Goal: Task Accomplishment & Management: Use online tool/utility

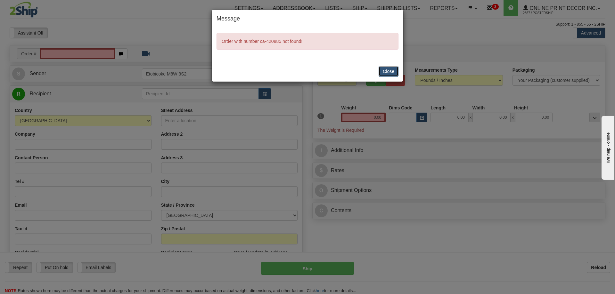
click at [382, 70] on button "Close" at bounding box center [388, 71] width 20 height 11
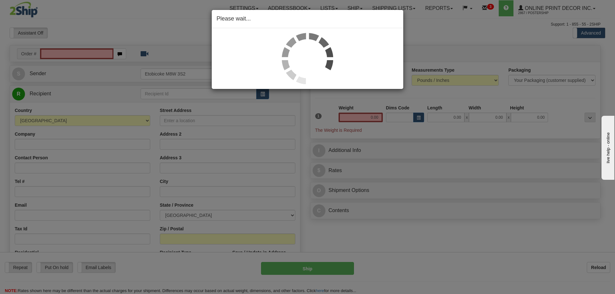
click at [64, 52] on div "Please wait..." at bounding box center [307, 147] width 615 height 294
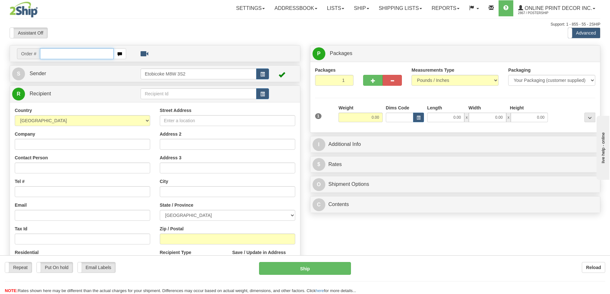
drag, startPoint x: 0, startPoint y: 0, endPoint x: 61, endPoint y: 51, distance: 78.9
click at [61, 51] on input "text" at bounding box center [77, 53] width 74 height 11
type input "ca-420885"
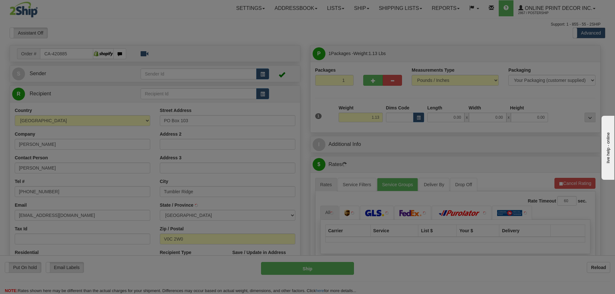
type input "TUMBLER RIDGE"
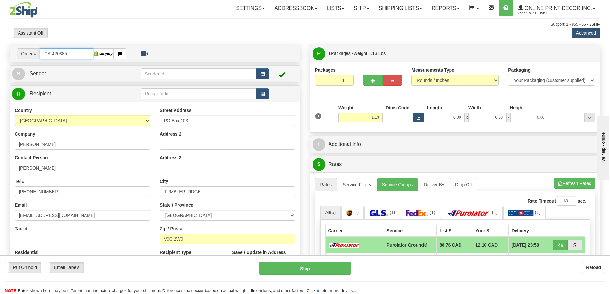
click at [75, 51] on input "CA-420885" at bounding box center [66, 53] width 53 height 11
type input "C"
type input "ca-420872"
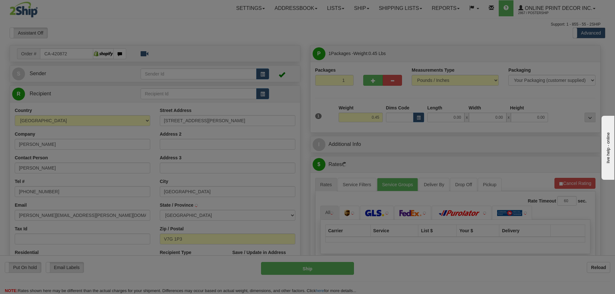
type input "NORTH VANCOUVER"
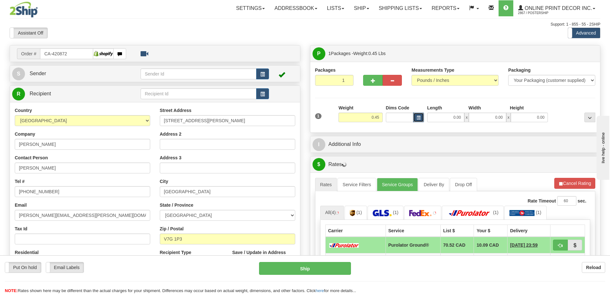
click at [418, 118] on span "button" at bounding box center [419, 118] width 4 height 4
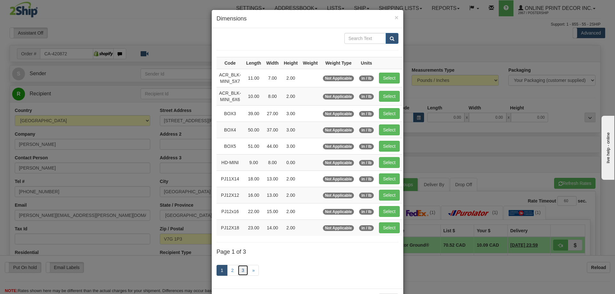
click at [242, 271] on link "3" at bounding box center [243, 270] width 11 height 11
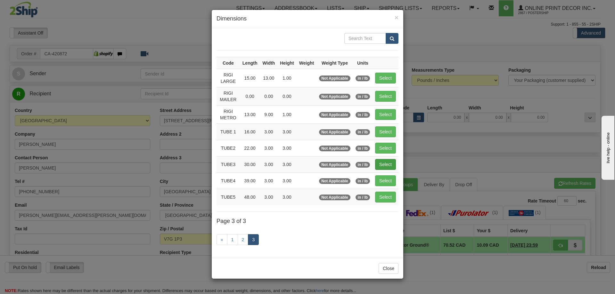
drag, startPoint x: 398, startPoint y: 165, endPoint x: 394, endPoint y: 165, distance: 4.2
click at [397, 165] on div "Code Length Width Height Weight Weight Type Units RIGI LARGE 15.00 13.00 1.00 N…" at bounding box center [307, 143] width 191 height 230
click at [387, 163] on button "Select" at bounding box center [385, 164] width 21 height 11
type input "TUBE3"
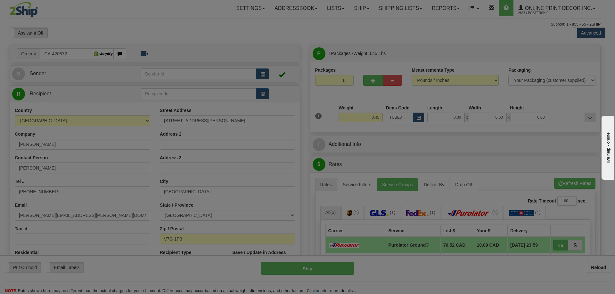
type input "30.00"
type input "3.00"
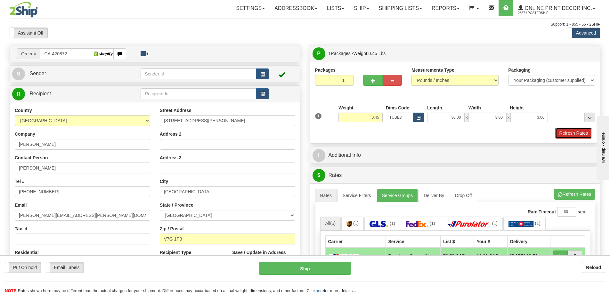
click at [568, 130] on button "Refresh Rates" at bounding box center [573, 133] width 37 height 11
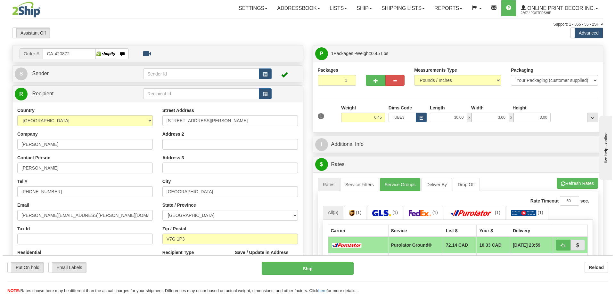
scroll to position [64, 0]
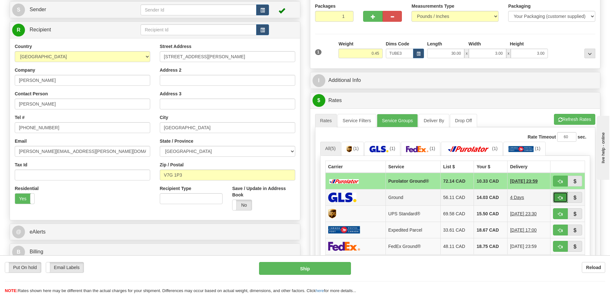
click at [559, 195] on button "button" at bounding box center [560, 197] width 15 height 11
type input "1"
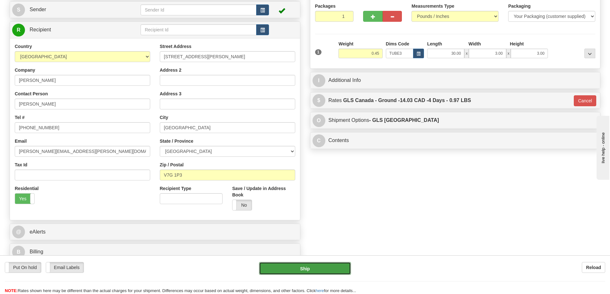
click at [320, 265] on button "Ship" at bounding box center [305, 268] width 92 height 13
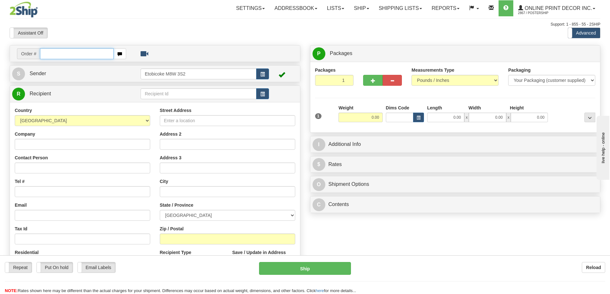
click at [60, 54] on input "text" at bounding box center [77, 53] width 74 height 11
type input "ca-420958"
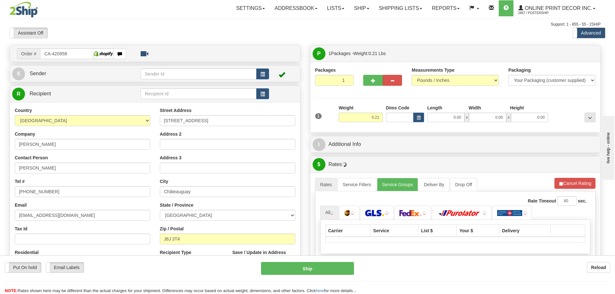
type input "CHATEAUGUAY"
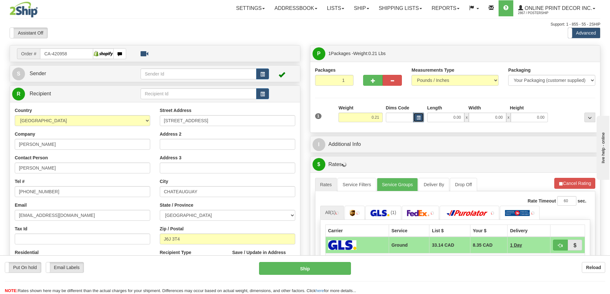
click at [419, 116] on span "button" at bounding box center [419, 118] width 4 height 4
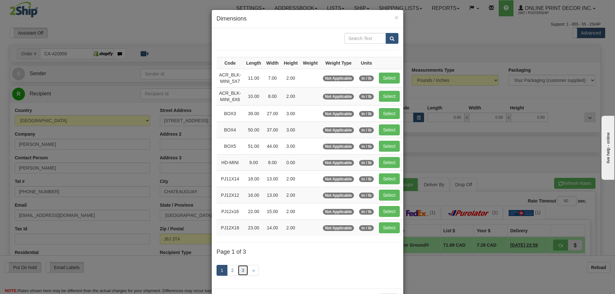
click at [241, 268] on link "3" at bounding box center [243, 270] width 11 height 11
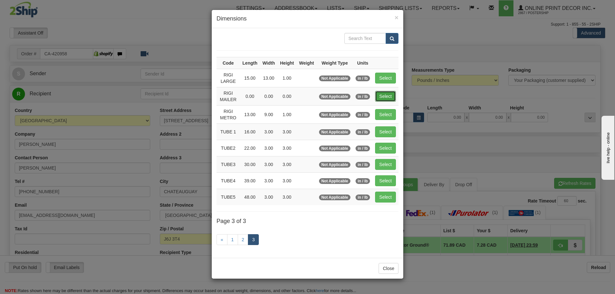
click at [387, 95] on button "Select" at bounding box center [385, 96] width 21 height 11
type input "RIGI MAILER"
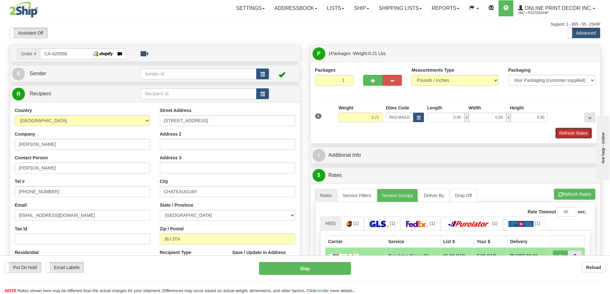
click at [579, 132] on button "Refresh Rates" at bounding box center [573, 133] width 37 height 11
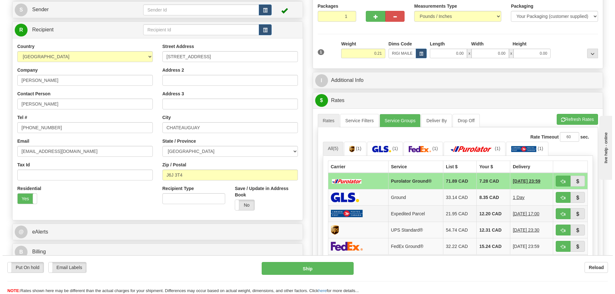
scroll to position [96, 0]
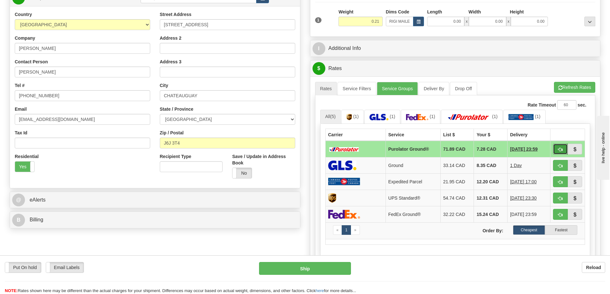
click at [559, 146] on button "button" at bounding box center [560, 149] width 15 height 11
type input "260"
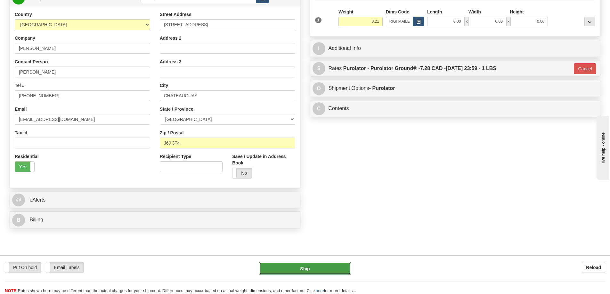
click at [338, 268] on button "Ship" at bounding box center [305, 268] width 92 height 13
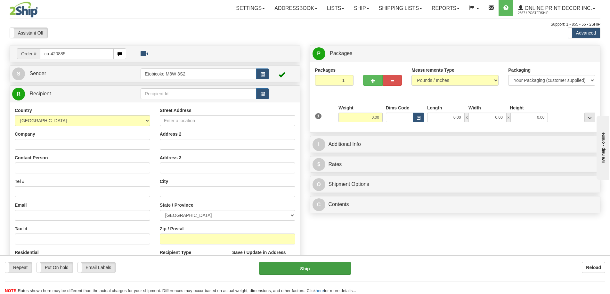
type input "ca-420885"
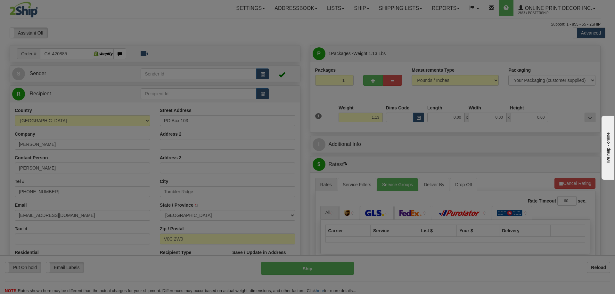
type input "TUMBLER RIDGE"
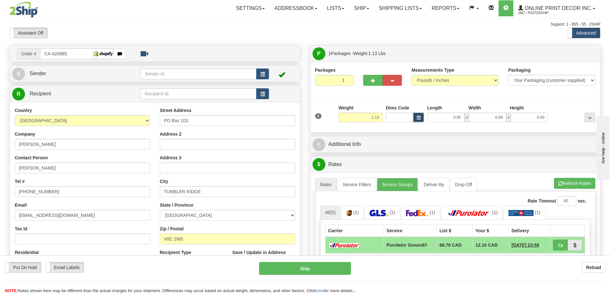
click at [414, 117] on button "button" at bounding box center [418, 118] width 11 height 10
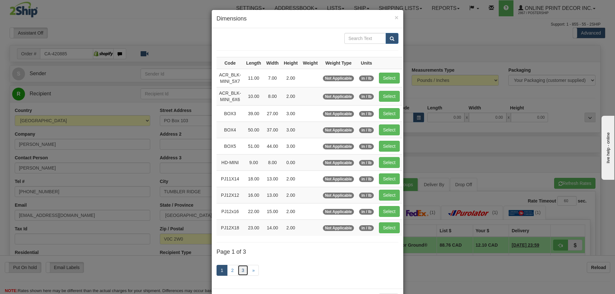
click at [242, 271] on link "3" at bounding box center [243, 270] width 11 height 11
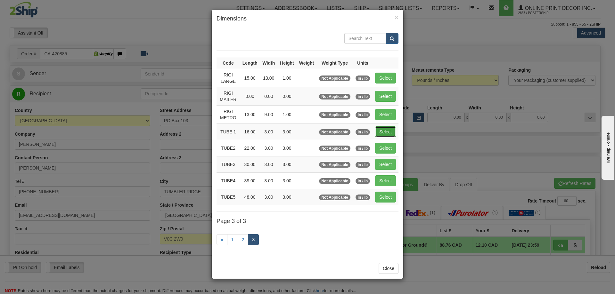
click at [379, 129] on button "Select" at bounding box center [385, 131] width 21 height 11
type input "TUBE 1"
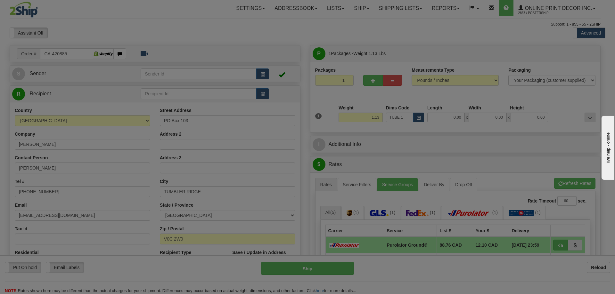
type input "16.00"
type input "3.00"
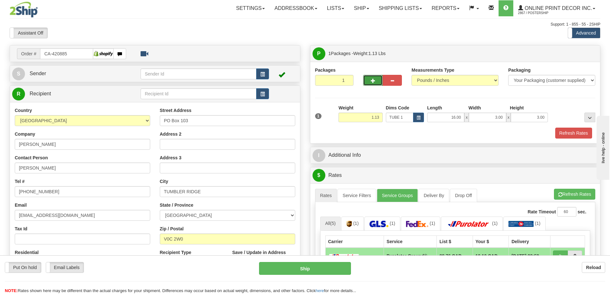
click at [373, 78] on button "button" at bounding box center [372, 80] width 19 height 11
radio input "true"
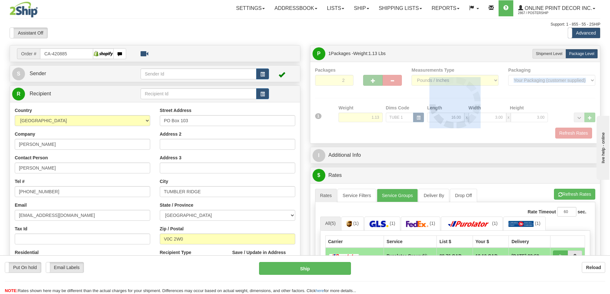
click at [373, 78] on div at bounding box center [455, 103] width 280 height 72
click at [373, 78] on div "Packages 2 1 Measurements Type" at bounding box center [455, 103] width 280 height 72
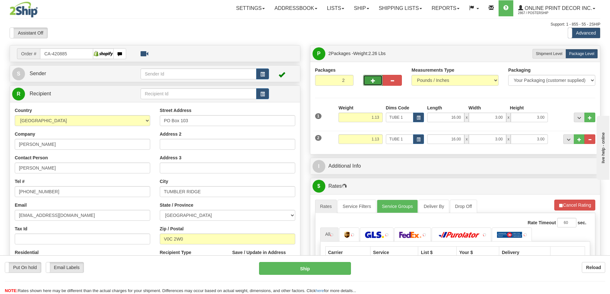
click at [373, 78] on button "button" at bounding box center [372, 80] width 19 height 11
type input "3"
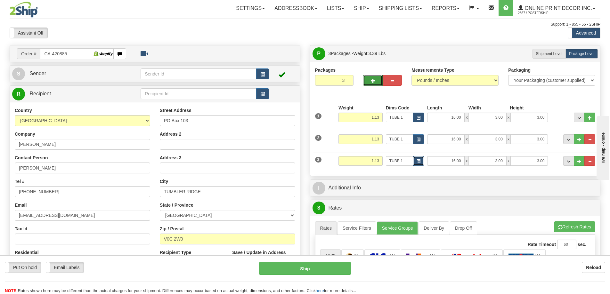
click at [418, 159] on button "button" at bounding box center [418, 161] width 11 height 10
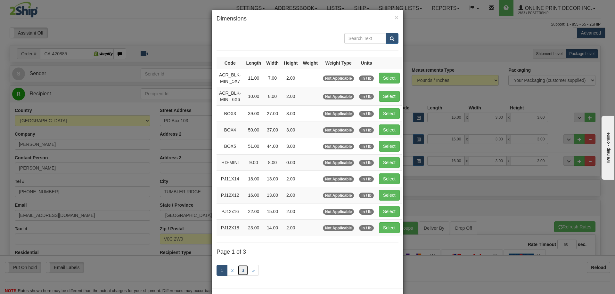
click at [240, 269] on link "3" at bounding box center [243, 270] width 11 height 11
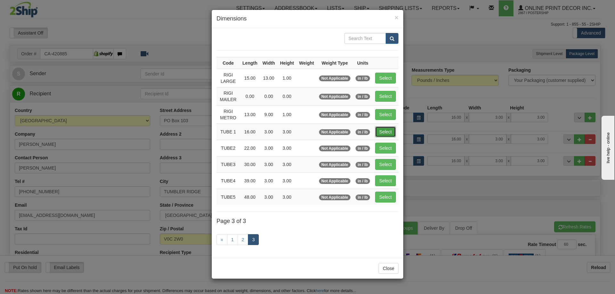
click at [383, 130] on button "Select" at bounding box center [385, 131] width 21 height 11
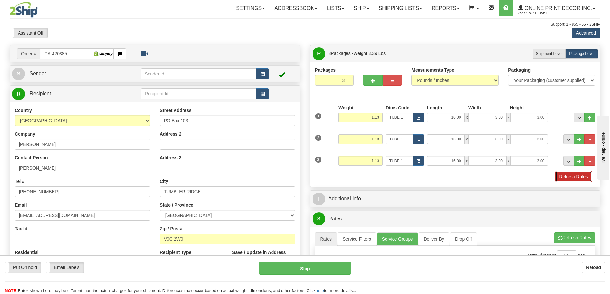
click at [571, 173] on button "Refresh Rates" at bounding box center [573, 176] width 37 height 11
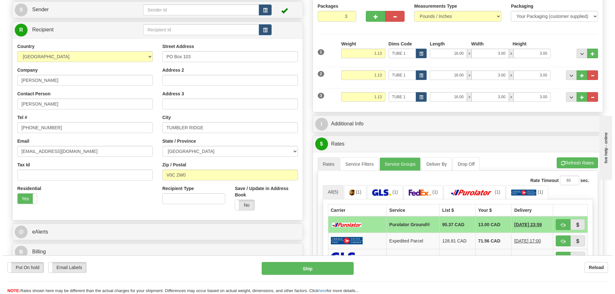
scroll to position [128, 0]
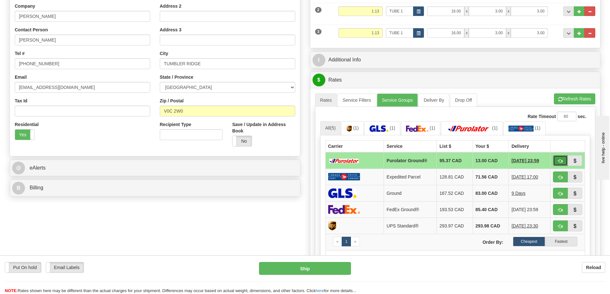
click at [561, 160] on button "button" at bounding box center [560, 160] width 15 height 11
type input "260"
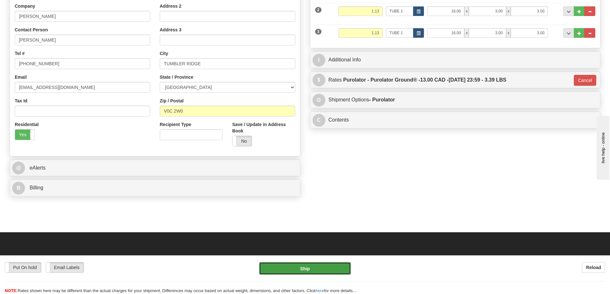
click at [330, 268] on button "Ship" at bounding box center [305, 268] width 92 height 13
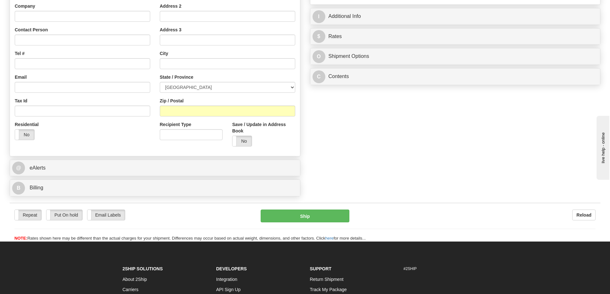
scroll to position [32, 0]
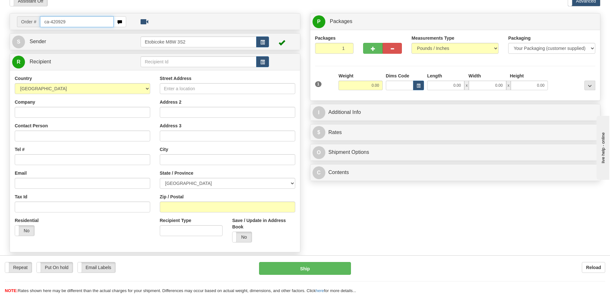
type input "ca-420929"
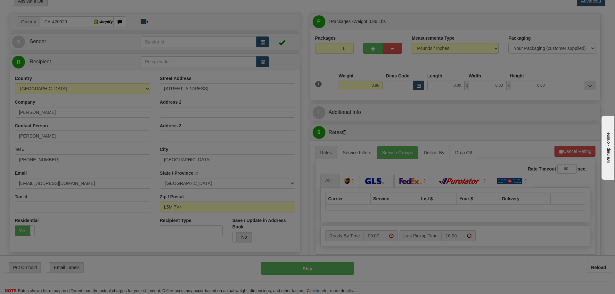
type input "[GEOGRAPHIC_DATA]"
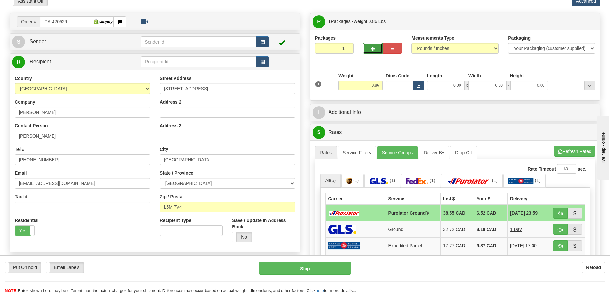
click at [372, 45] on button "button" at bounding box center [372, 48] width 19 height 11
radio input "true"
type input "2"
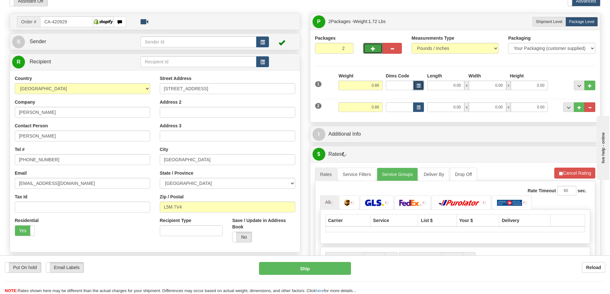
click at [419, 85] on span "button" at bounding box center [419, 86] width 4 height 4
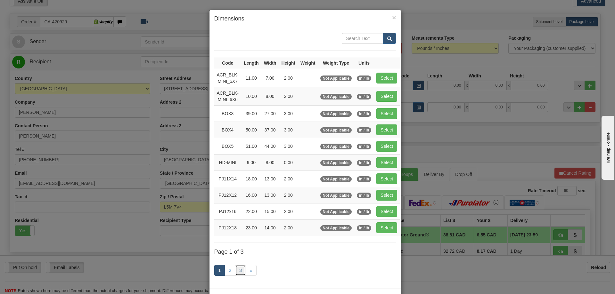
click at [238, 270] on link "3" at bounding box center [240, 270] width 11 height 11
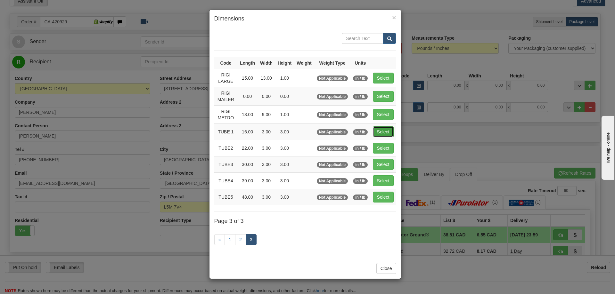
click at [390, 131] on button "Select" at bounding box center [383, 131] width 21 height 11
type input "TUBE 1"
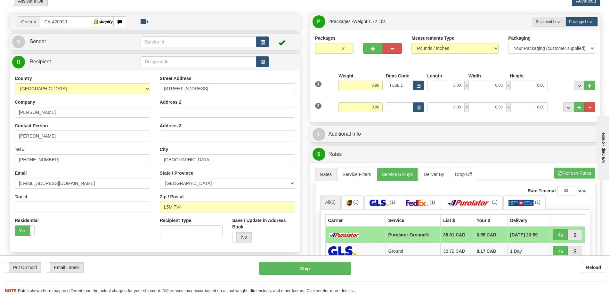
type input "16.00"
type input "3.00"
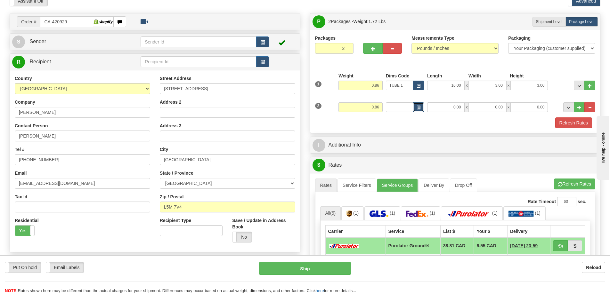
click at [421, 105] on button "button" at bounding box center [418, 107] width 11 height 10
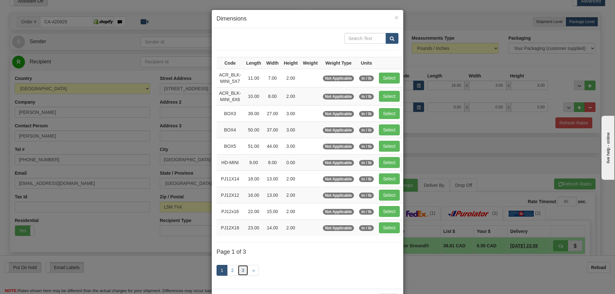
click at [243, 267] on link "3" at bounding box center [243, 270] width 11 height 11
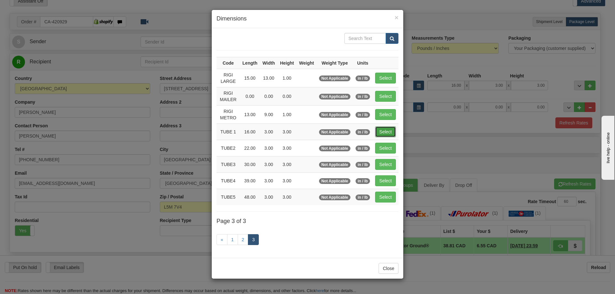
click at [381, 127] on button "Select" at bounding box center [385, 131] width 21 height 11
type input "TUBE 1"
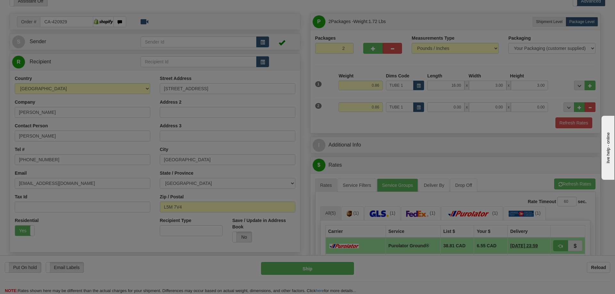
type input "16.00"
type input "3.00"
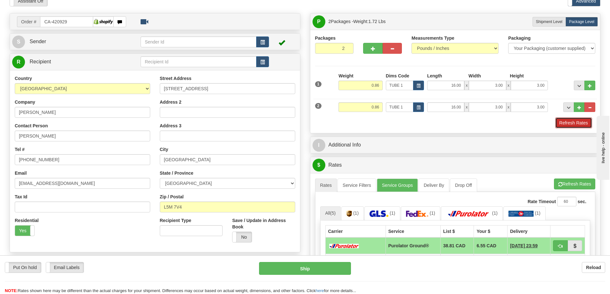
click at [566, 122] on button "Refresh Rates" at bounding box center [573, 123] width 37 height 11
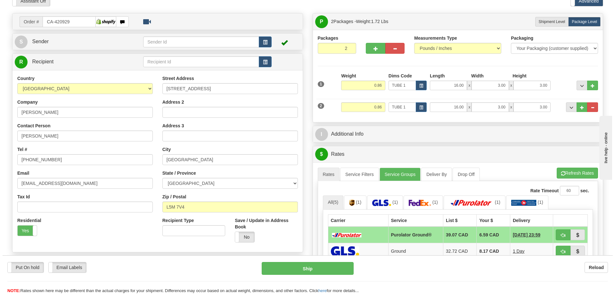
scroll to position [96, 0]
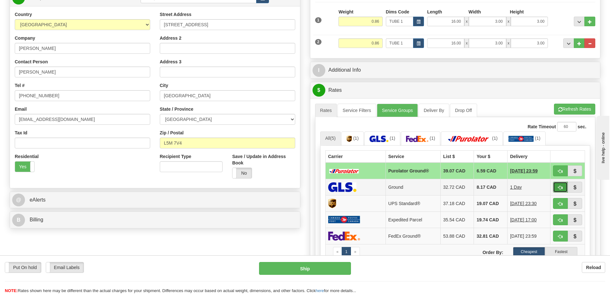
click at [563, 187] on button "button" at bounding box center [560, 187] width 15 height 11
type input "1"
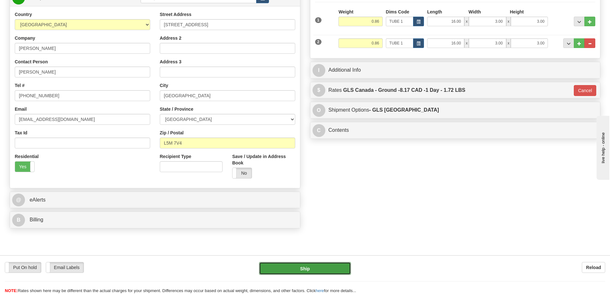
click at [330, 264] on button "Ship" at bounding box center [305, 268] width 92 height 13
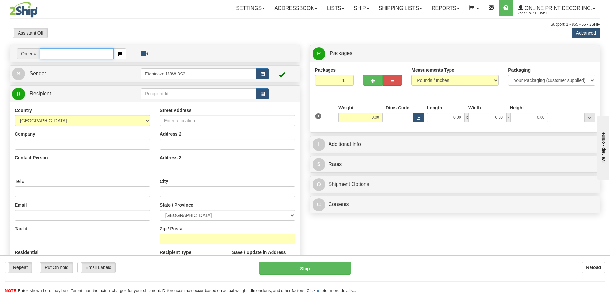
click at [53, 51] on input "text" at bounding box center [77, 53] width 74 height 11
type input "ca-420921"
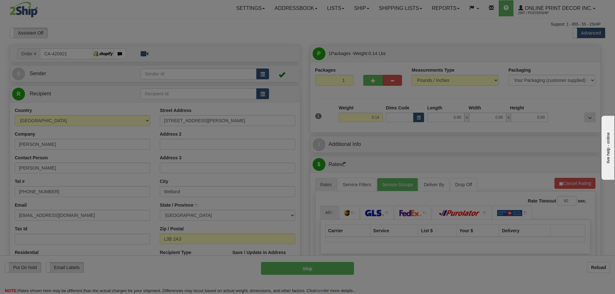
type input "WELLAND"
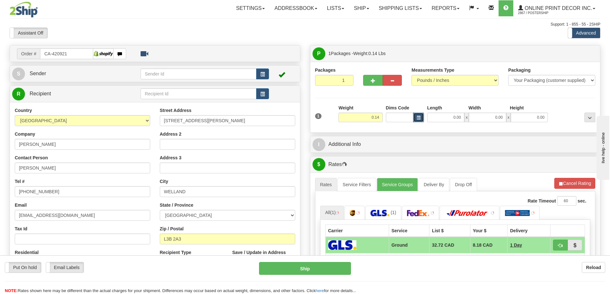
click at [418, 118] on span "button" at bounding box center [419, 118] width 4 height 4
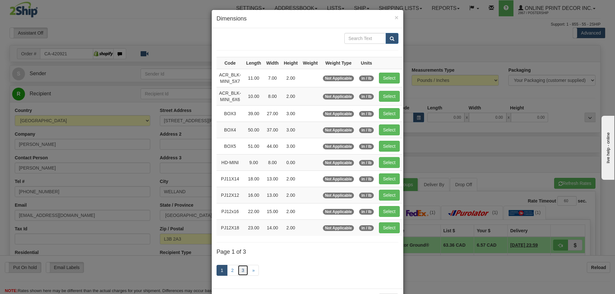
click at [239, 267] on link "3" at bounding box center [243, 270] width 11 height 11
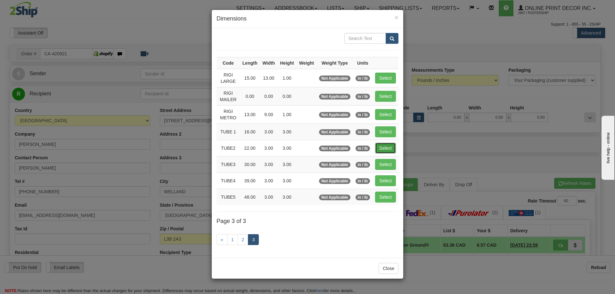
click at [388, 148] on button "Select" at bounding box center [385, 148] width 21 height 11
type input "TUBE2"
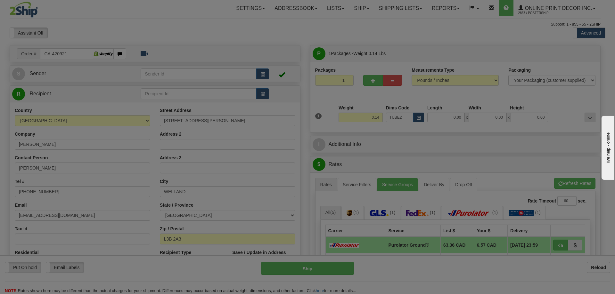
type input "22.00"
type input "3.00"
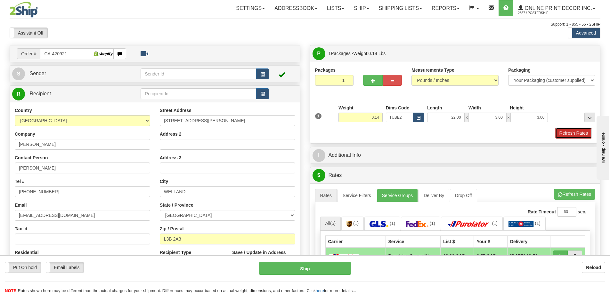
click at [580, 129] on button "Refresh Rates" at bounding box center [573, 133] width 37 height 11
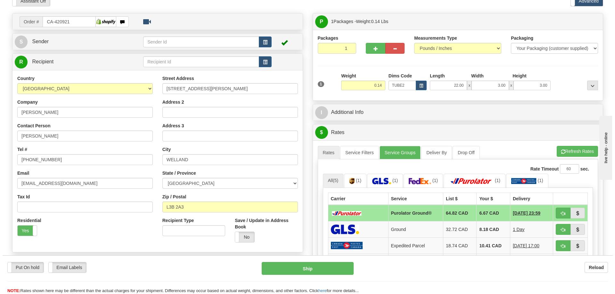
scroll to position [64, 0]
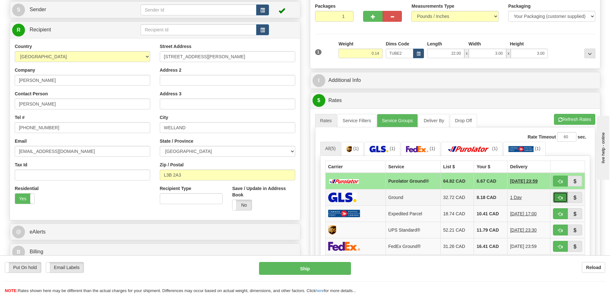
click at [558, 198] on span "button" at bounding box center [560, 198] width 4 height 4
type input "1"
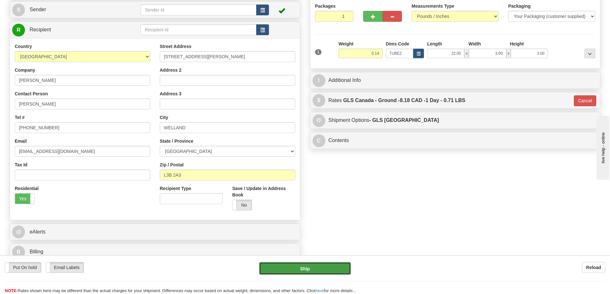
click at [319, 266] on button "Ship" at bounding box center [305, 268] width 92 height 13
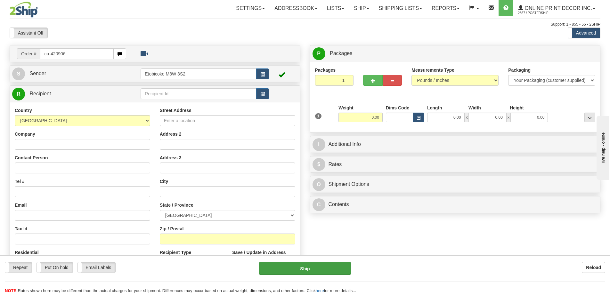
type input "ca-420906"
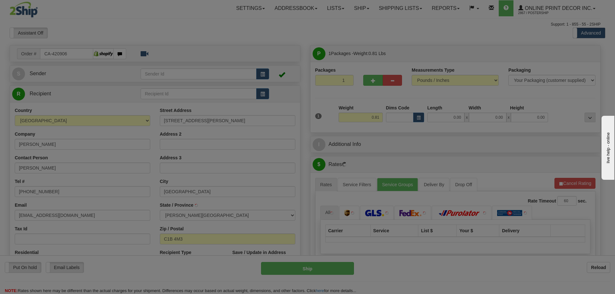
type input "[GEOGRAPHIC_DATA]"
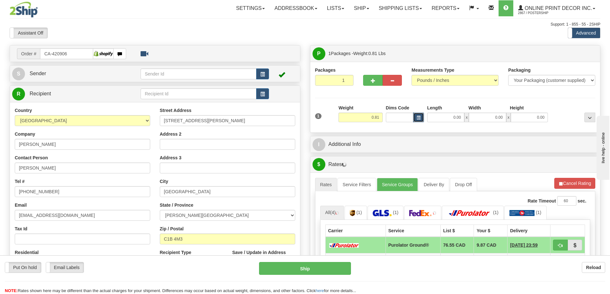
click at [418, 115] on button "button" at bounding box center [418, 118] width 11 height 10
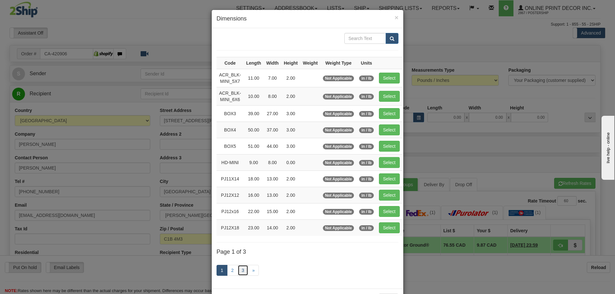
click at [239, 271] on link "3" at bounding box center [243, 270] width 11 height 11
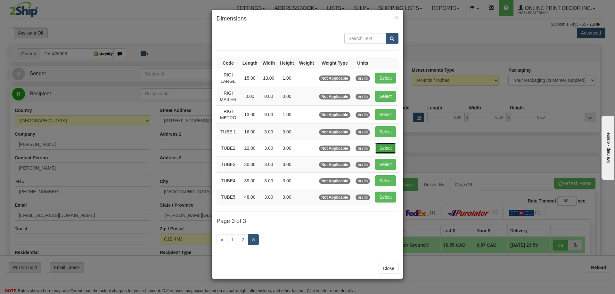
click at [385, 146] on button "Select" at bounding box center [385, 148] width 21 height 11
type input "TUBE2"
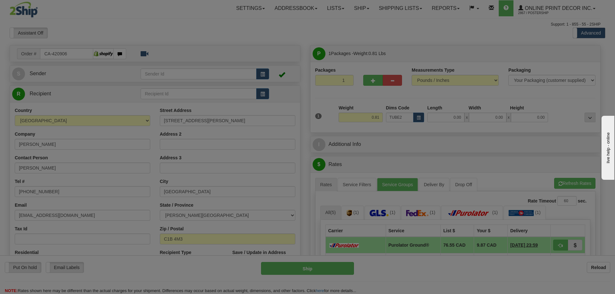
type input "22.00"
type input "3.00"
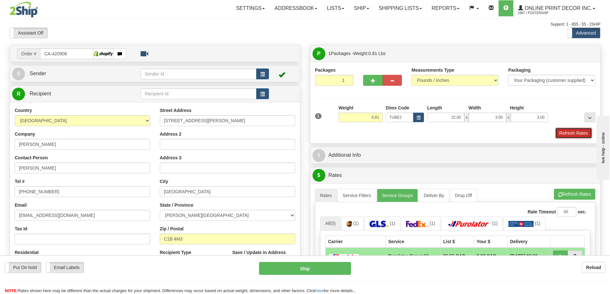
click at [567, 131] on button "Refresh Rates" at bounding box center [573, 133] width 37 height 11
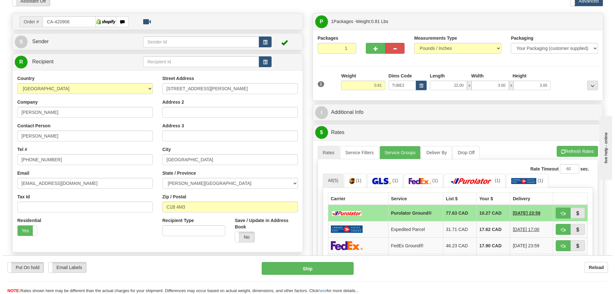
scroll to position [96, 0]
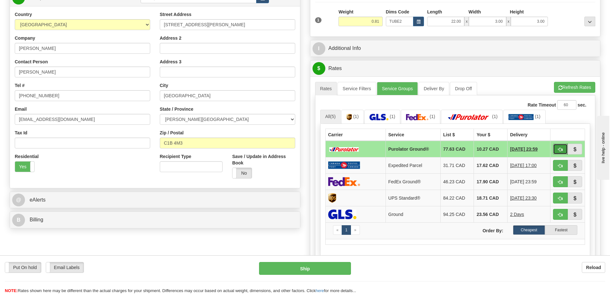
click at [560, 147] on button "button" at bounding box center [560, 149] width 15 height 11
type input "260"
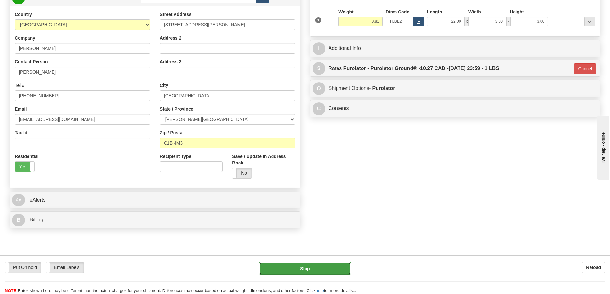
click at [321, 271] on button "Ship" at bounding box center [305, 268] width 92 height 13
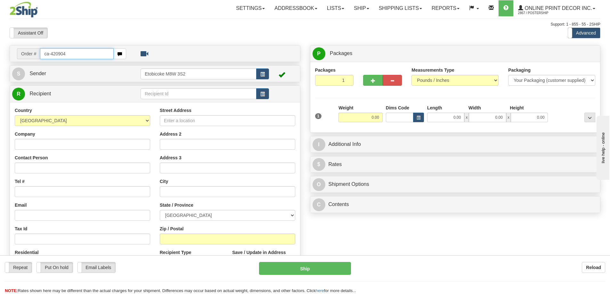
type input "ca-420904"
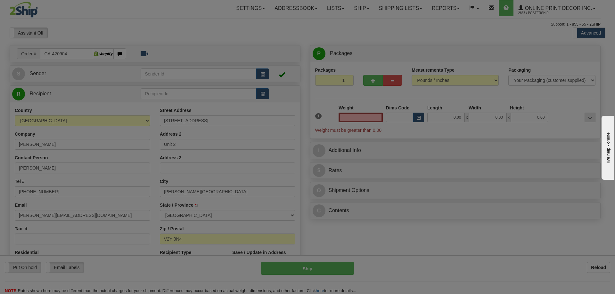
type input "LANGLEY"
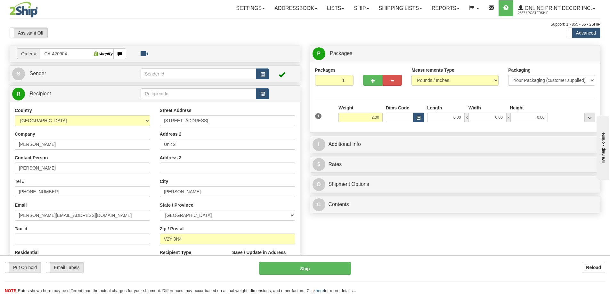
type input "2.00"
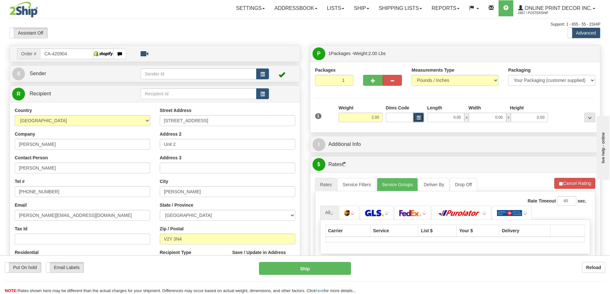
click at [419, 118] on span "button" at bounding box center [419, 118] width 4 height 4
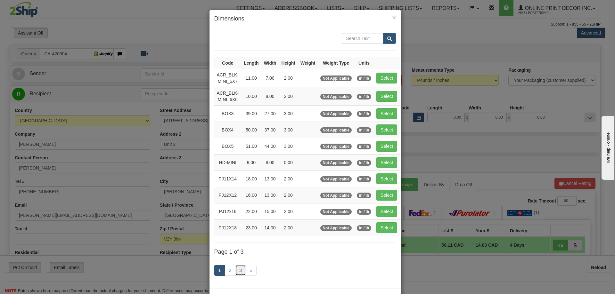
click at [237, 269] on link "3" at bounding box center [240, 270] width 11 height 11
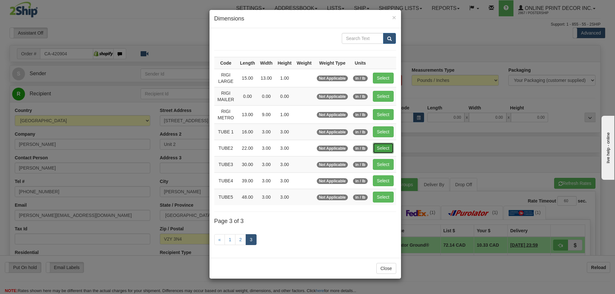
click at [381, 146] on button "Select" at bounding box center [383, 148] width 21 height 11
type input "TUBE2"
type input "22.00"
type input "3.00"
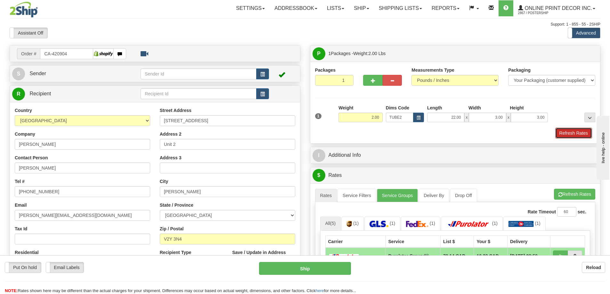
click at [578, 132] on button "Refresh Rates" at bounding box center [573, 133] width 37 height 11
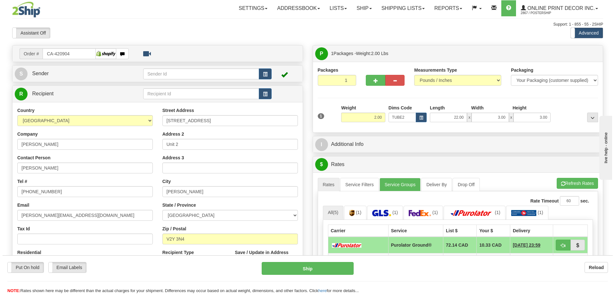
scroll to position [64, 0]
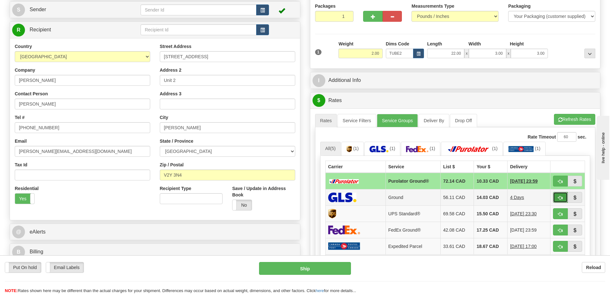
click at [562, 198] on span "button" at bounding box center [560, 198] width 4 height 4
type input "1"
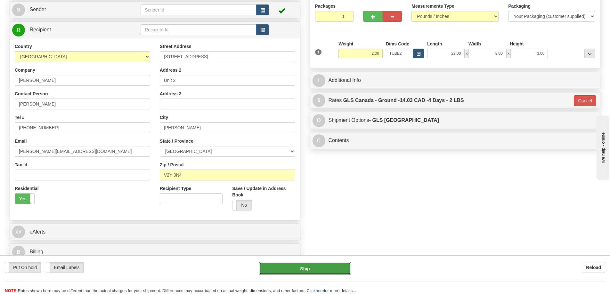
click at [345, 264] on button "Ship" at bounding box center [305, 268] width 92 height 13
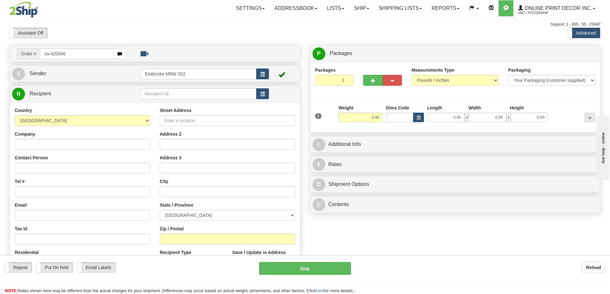
type input "ca-420946"
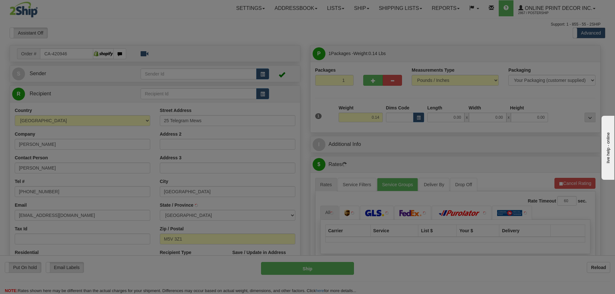
type input "[GEOGRAPHIC_DATA]"
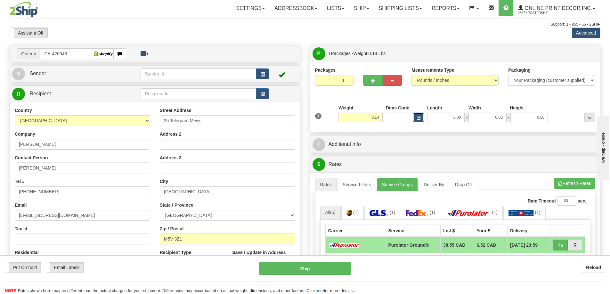
click at [418, 115] on button "button" at bounding box center [418, 118] width 11 height 10
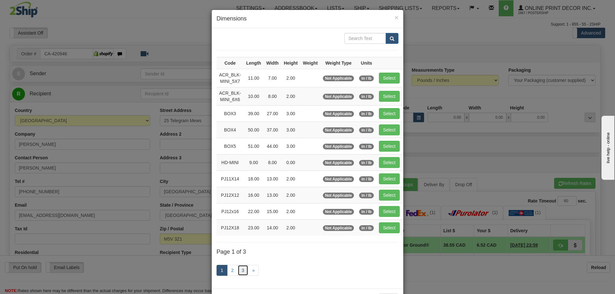
click at [240, 271] on link "3" at bounding box center [243, 270] width 11 height 11
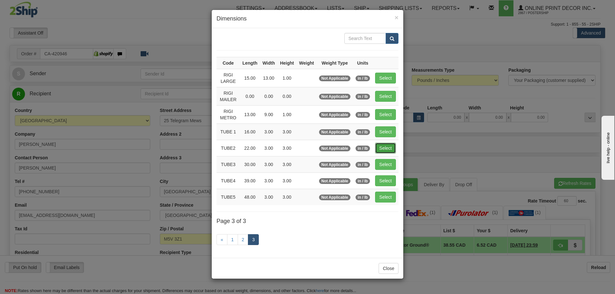
click at [384, 146] on button "Select" at bounding box center [385, 148] width 21 height 11
type input "TUBE2"
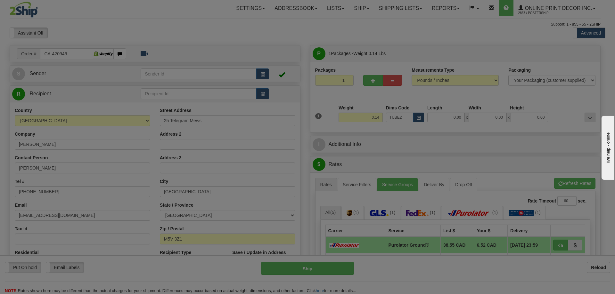
type input "22.00"
type input "3.00"
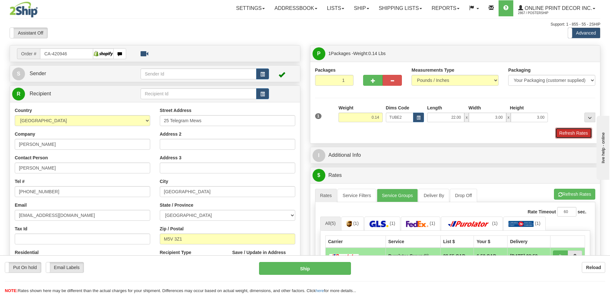
click at [579, 130] on button "Refresh Rates" at bounding box center [573, 133] width 37 height 11
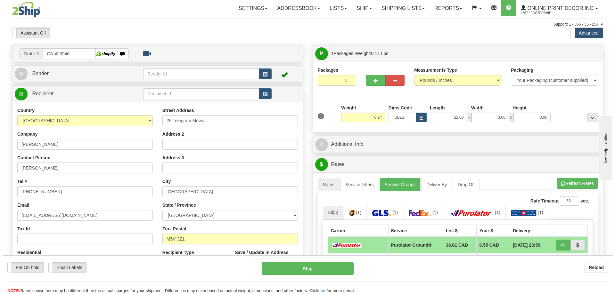
scroll to position [64, 0]
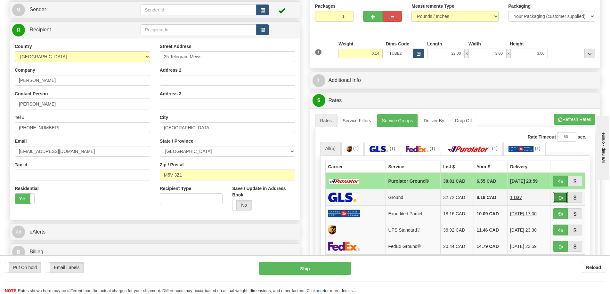
click at [560, 197] on span "button" at bounding box center [560, 198] width 4 height 4
type input "1"
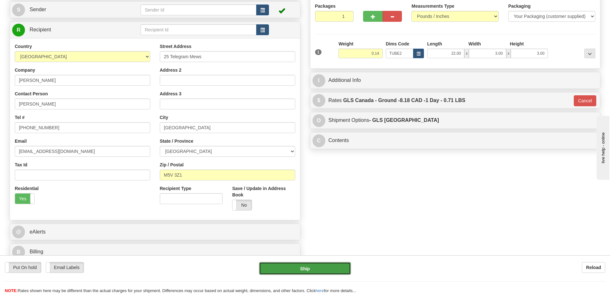
click at [332, 268] on button "Ship" at bounding box center [305, 268] width 92 height 13
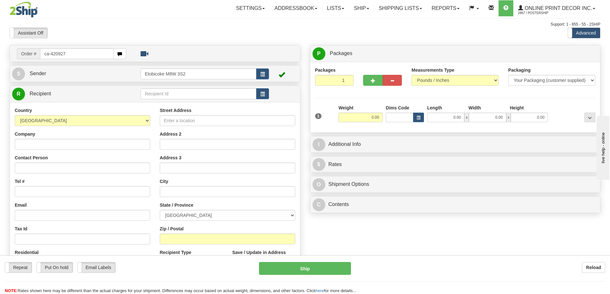
type input "ca-420927"
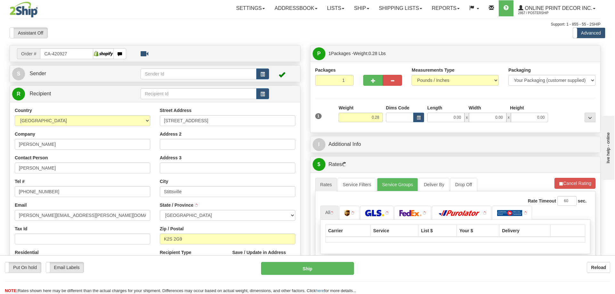
type input "[GEOGRAPHIC_DATA]"
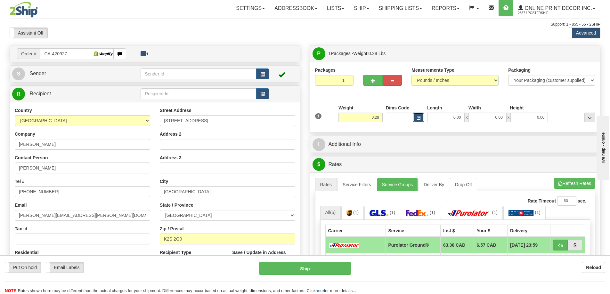
click at [418, 117] on span "button" at bounding box center [419, 118] width 4 height 4
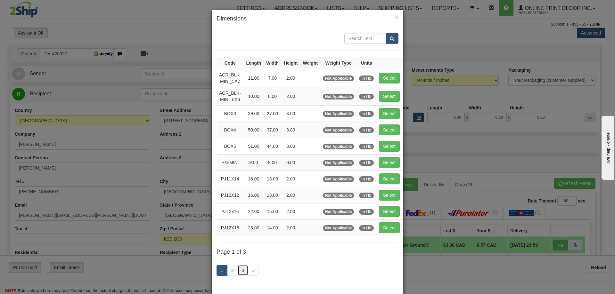
click at [239, 269] on link "3" at bounding box center [243, 270] width 11 height 11
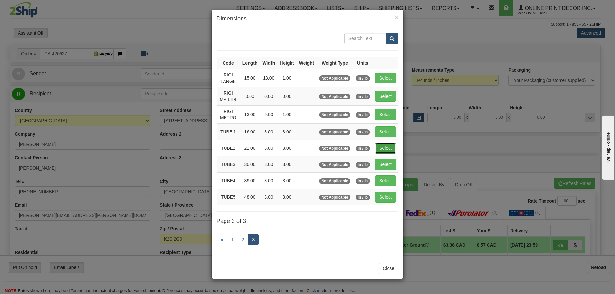
click at [388, 143] on button "Select" at bounding box center [385, 148] width 21 height 11
type input "TUBE2"
type input "22.00"
type input "3.00"
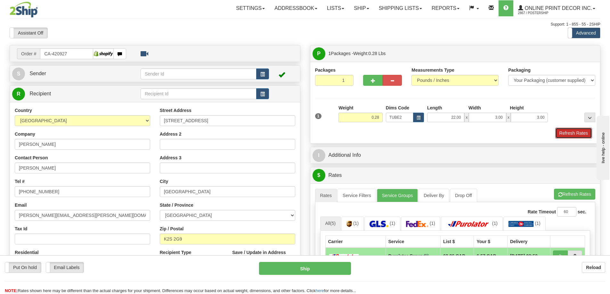
click at [578, 134] on button "Refresh Rates" at bounding box center [573, 133] width 37 height 11
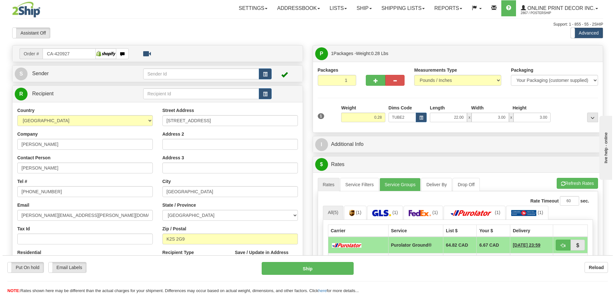
scroll to position [96, 0]
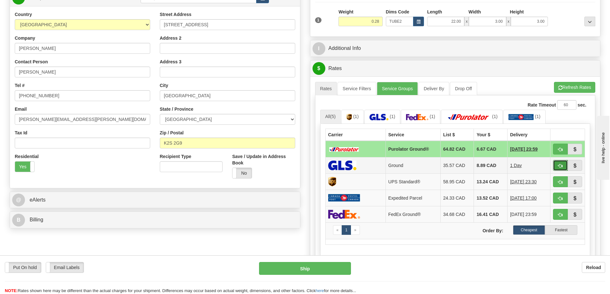
click at [554, 164] on button "button" at bounding box center [560, 165] width 15 height 11
type input "1"
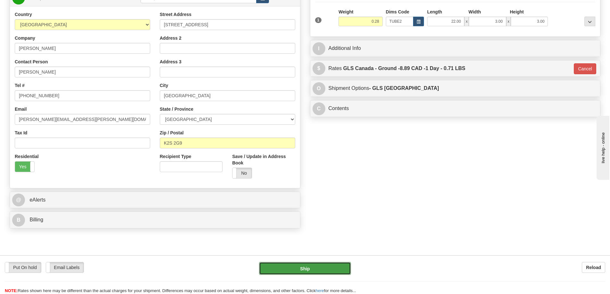
click at [325, 267] on button "Ship" at bounding box center [305, 268] width 92 height 13
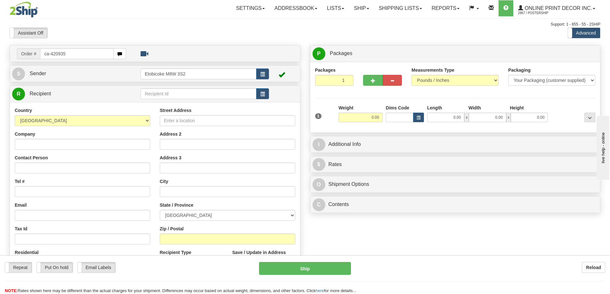
type input "ca-420935"
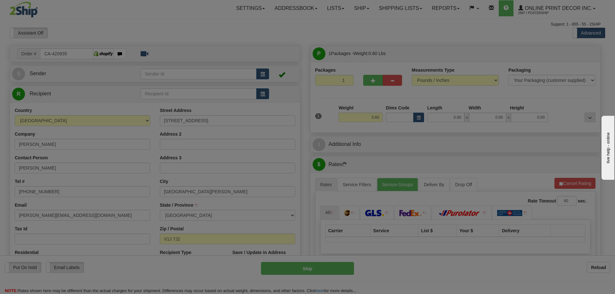
type input "[GEOGRAPHIC_DATA]. [PERSON_NAME]"
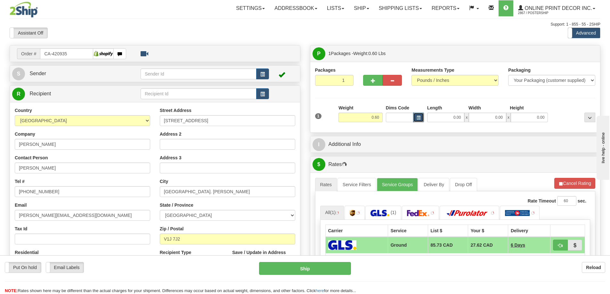
click at [417, 119] on span "button" at bounding box center [419, 118] width 4 height 4
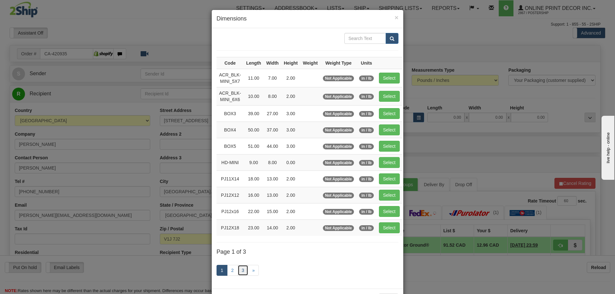
click at [238, 270] on link "3" at bounding box center [243, 270] width 11 height 11
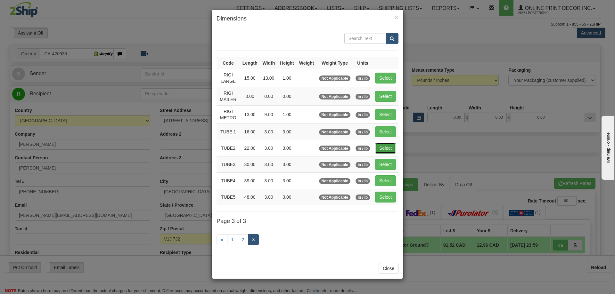
click at [384, 143] on button "Select" at bounding box center [385, 148] width 21 height 11
type input "TUBE2"
type input "22.00"
type input "3.00"
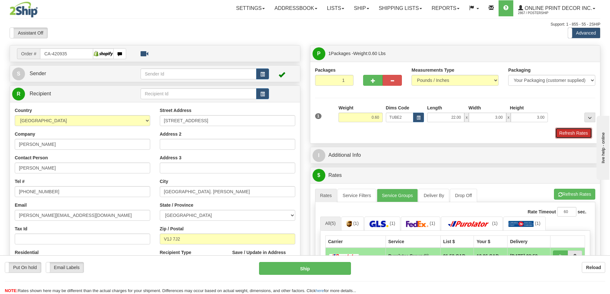
click at [577, 136] on button "Refresh Rates" at bounding box center [573, 133] width 37 height 11
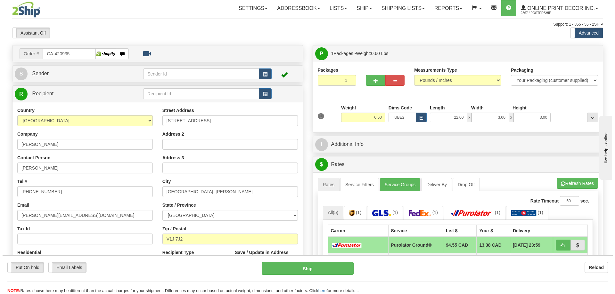
scroll to position [64, 0]
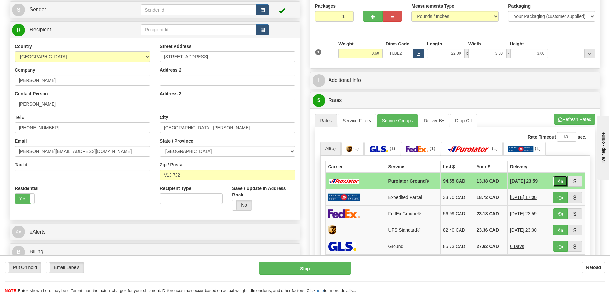
click at [553, 179] on button "button" at bounding box center [560, 181] width 15 height 11
type input "260"
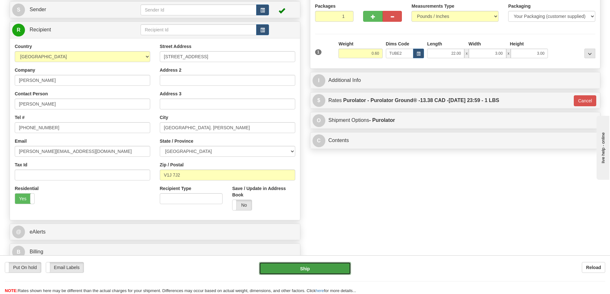
click at [331, 265] on button "Ship" at bounding box center [305, 268] width 92 height 13
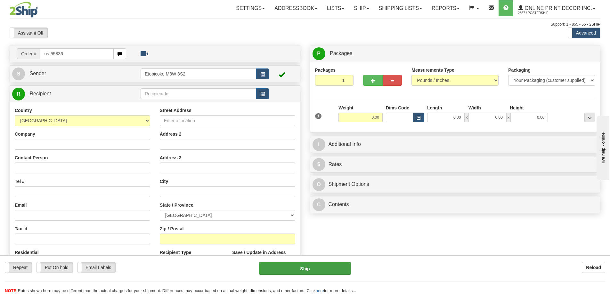
type input "us-55836"
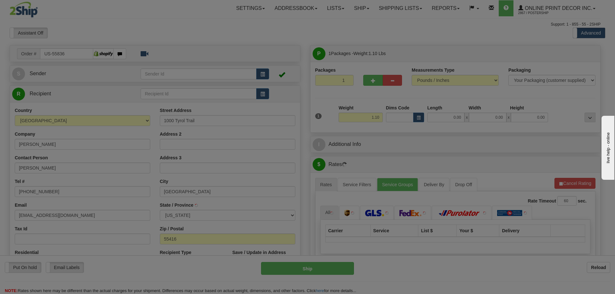
type input "MINNEAPOLIS"
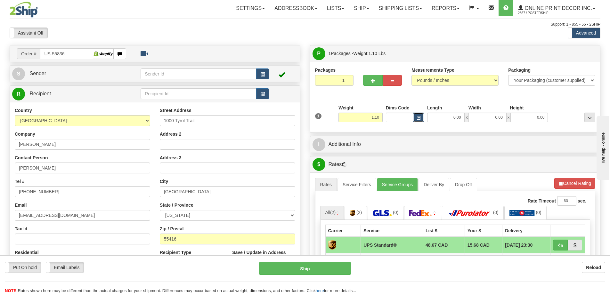
click at [415, 117] on button "button" at bounding box center [418, 118] width 11 height 10
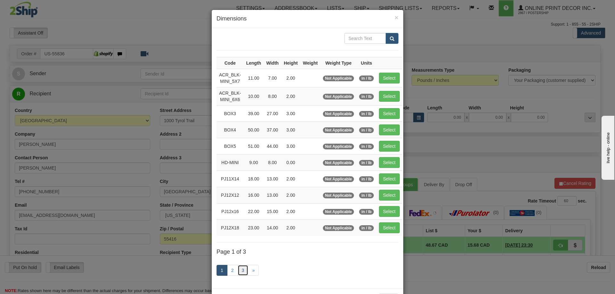
click at [241, 271] on link "3" at bounding box center [243, 270] width 11 height 11
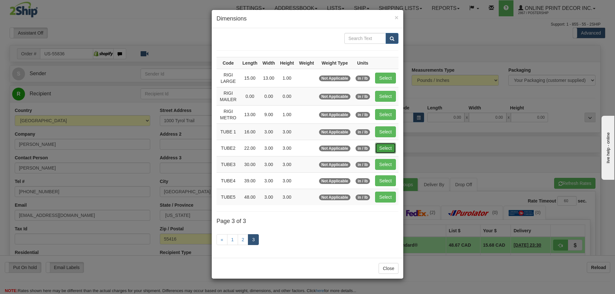
click at [394, 143] on button "Select" at bounding box center [385, 148] width 21 height 11
type input "TUBE2"
type input "22.00"
type input "3.00"
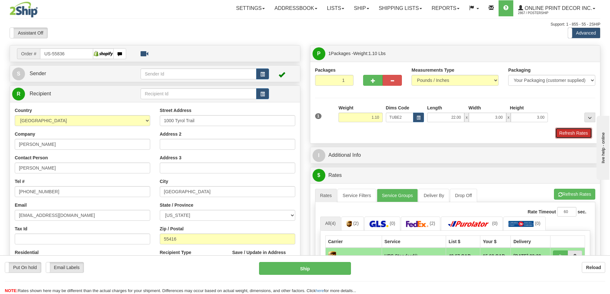
drag, startPoint x: 581, startPoint y: 132, endPoint x: 574, endPoint y: 132, distance: 6.7
click at [576, 132] on button "Refresh Rates" at bounding box center [573, 133] width 37 height 11
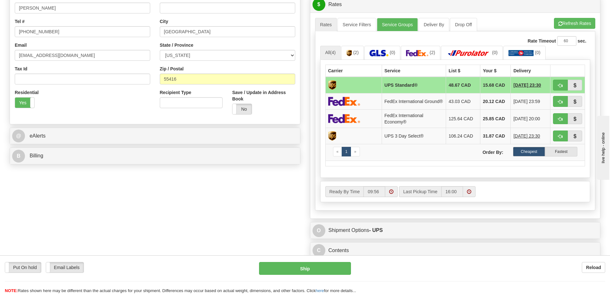
scroll to position [224, 0]
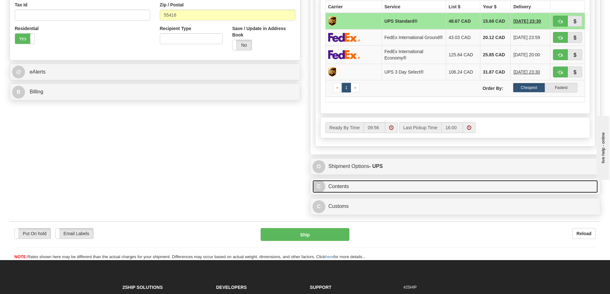
click at [434, 190] on link "C Contents" at bounding box center [455, 186] width 286 height 13
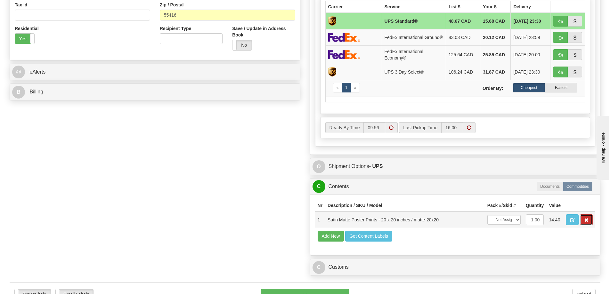
click at [583, 225] on button "button" at bounding box center [586, 220] width 13 height 11
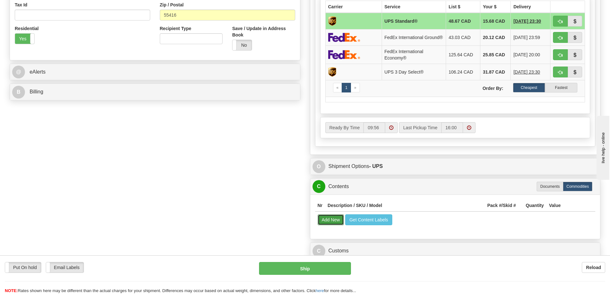
click at [328, 225] on button "Add New" at bounding box center [331, 220] width 27 height 11
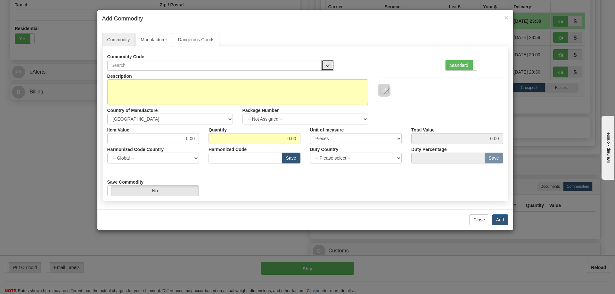
click at [328, 60] on button "button" at bounding box center [327, 65] width 13 height 11
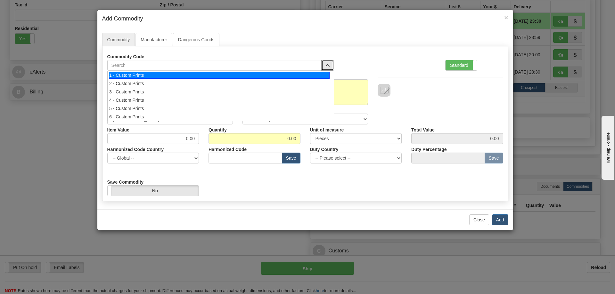
click at [317, 76] on div "1 - Custom Prints" at bounding box center [219, 75] width 221 height 7
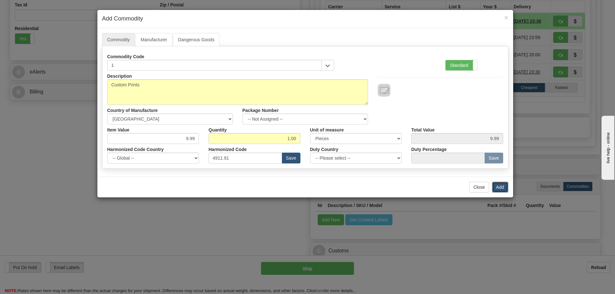
click at [500, 184] on button "Add" at bounding box center [500, 187] width 16 height 11
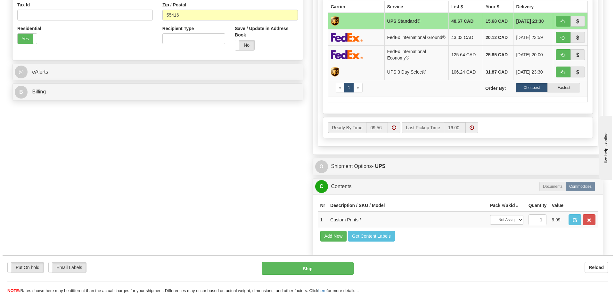
scroll to position [192, 0]
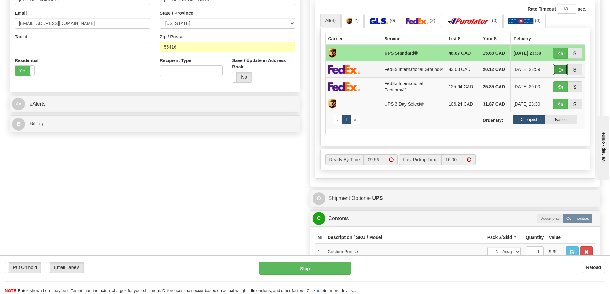
click at [561, 70] on span "button" at bounding box center [560, 70] width 4 height 4
type input "92"
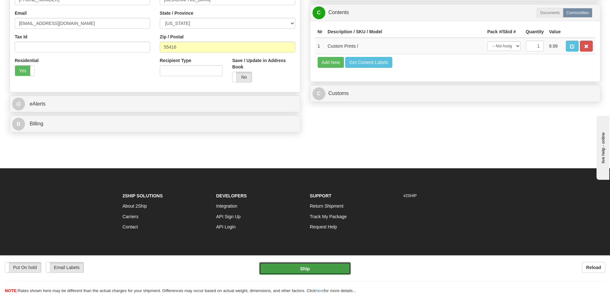
click at [312, 272] on button "Ship" at bounding box center [305, 268] width 92 height 13
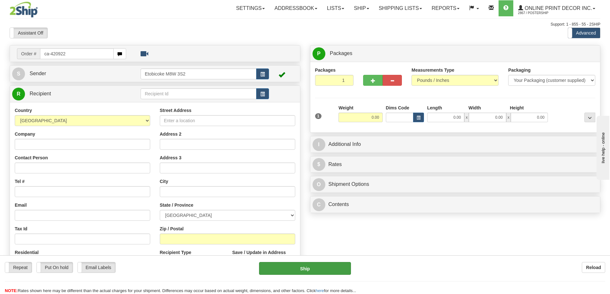
type input "ca-420922"
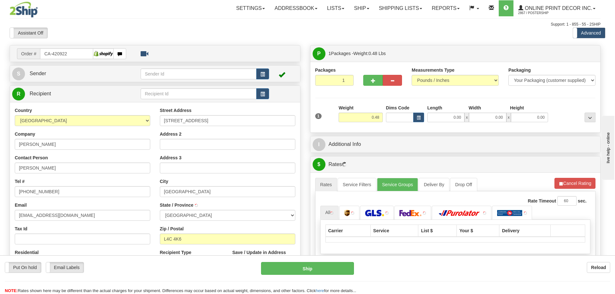
type input "RICHMOND HILL"
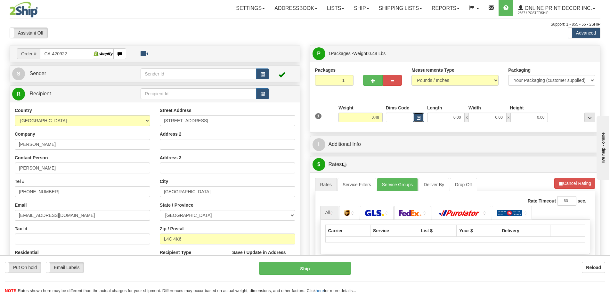
click at [414, 116] on button "button" at bounding box center [418, 118] width 11 height 10
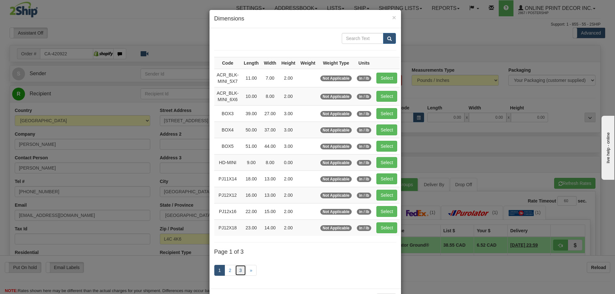
click at [239, 270] on link "3" at bounding box center [240, 270] width 11 height 11
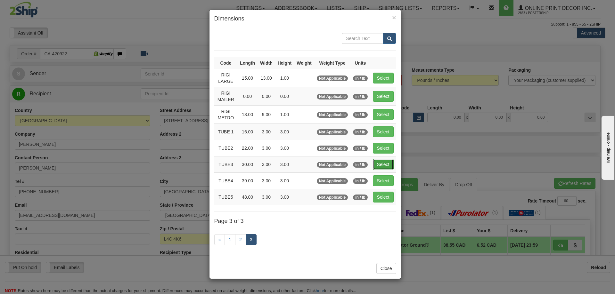
click at [377, 161] on button "Select" at bounding box center [383, 164] width 21 height 11
type input "TUBE3"
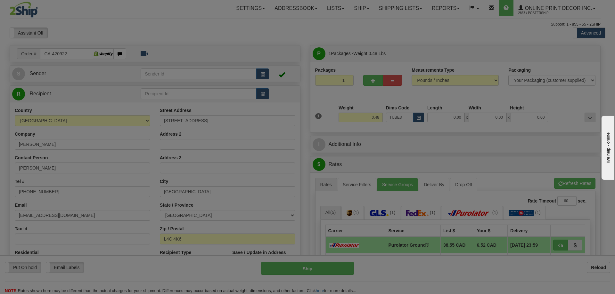
type input "30.00"
type input "3.00"
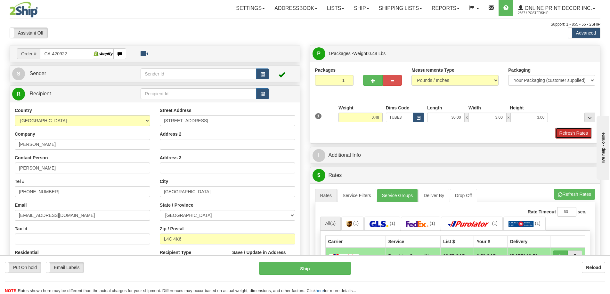
click at [579, 134] on button "Refresh Rates" at bounding box center [573, 133] width 37 height 11
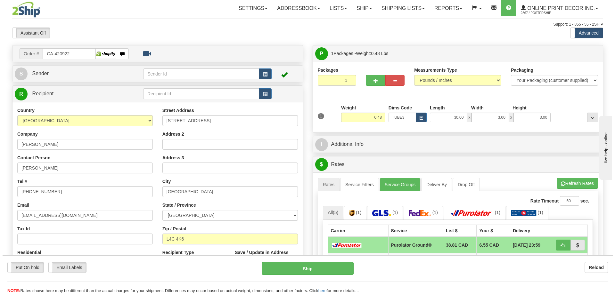
scroll to position [64, 0]
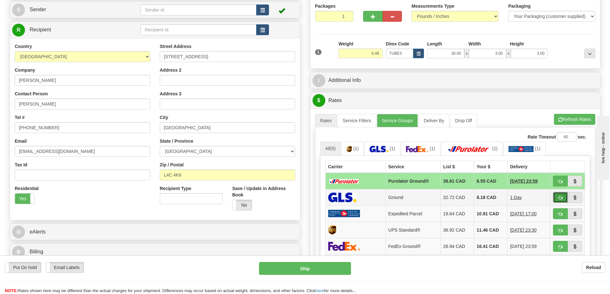
click at [560, 195] on button "button" at bounding box center [560, 197] width 15 height 11
type input "1"
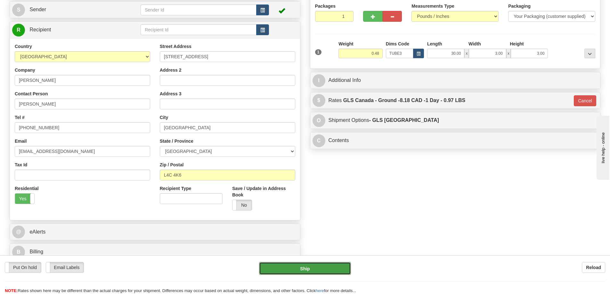
click at [335, 270] on button "Ship" at bounding box center [305, 268] width 92 height 13
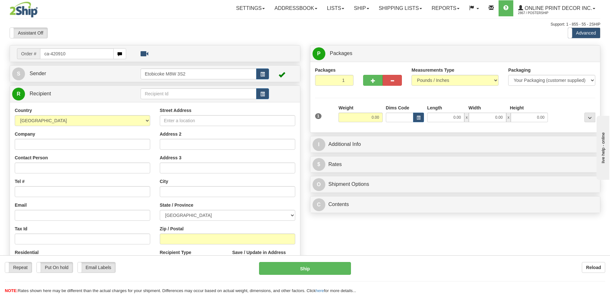
type input "ca-420910"
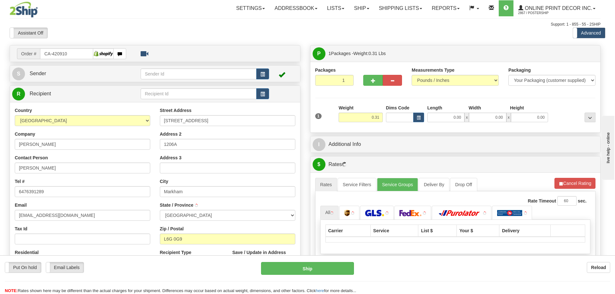
type input "[GEOGRAPHIC_DATA]"
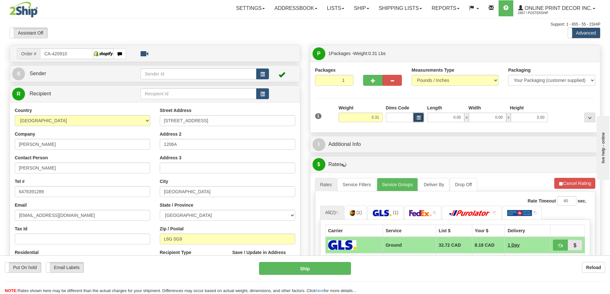
click at [416, 117] on button "button" at bounding box center [418, 118] width 11 height 10
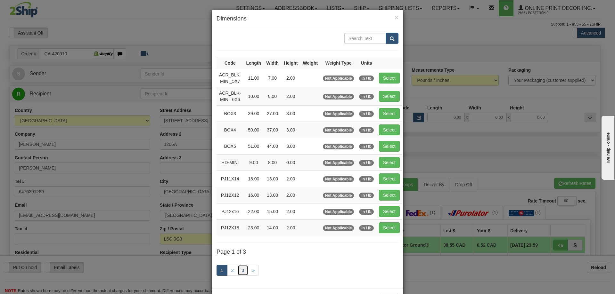
click at [239, 270] on link "3" at bounding box center [243, 270] width 11 height 11
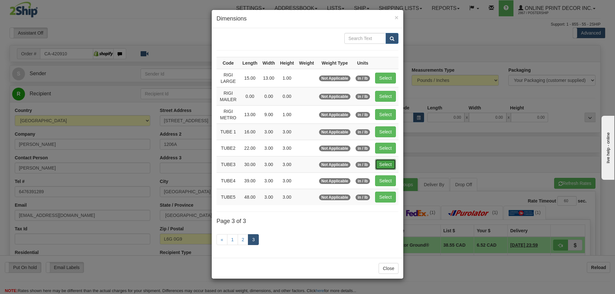
click at [386, 165] on button "Select" at bounding box center [385, 164] width 21 height 11
type input "TUBE3"
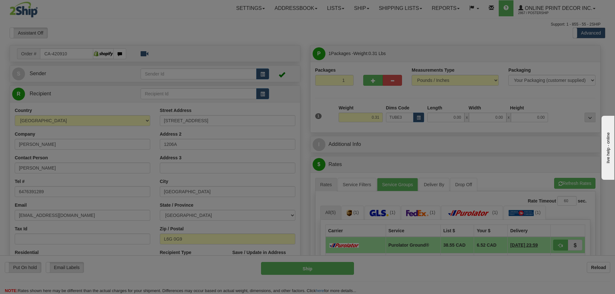
type input "30.00"
type input "3.00"
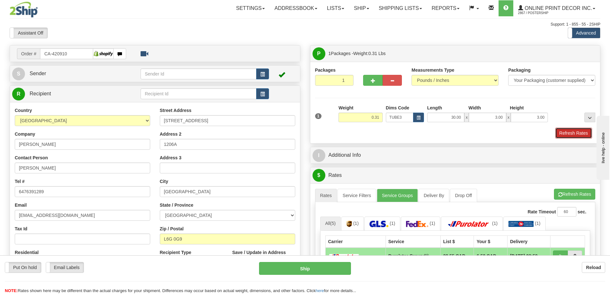
click at [577, 137] on button "Refresh Rates" at bounding box center [573, 133] width 37 height 11
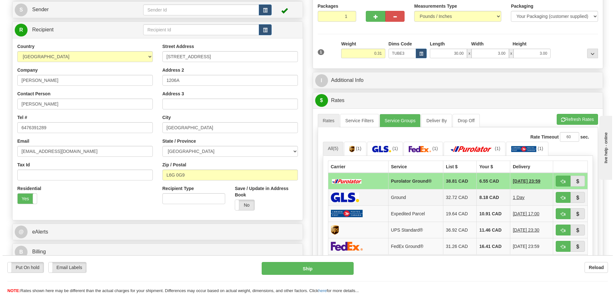
scroll to position [96, 0]
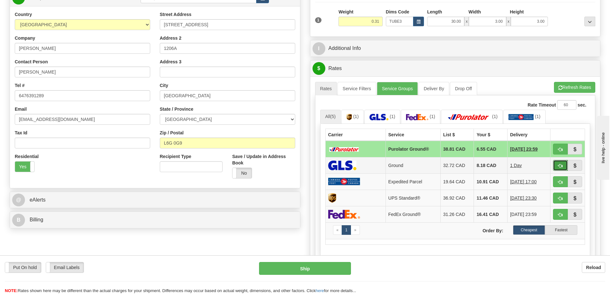
click at [565, 163] on button "button" at bounding box center [560, 165] width 15 height 11
type input "1"
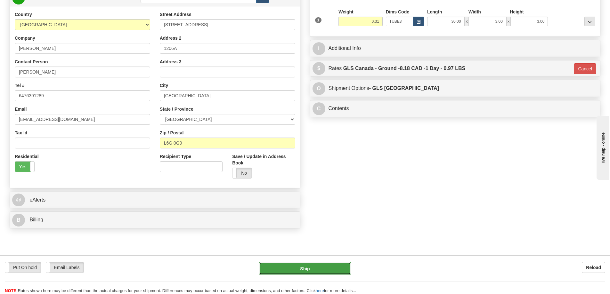
click at [322, 268] on button "Ship" at bounding box center [305, 268] width 92 height 13
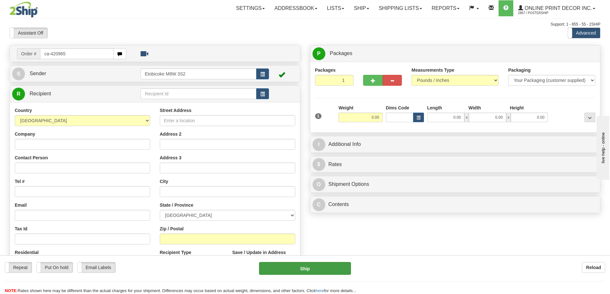
type input "ca-420965"
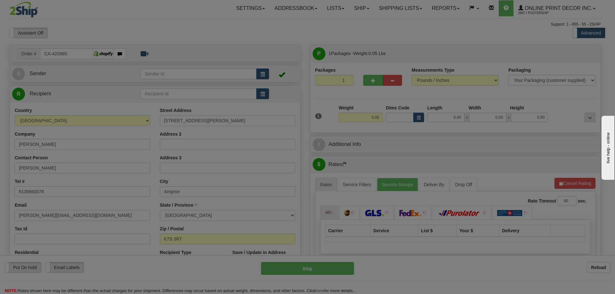
type input "ARNPRIOR"
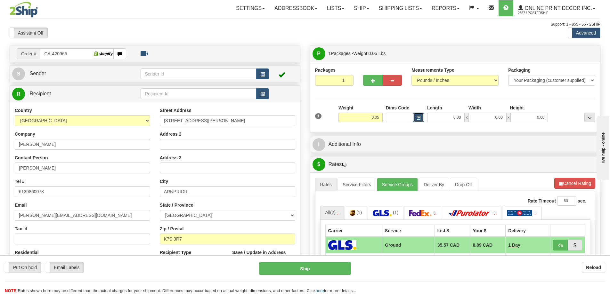
click at [419, 118] on span "button" at bounding box center [419, 118] width 4 height 4
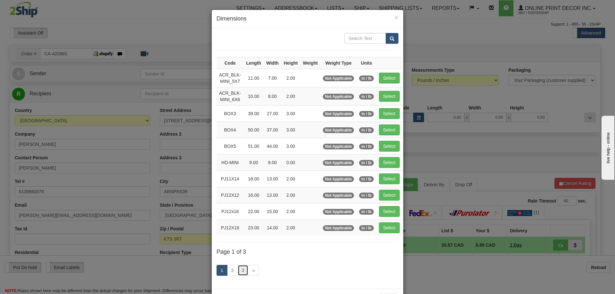
drag, startPoint x: 239, startPoint y: 266, endPoint x: 233, endPoint y: 264, distance: 6.4
click at [239, 266] on link "3" at bounding box center [243, 270] width 11 height 11
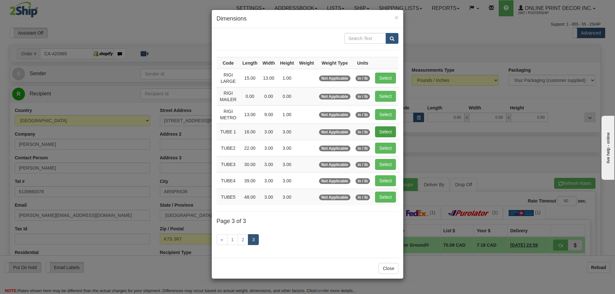
click at [387, 126] on td "Select" at bounding box center [385, 132] width 26 height 16
click at [385, 127] on button "Select" at bounding box center [385, 131] width 21 height 11
type input "TUBE 1"
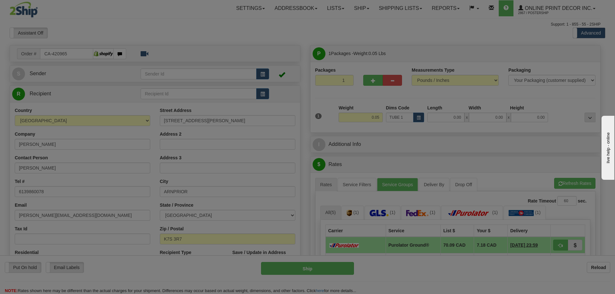
type input "16.00"
type input "3.00"
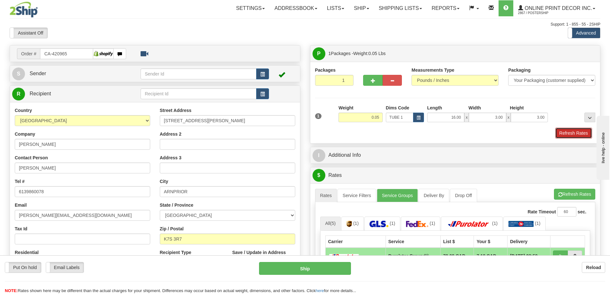
click at [568, 133] on button "Refresh Rates" at bounding box center [573, 133] width 37 height 11
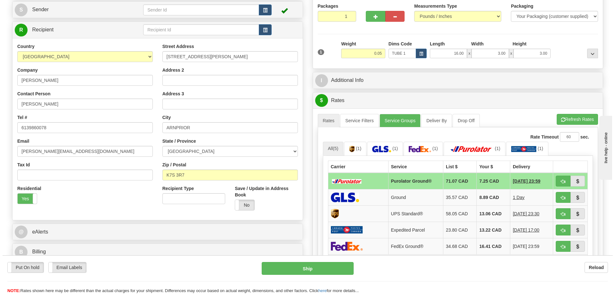
scroll to position [96, 0]
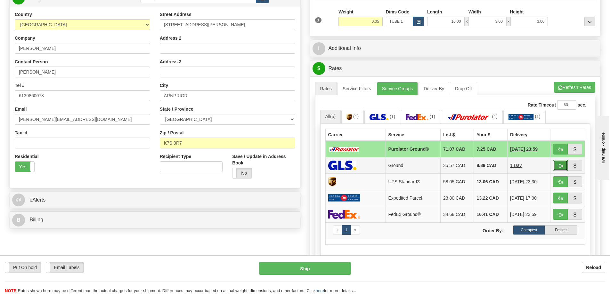
click at [561, 163] on button "button" at bounding box center [560, 165] width 15 height 11
type input "1"
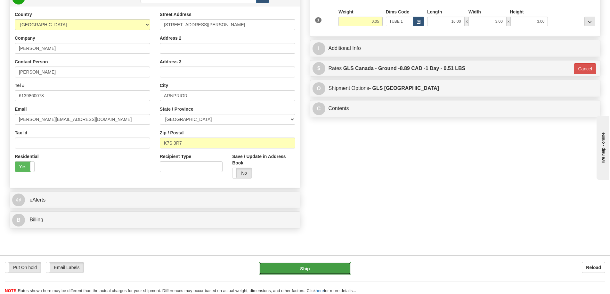
click at [301, 268] on button "Ship" at bounding box center [305, 268] width 92 height 13
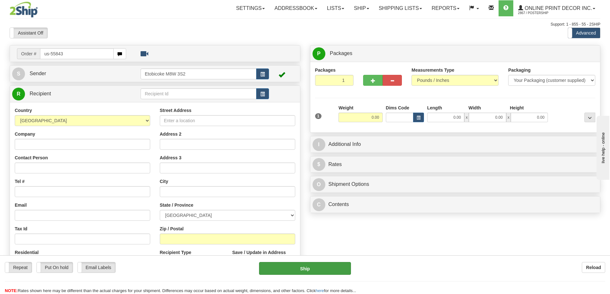
type input "us-55843"
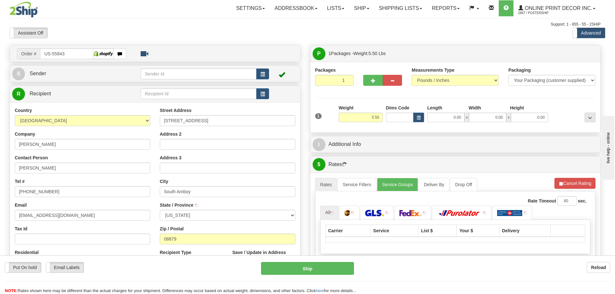
type input "SOUTH AMBOY"
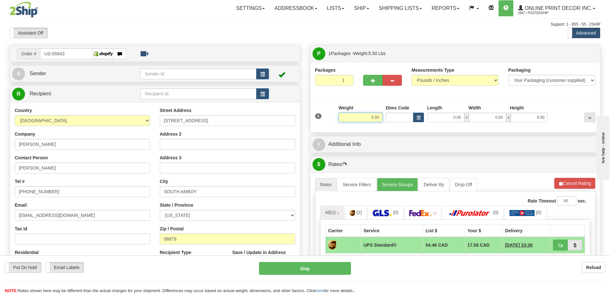
click at [381, 117] on input "5.50" at bounding box center [360, 118] width 44 height 10
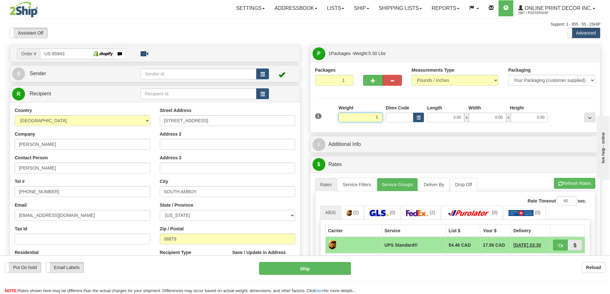
type input "5"
type input "2.00"
click at [418, 117] on span "button" at bounding box center [419, 118] width 4 height 4
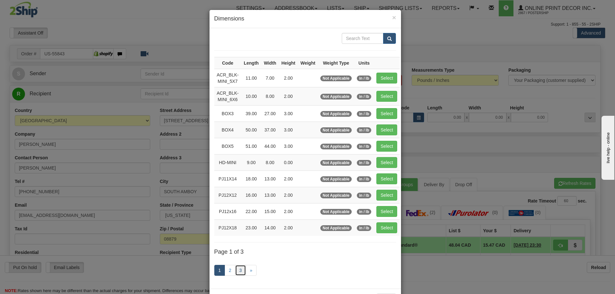
click at [235, 267] on link "3" at bounding box center [240, 270] width 11 height 11
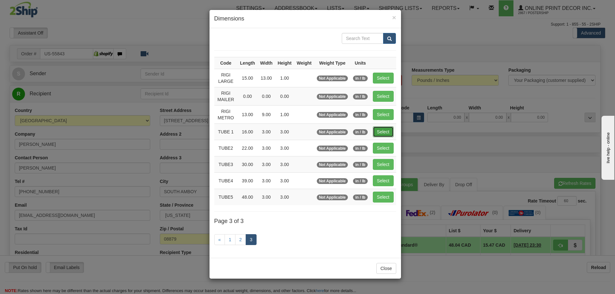
click at [375, 131] on button "Select" at bounding box center [383, 131] width 21 height 11
type input "TUBE 1"
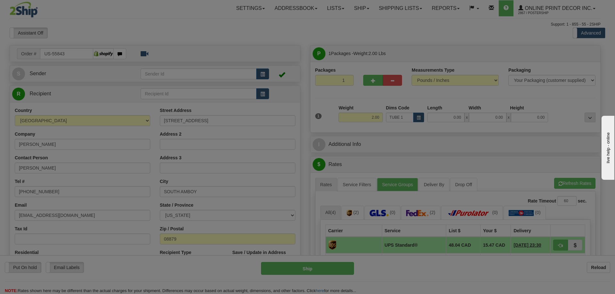
type input "16.00"
type input "3.00"
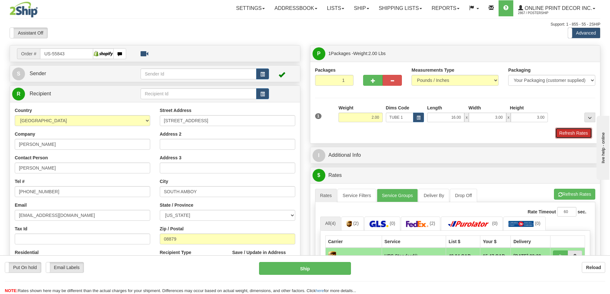
click at [561, 131] on button "Refresh Rates" at bounding box center [573, 133] width 37 height 11
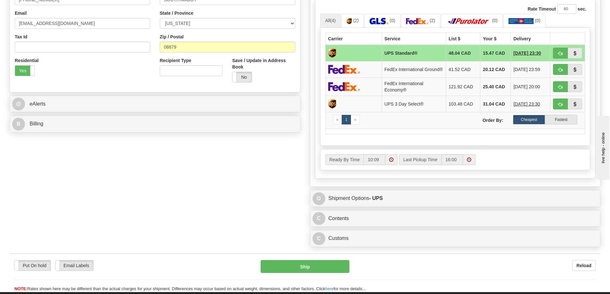
scroll to position [256, 0]
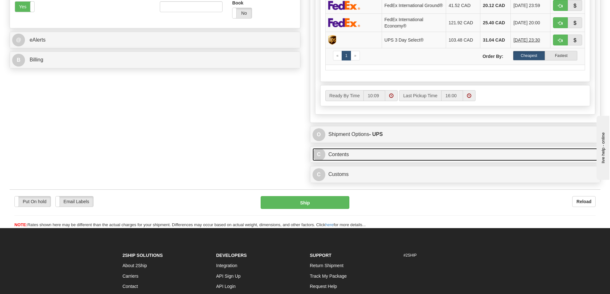
click at [415, 157] on link "C Contents" at bounding box center [455, 154] width 286 height 13
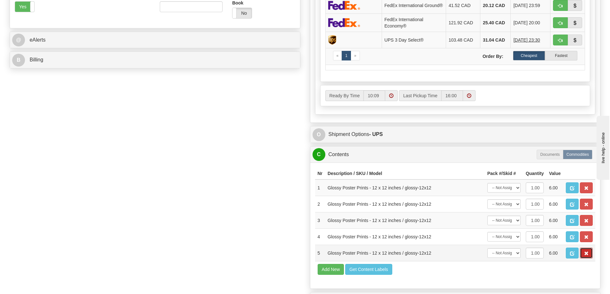
click at [583, 255] on button "button" at bounding box center [586, 253] width 13 height 11
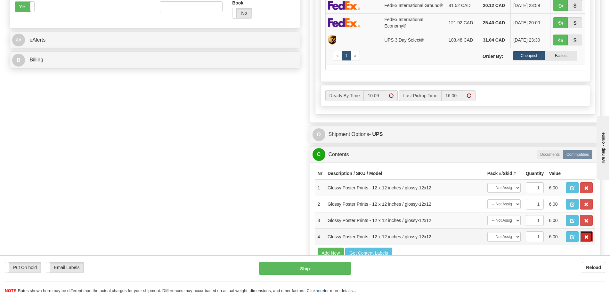
click at [585, 239] on span "button" at bounding box center [586, 237] width 4 height 4
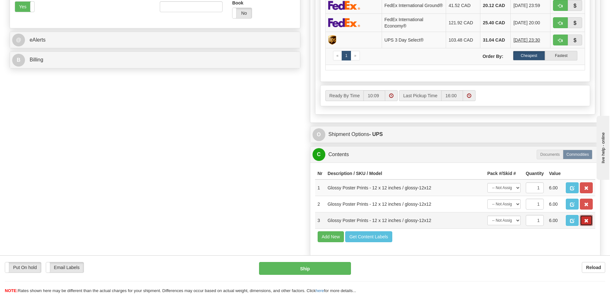
click at [590, 226] on button "button" at bounding box center [586, 220] width 13 height 11
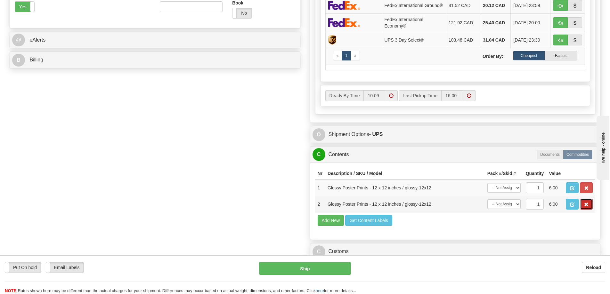
click at [588, 207] on span "button" at bounding box center [586, 205] width 4 height 4
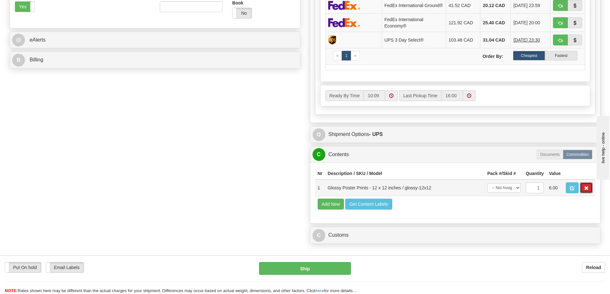
click at [588, 190] on button "button" at bounding box center [586, 188] width 13 height 11
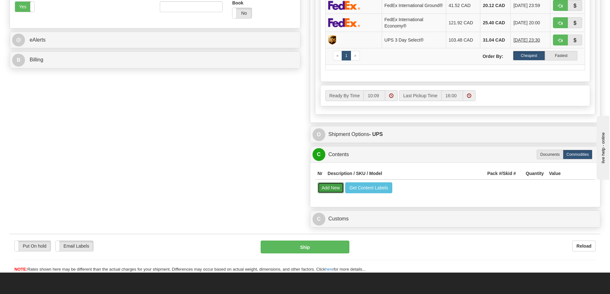
click at [327, 190] on button "Add New" at bounding box center [331, 188] width 27 height 11
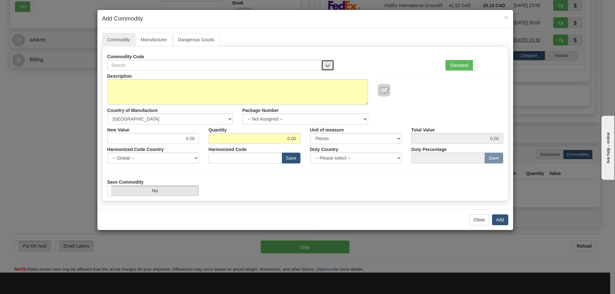
click at [324, 62] on button "button" at bounding box center [327, 65] width 13 height 11
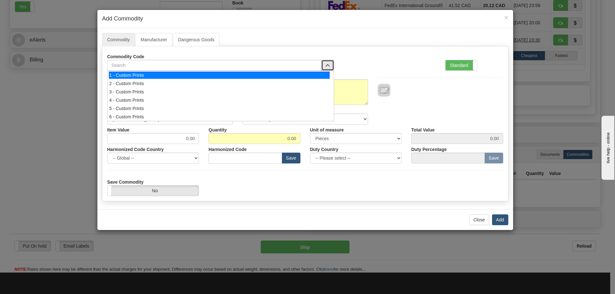
click at [322, 71] on li "1 - Custom Prints" at bounding box center [221, 75] width 226 height 8
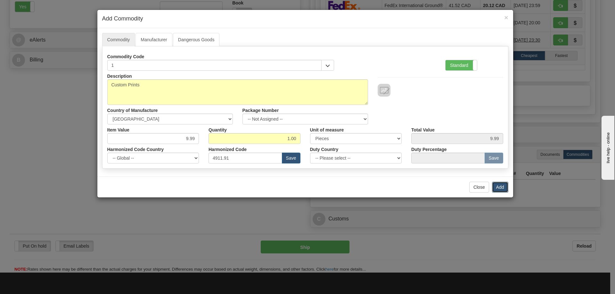
click at [499, 188] on button "Add" at bounding box center [500, 187] width 16 height 11
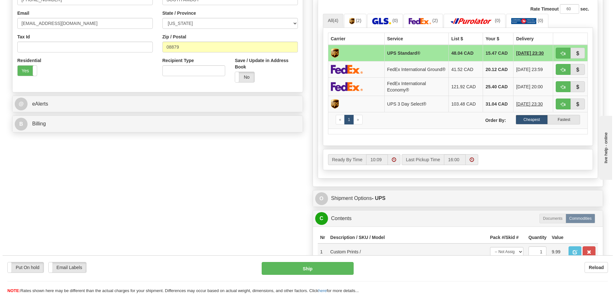
scroll to position [128, 0]
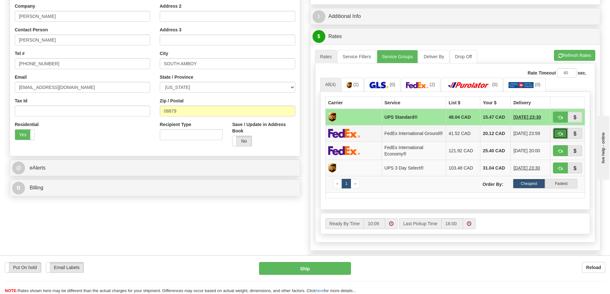
click at [557, 133] on button "button" at bounding box center [560, 133] width 15 height 11
type input "92"
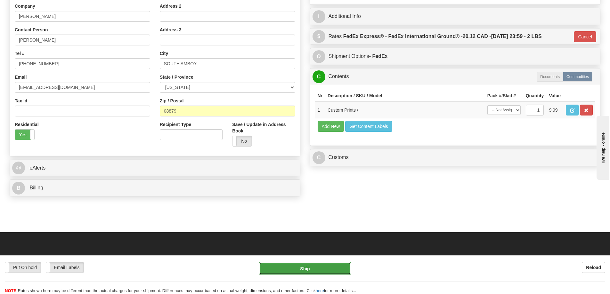
click at [332, 266] on button "Ship" at bounding box center [305, 268] width 92 height 13
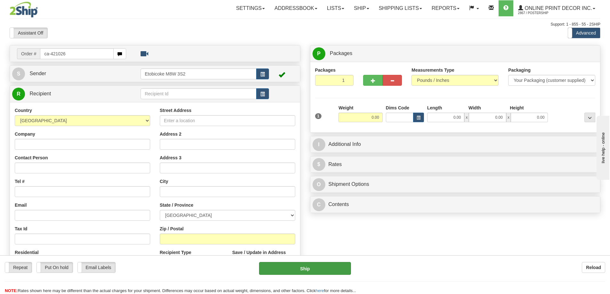
type input "ca-421026"
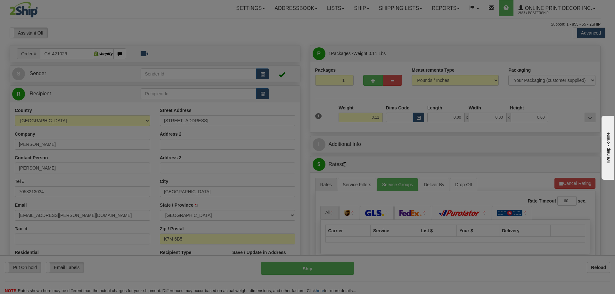
type input "[GEOGRAPHIC_DATA]"
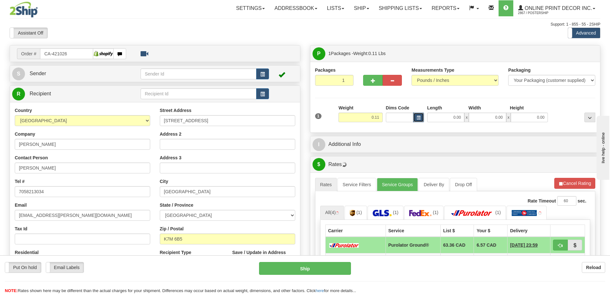
click at [418, 118] on span "button" at bounding box center [419, 118] width 4 height 4
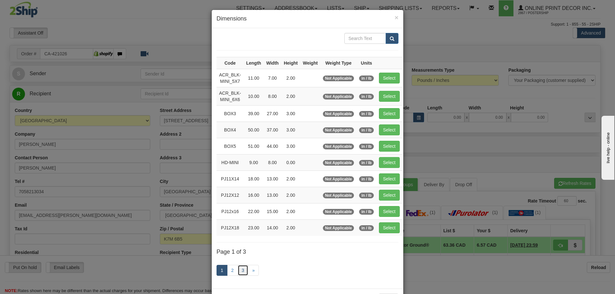
click at [240, 268] on link "3" at bounding box center [243, 270] width 11 height 11
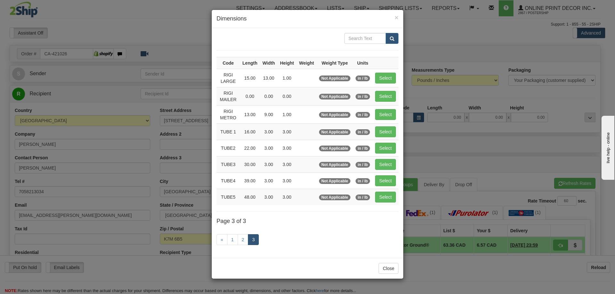
click at [388, 142] on td "Select" at bounding box center [385, 148] width 26 height 16
click at [389, 147] on button "Select" at bounding box center [385, 148] width 21 height 11
type input "TUBE2"
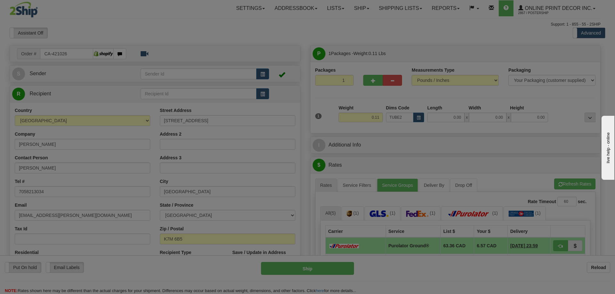
type input "22.00"
type input "3.00"
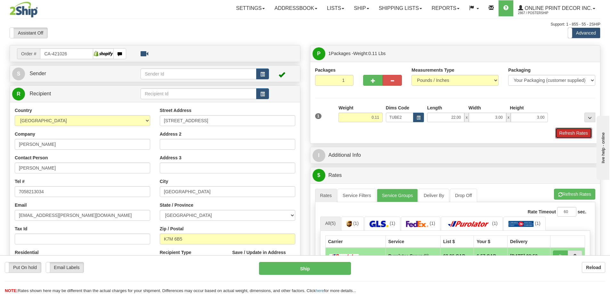
click at [567, 133] on button "Refresh Rates" at bounding box center [573, 133] width 37 height 11
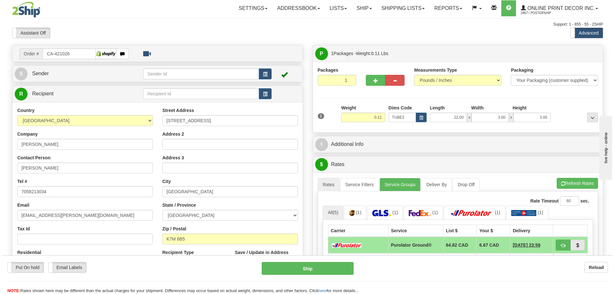
scroll to position [64, 0]
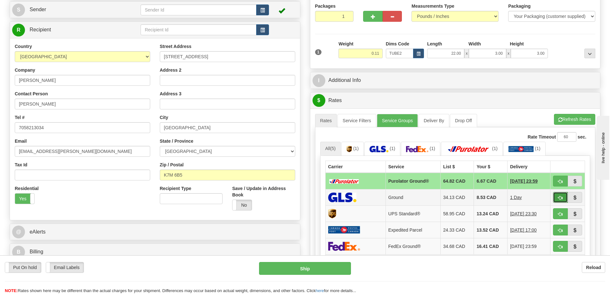
click at [561, 196] on button "button" at bounding box center [560, 197] width 15 height 11
type input "1"
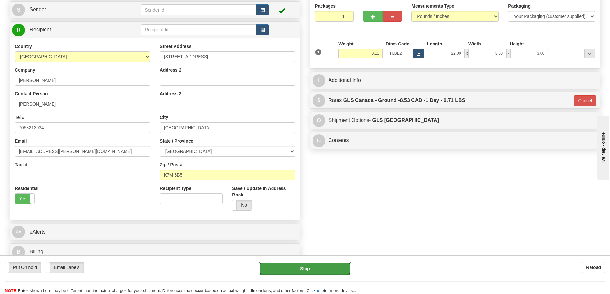
click at [316, 267] on button "Ship" at bounding box center [305, 268] width 92 height 13
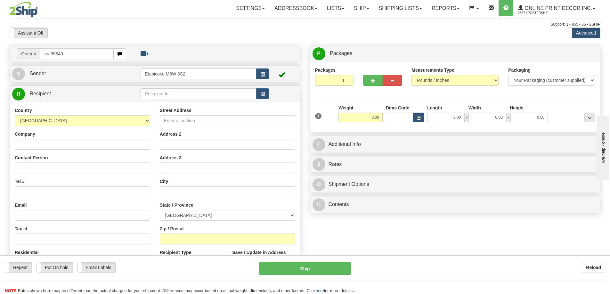
type input "us-55849"
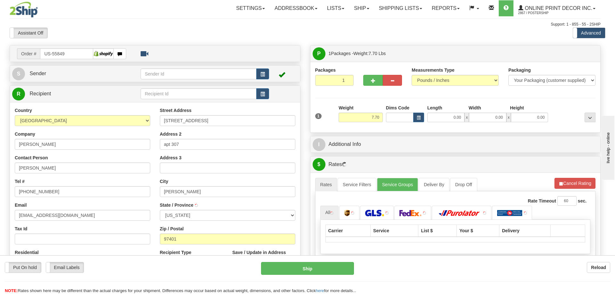
type input "[PERSON_NAME]"
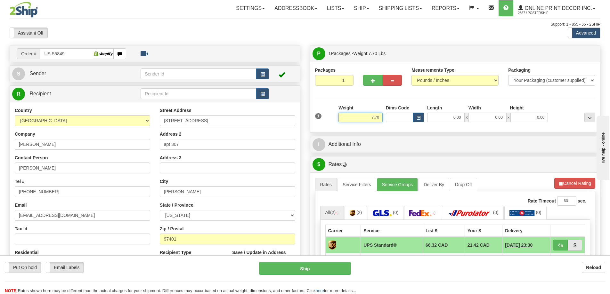
click at [381, 116] on input "7.70" at bounding box center [360, 118] width 44 height 10
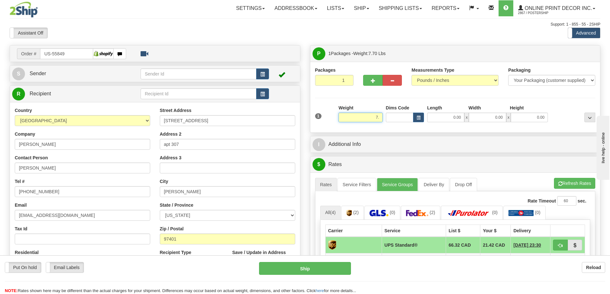
type input "7"
type input "2.00"
click at [422, 116] on button "button" at bounding box center [418, 118] width 11 height 10
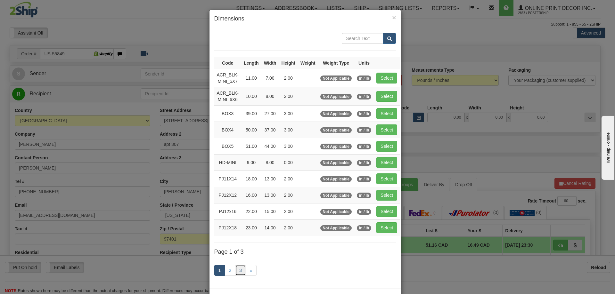
click at [239, 268] on link "3" at bounding box center [240, 270] width 11 height 11
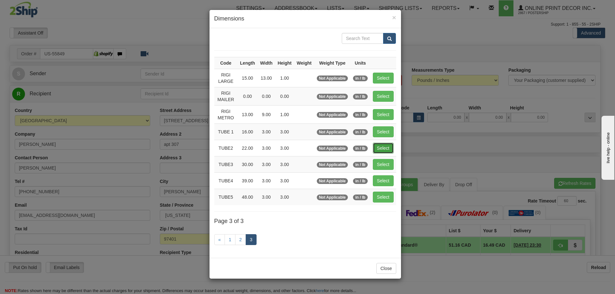
click at [386, 145] on button "Select" at bounding box center [383, 148] width 21 height 11
type input "TUBE2"
type input "22.00"
type input "3.00"
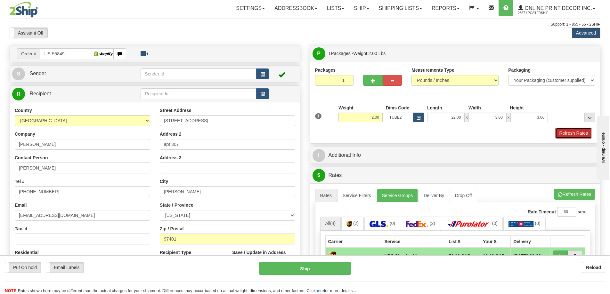
click at [565, 133] on button "Refresh Rates" at bounding box center [573, 133] width 37 height 11
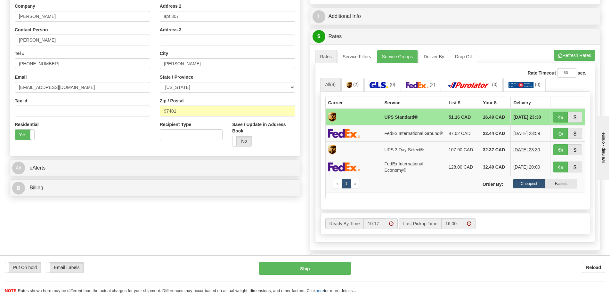
scroll to position [224, 0]
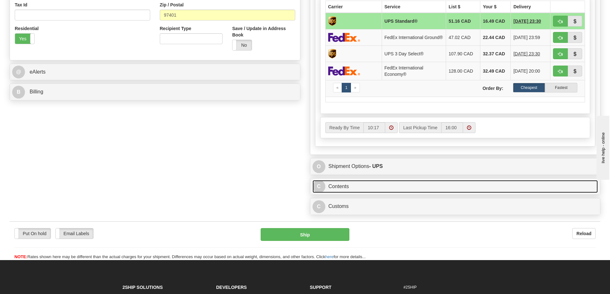
click at [449, 191] on link "C Contents" at bounding box center [455, 186] width 286 height 13
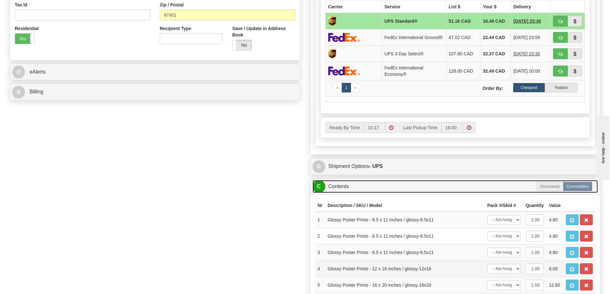
scroll to position [320, 0]
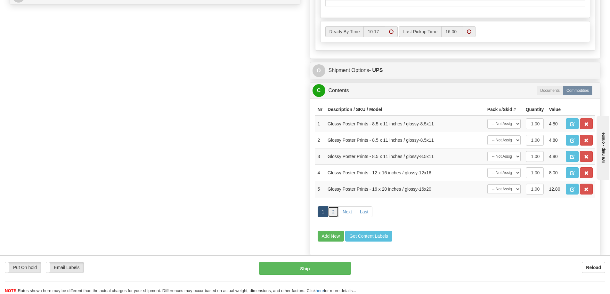
click at [333, 217] on link "2" at bounding box center [333, 212] width 11 height 11
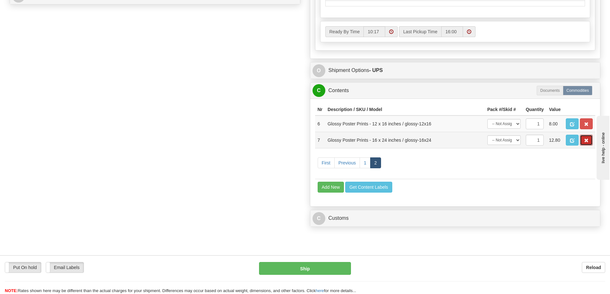
click at [588, 141] on button "button" at bounding box center [586, 140] width 13 height 11
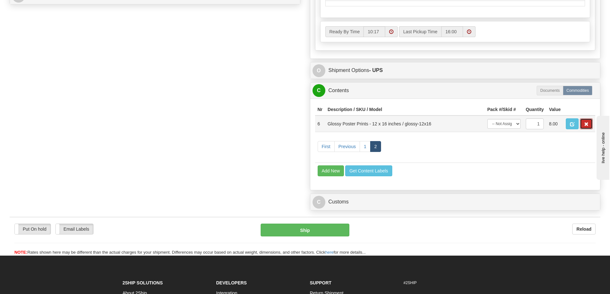
click at [586, 126] on span "button" at bounding box center [586, 124] width 4 height 4
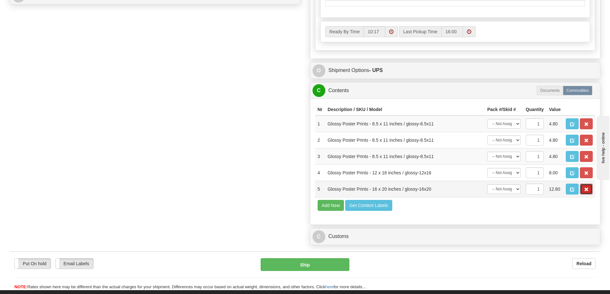
drag, startPoint x: 591, startPoint y: 193, endPoint x: 588, endPoint y: 191, distance: 3.4
click at [590, 194] on button "button" at bounding box center [586, 189] width 13 height 11
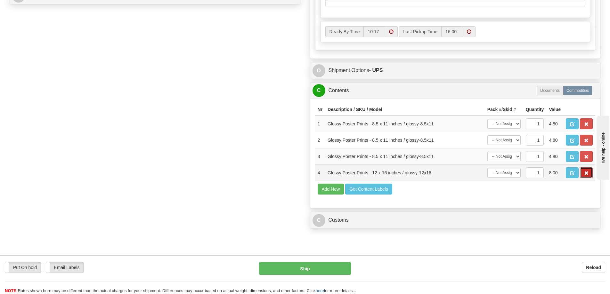
click at [586, 175] on span "button" at bounding box center [586, 173] width 4 height 4
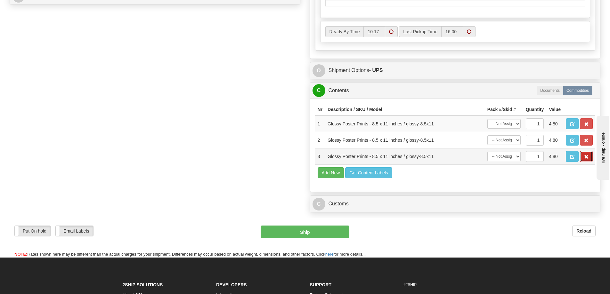
click at [585, 159] on span "button" at bounding box center [586, 157] width 4 height 4
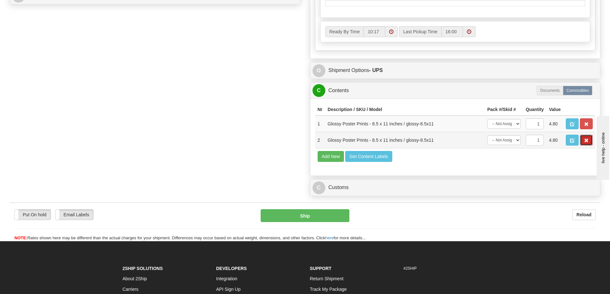
click at [586, 142] on button "button" at bounding box center [586, 140] width 13 height 11
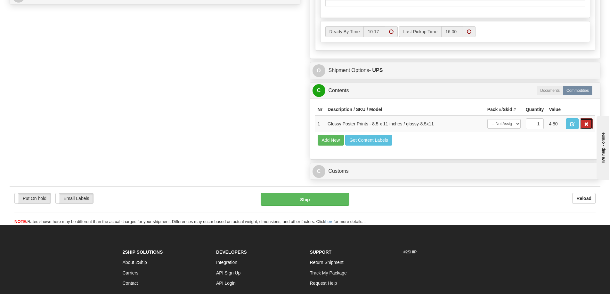
click at [582, 126] on button "button" at bounding box center [586, 123] width 13 height 11
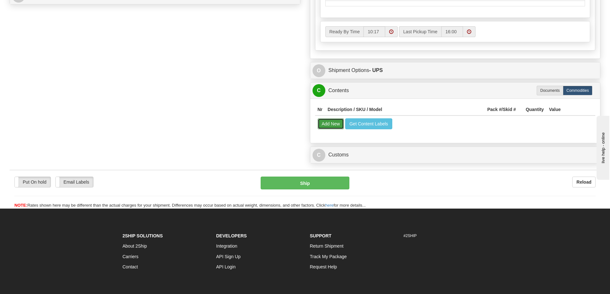
click at [335, 126] on button "Add New" at bounding box center [331, 123] width 27 height 11
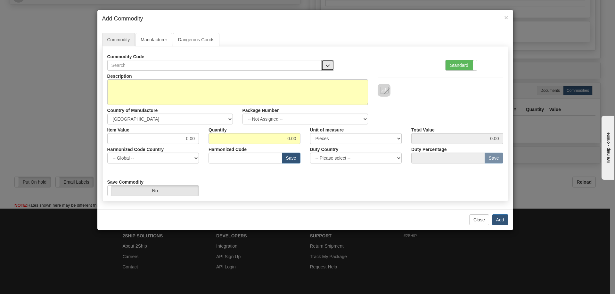
click at [324, 63] on button "button" at bounding box center [327, 65] width 13 height 11
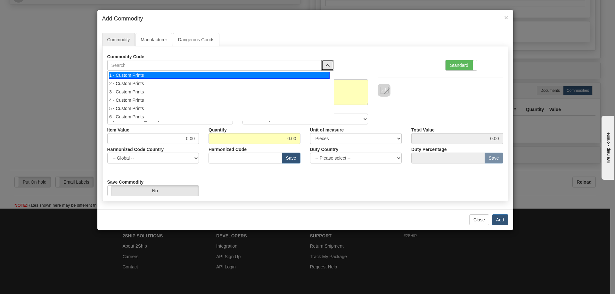
click at [314, 73] on div "1 - Custom Prints" at bounding box center [219, 75] width 221 height 7
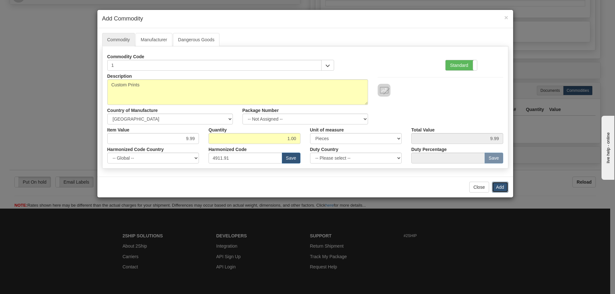
click at [505, 188] on button "Add" at bounding box center [500, 187] width 16 height 11
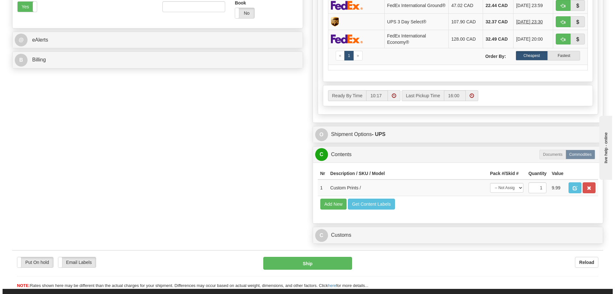
scroll to position [160, 0]
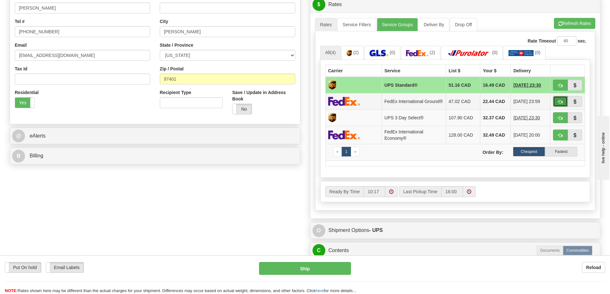
click at [560, 100] on button "button" at bounding box center [560, 101] width 15 height 11
type input "92"
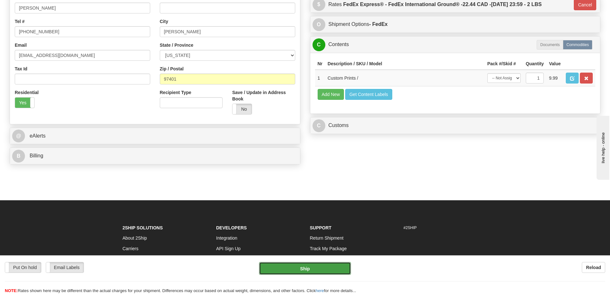
click at [325, 267] on button "Ship" at bounding box center [305, 268] width 92 height 13
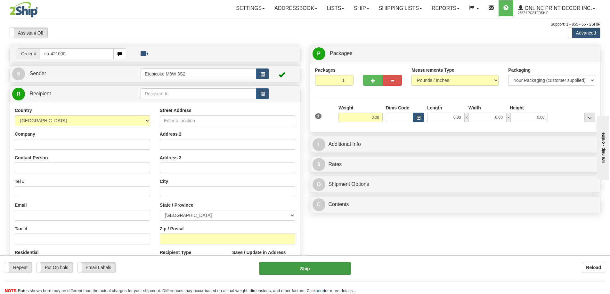
type input "ca-421000"
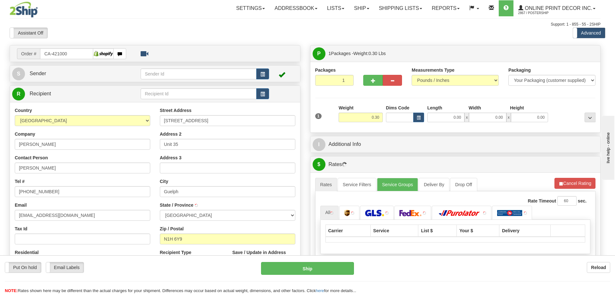
type input "GUELPH"
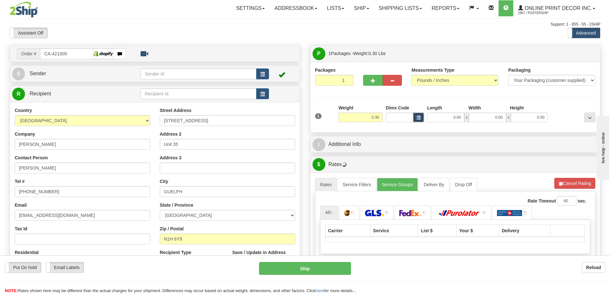
click at [419, 116] on span "button" at bounding box center [419, 118] width 4 height 4
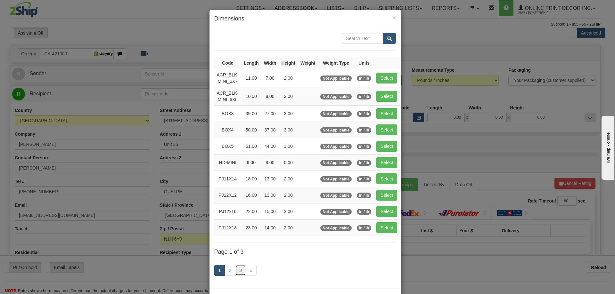
click at [238, 271] on link "3" at bounding box center [240, 270] width 11 height 11
click at [238, 268] on link "3" at bounding box center [240, 270] width 11 height 11
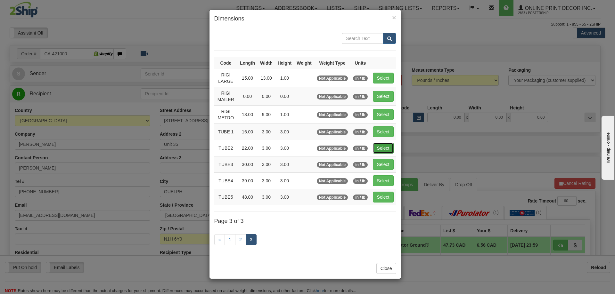
click at [387, 146] on button "Select" at bounding box center [383, 148] width 21 height 11
type input "TUBE2"
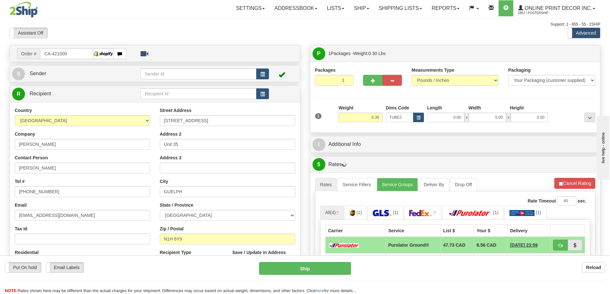
type input "22.00"
type input "3.00"
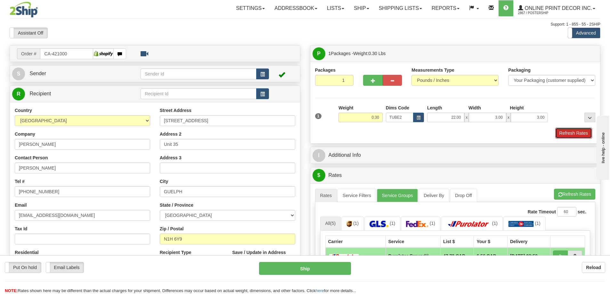
click at [568, 132] on button "Refresh Rates" at bounding box center [573, 133] width 37 height 11
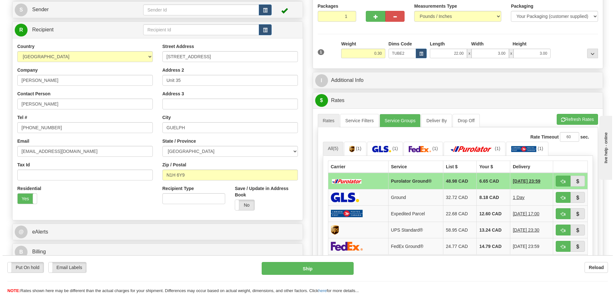
scroll to position [96, 0]
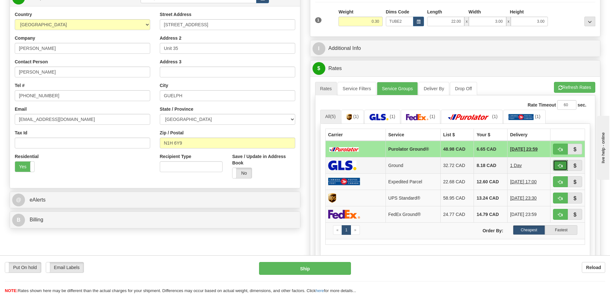
click at [562, 167] on span "button" at bounding box center [560, 166] width 4 height 4
type input "1"
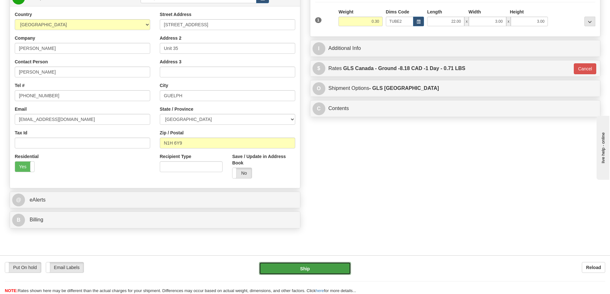
click at [335, 268] on button "Ship" at bounding box center [305, 268] width 92 height 13
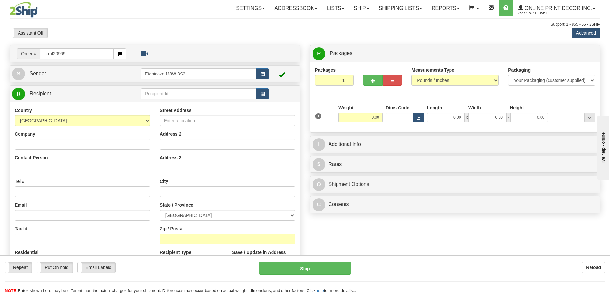
type input "ca-420969"
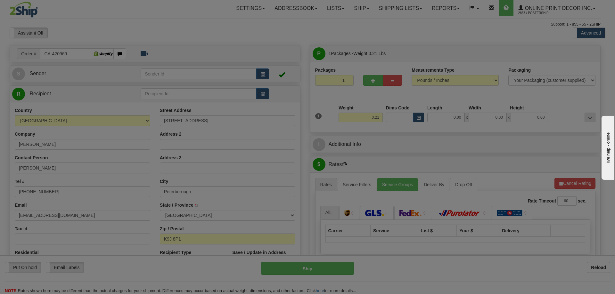
type input "PETERBOROUGH"
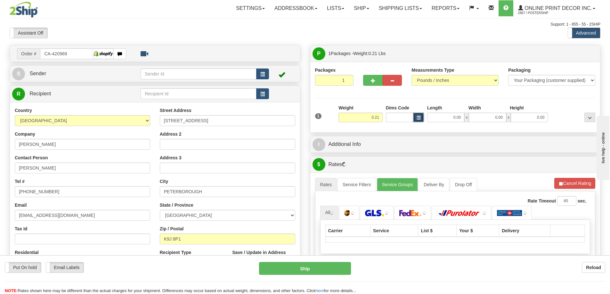
click at [418, 117] on span "button" at bounding box center [419, 118] width 4 height 4
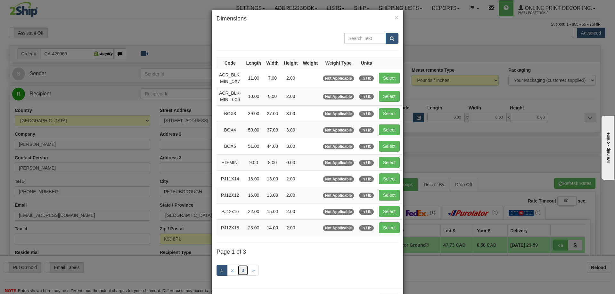
click at [243, 270] on link "3" at bounding box center [243, 270] width 11 height 11
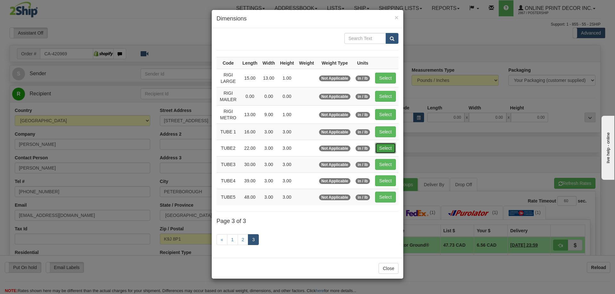
click at [389, 145] on button "Select" at bounding box center [385, 148] width 21 height 11
type input "TUBE2"
type input "22.00"
type input "3.00"
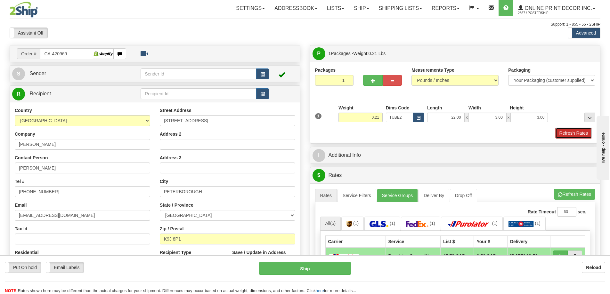
click at [571, 135] on button "Refresh Rates" at bounding box center [573, 133] width 37 height 11
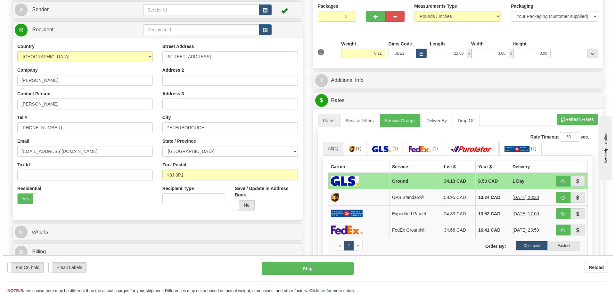
scroll to position [96, 0]
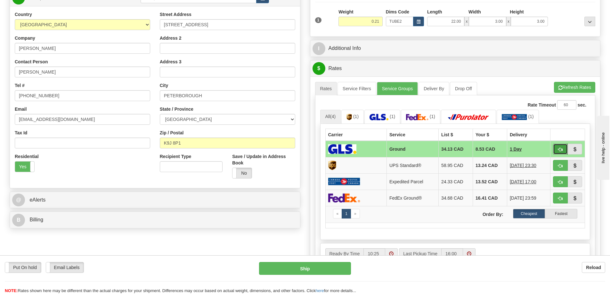
click at [560, 147] on button "button" at bounding box center [560, 149] width 15 height 11
type input "1"
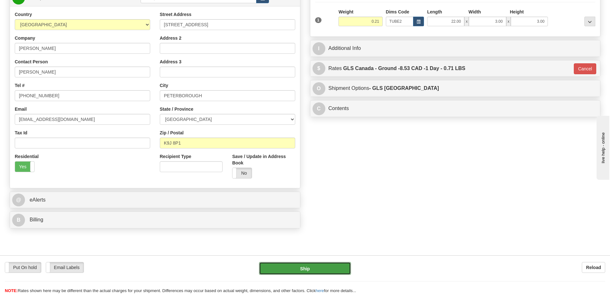
click at [323, 267] on button "Ship" at bounding box center [305, 268] width 92 height 13
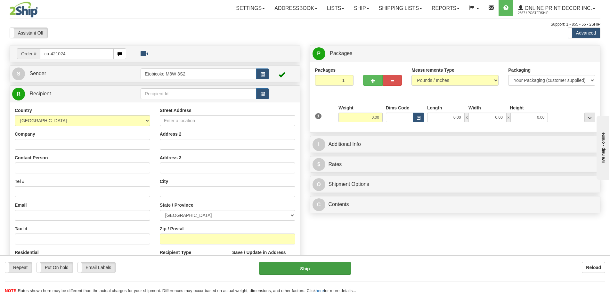
type input "ca-421024"
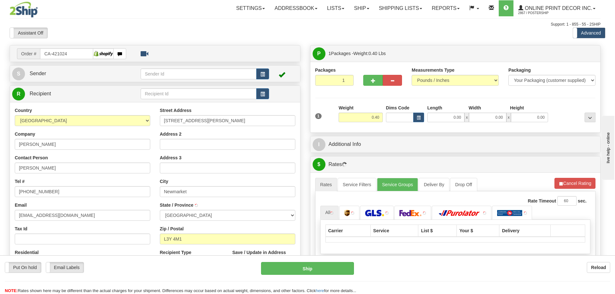
type input "NEWMARKET"
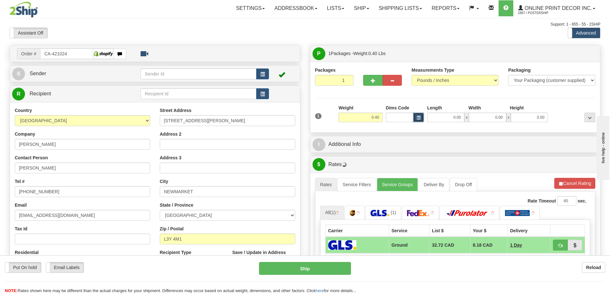
click at [417, 117] on span "button" at bounding box center [419, 118] width 4 height 4
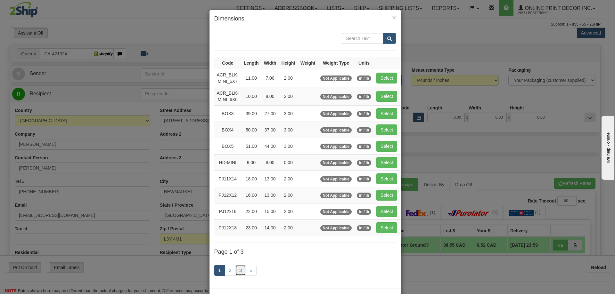
click at [238, 269] on link "3" at bounding box center [240, 270] width 11 height 11
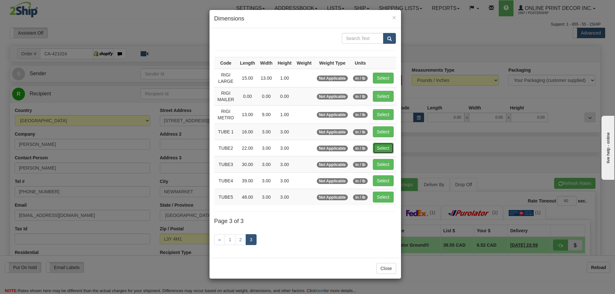
click at [387, 146] on button "Select" at bounding box center [383, 148] width 21 height 11
type input "TUBE2"
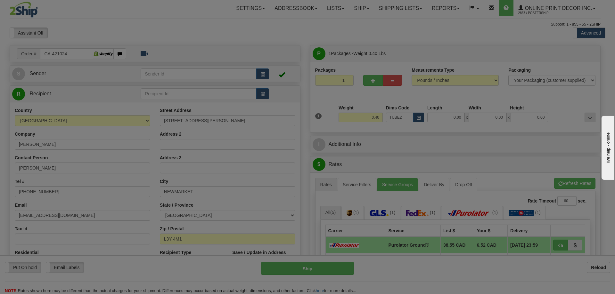
type input "22.00"
type input "3.00"
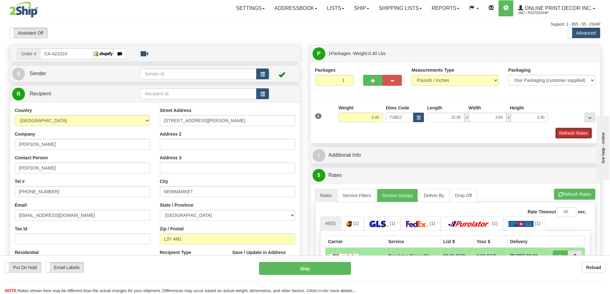
click at [581, 130] on button "Refresh Rates" at bounding box center [573, 133] width 37 height 11
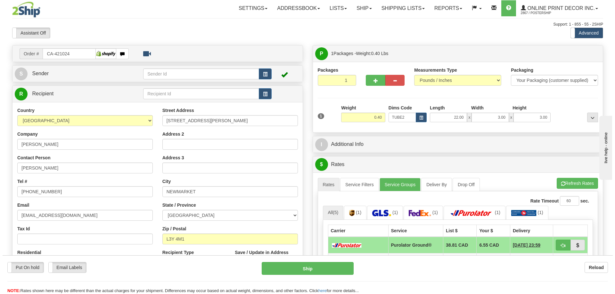
scroll to position [64, 0]
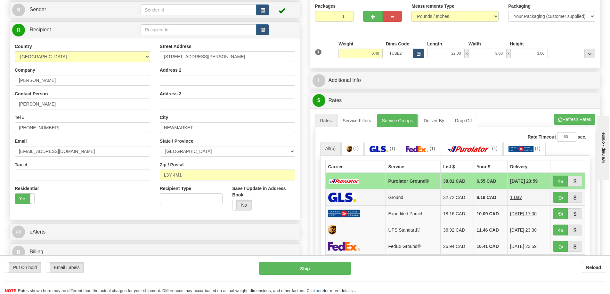
click at [562, 191] on td at bounding box center [567, 197] width 35 height 16
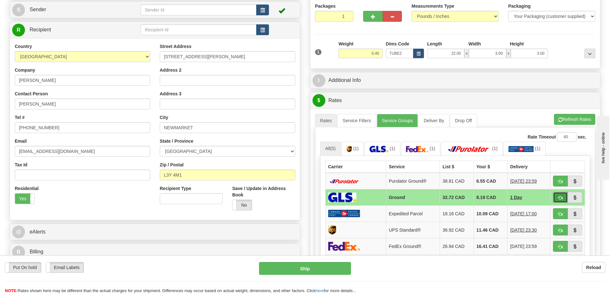
click at [560, 199] on span "button" at bounding box center [560, 198] width 4 height 4
type input "1"
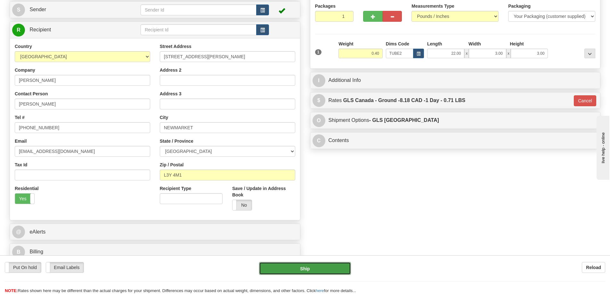
click at [337, 269] on button "Ship" at bounding box center [305, 268] width 92 height 13
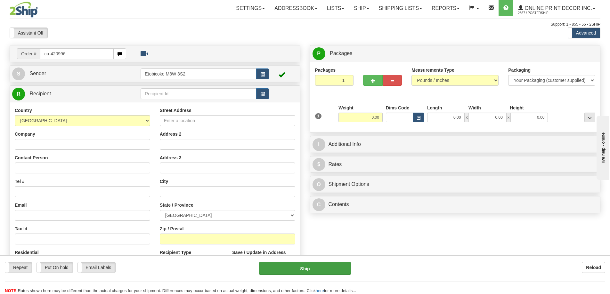
type input "ca-420996"
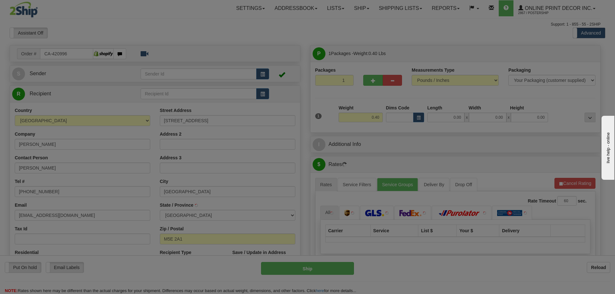
type input "[GEOGRAPHIC_DATA]"
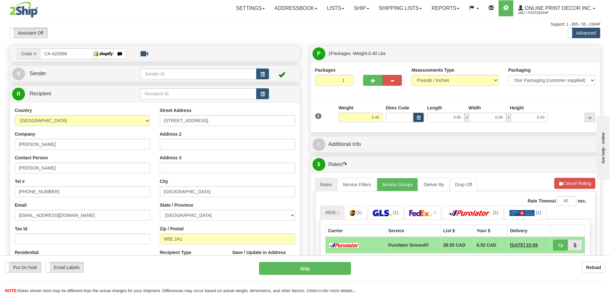
click at [414, 120] on button "button" at bounding box center [418, 118] width 11 height 10
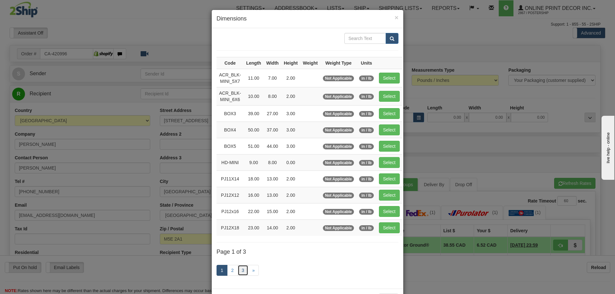
click at [241, 269] on link "3" at bounding box center [243, 270] width 11 height 11
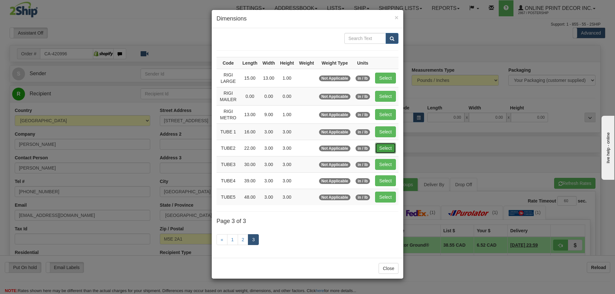
click at [392, 147] on button "Select" at bounding box center [385, 148] width 21 height 11
type input "TUBE2"
type input "22.00"
type input "3.00"
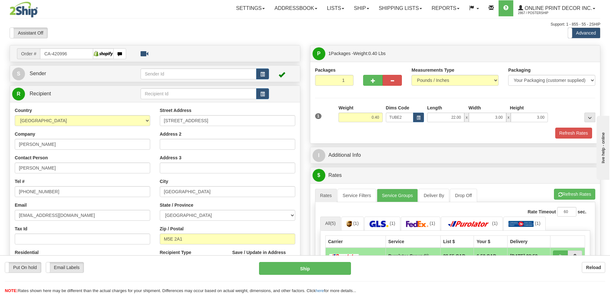
click at [594, 136] on div "Refresh Rates" at bounding box center [455, 133] width 284 height 11
click at [579, 131] on button "Refresh Rates" at bounding box center [573, 133] width 37 height 11
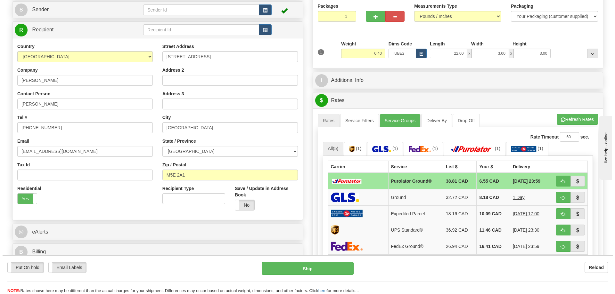
scroll to position [96, 0]
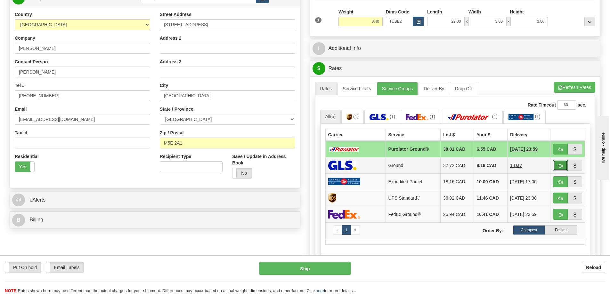
click at [558, 167] on span "button" at bounding box center [560, 166] width 4 height 4
type input "1"
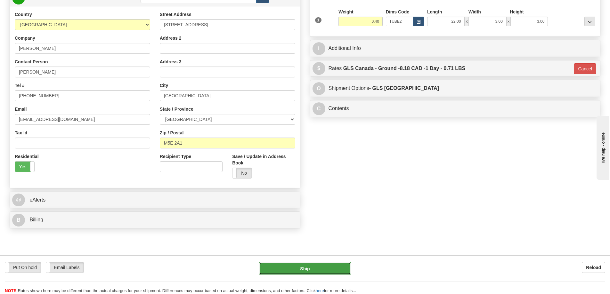
click at [329, 267] on button "Ship" at bounding box center [305, 268] width 92 height 13
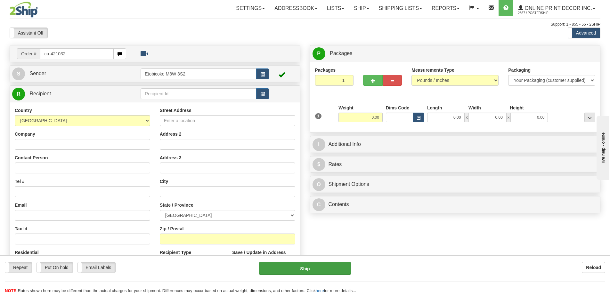
type input "ca-421032"
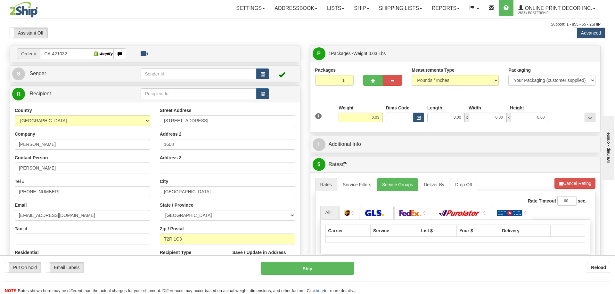
type input "[GEOGRAPHIC_DATA]"
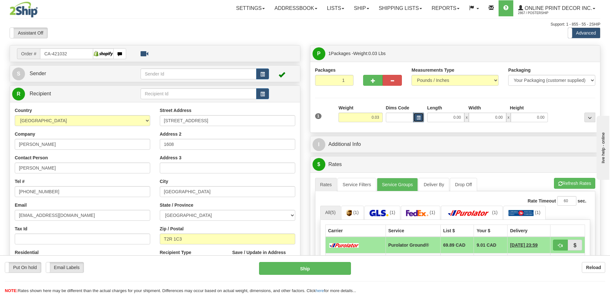
click at [418, 117] on span "button" at bounding box center [419, 118] width 4 height 4
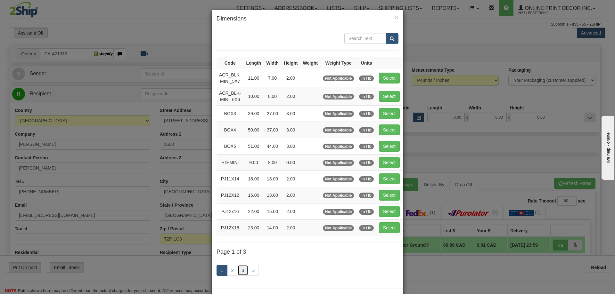
click at [239, 271] on link "3" at bounding box center [243, 270] width 11 height 11
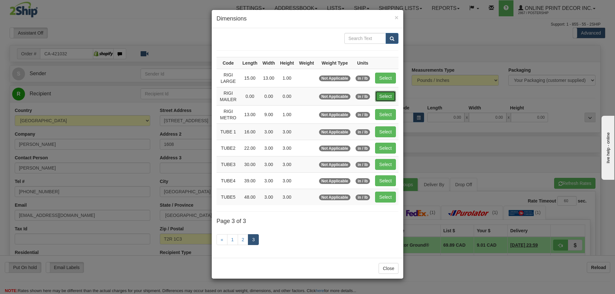
click at [382, 96] on button "Select" at bounding box center [385, 96] width 21 height 11
type input "RIGI MAILER"
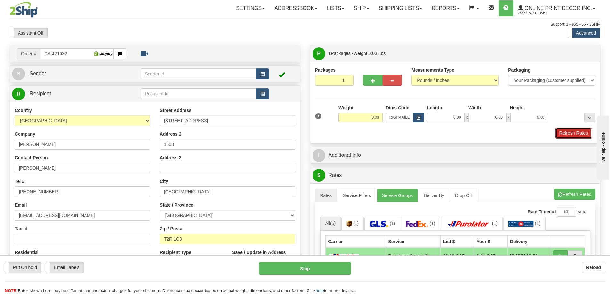
click at [569, 137] on button "Refresh Rates" at bounding box center [573, 133] width 37 height 11
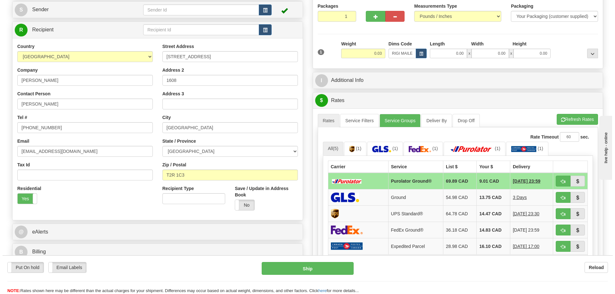
scroll to position [96, 0]
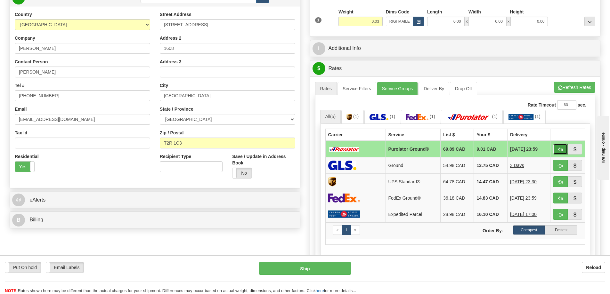
click at [560, 147] on button "button" at bounding box center [560, 149] width 15 height 11
type input "260"
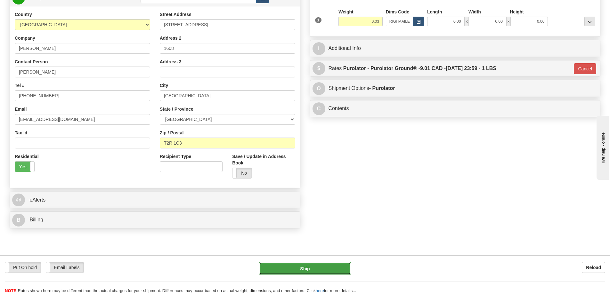
click at [315, 269] on button "Ship" at bounding box center [305, 268] width 92 height 13
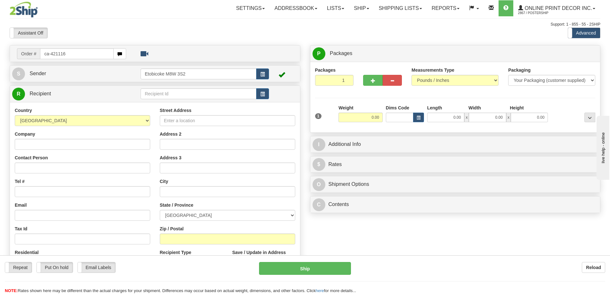
type input "ca-421116"
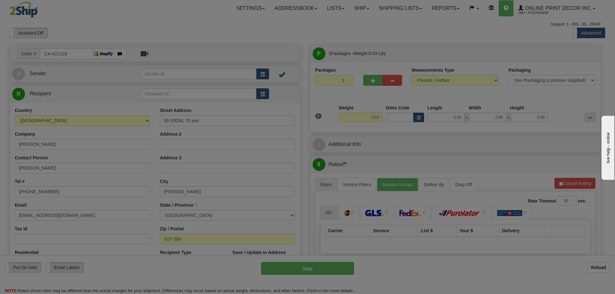
type input "[PERSON_NAME]"
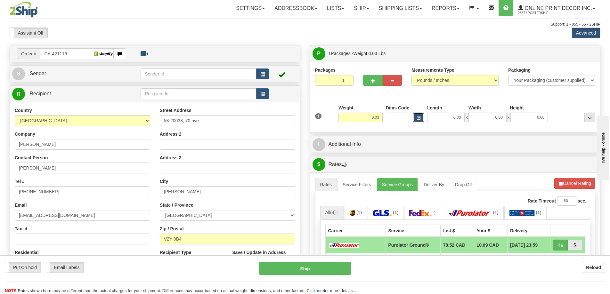
click at [419, 120] on span "button" at bounding box center [419, 118] width 4 height 4
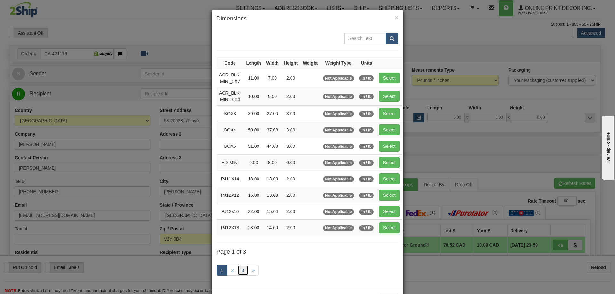
click at [242, 271] on link "3" at bounding box center [243, 270] width 11 height 11
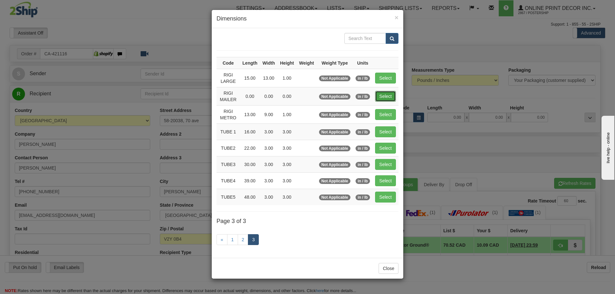
click at [386, 93] on button "Select" at bounding box center [385, 96] width 21 height 11
type input "RIGI MAILER"
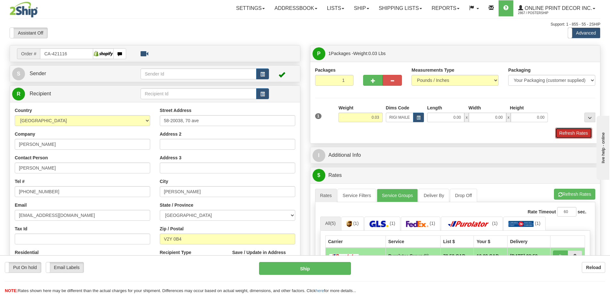
click at [573, 130] on button "Refresh Rates" at bounding box center [573, 133] width 37 height 11
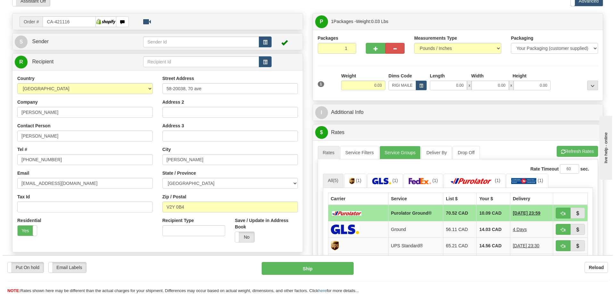
scroll to position [96, 0]
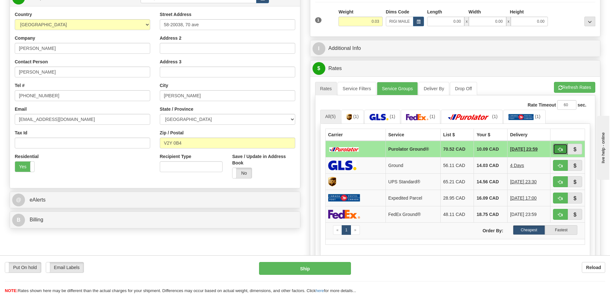
click at [554, 148] on button "button" at bounding box center [560, 149] width 15 height 11
type input "260"
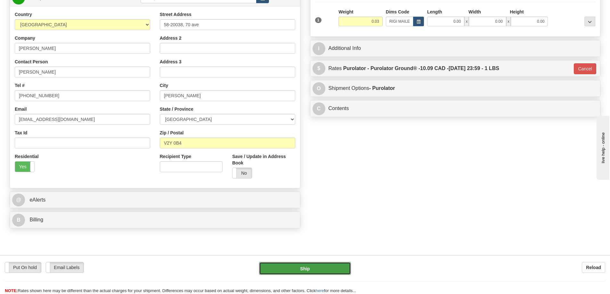
click at [331, 269] on button "Ship" at bounding box center [305, 268] width 92 height 13
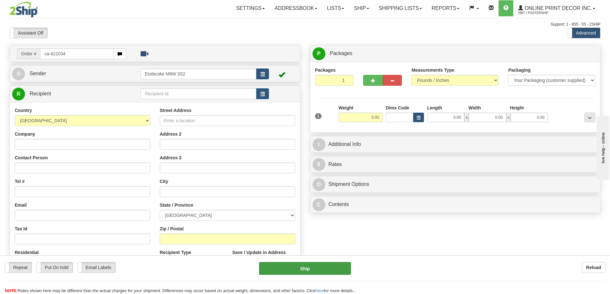
type input "ca-421034"
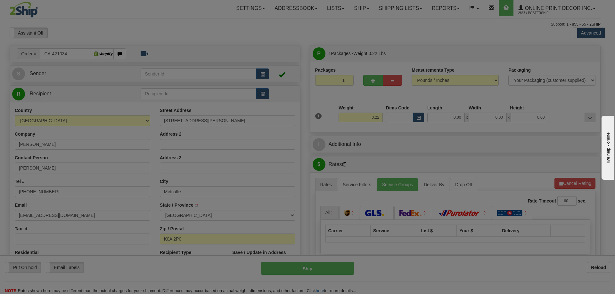
type input "METCALFE"
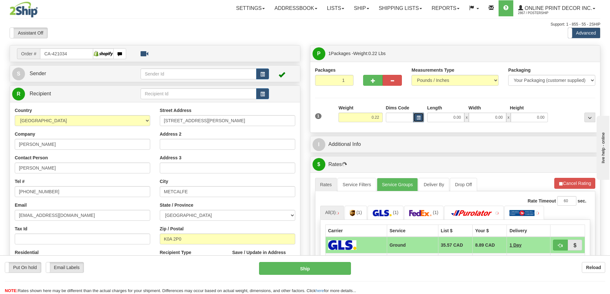
click at [415, 118] on button "button" at bounding box center [418, 118] width 11 height 10
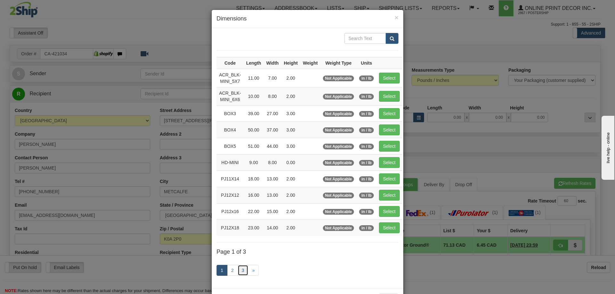
click at [239, 271] on link "3" at bounding box center [243, 270] width 11 height 11
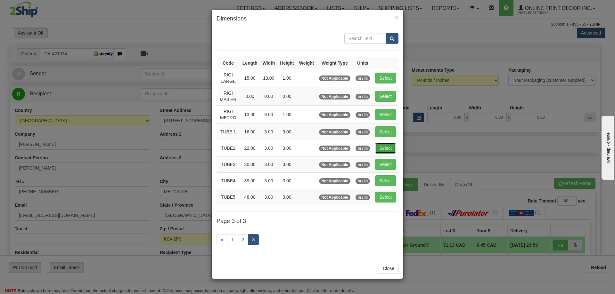
click at [388, 148] on button "Select" at bounding box center [385, 148] width 21 height 11
type input "TUBE2"
type input "22.00"
type input "3.00"
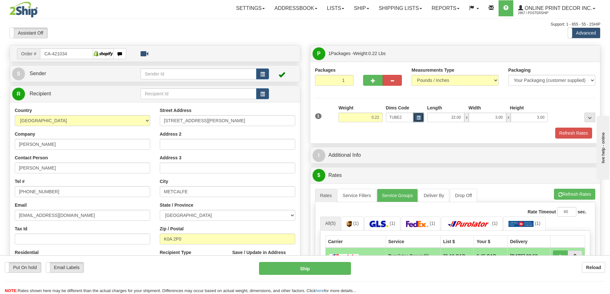
click at [418, 117] on span "button" at bounding box center [419, 118] width 4 height 4
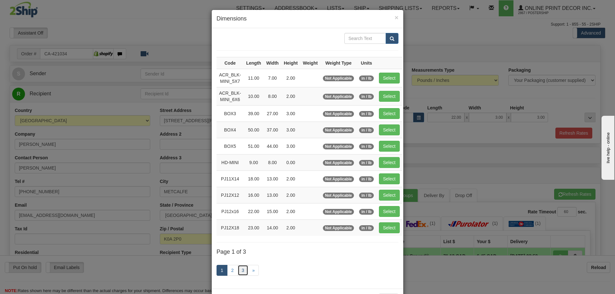
click at [240, 270] on link "3" at bounding box center [243, 270] width 11 height 11
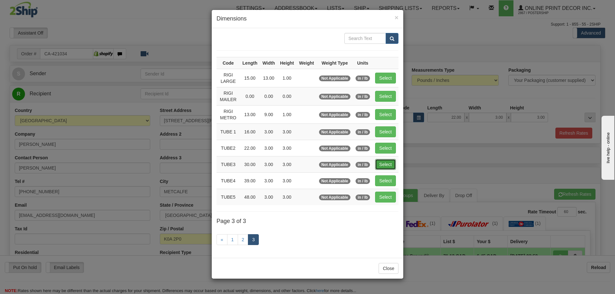
click at [385, 163] on button "Select" at bounding box center [385, 164] width 21 height 11
type input "TUBE3"
type input "30.00"
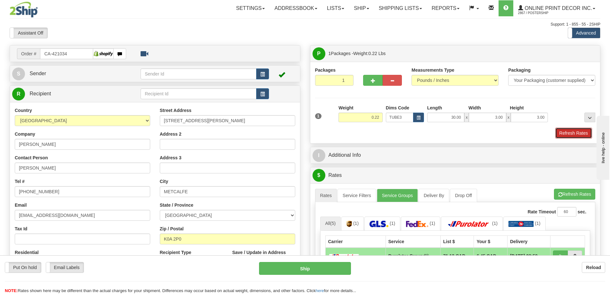
click at [571, 134] on button "Refresh Rates" at bounding box center [573, 133] width 37 height 11
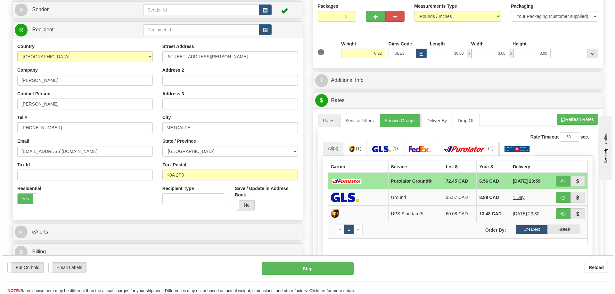
scroll to position [96, 0]
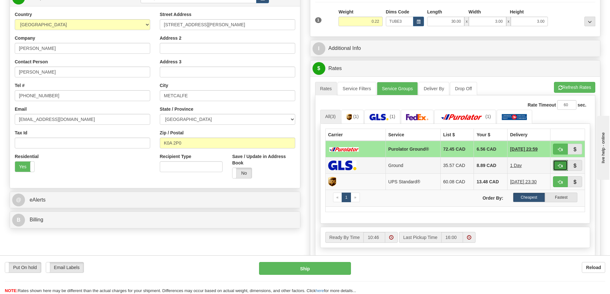
click at [558, 166] on span "button" at bounding box center [560, 166] width 4 height 4
type input "1"
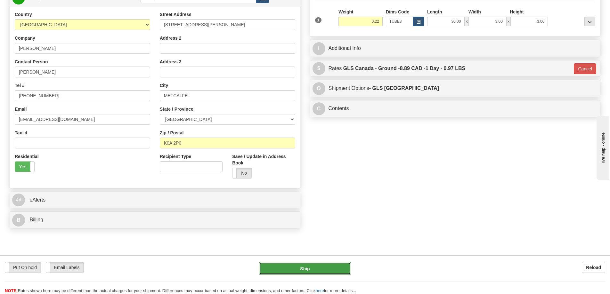
click at [335, 268] on button "Ship" at bounding box center [305, 268] width 92 height 13
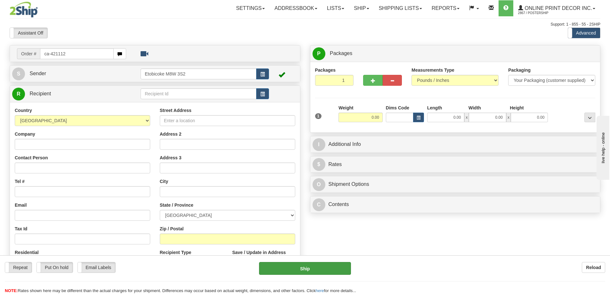
type input "ca-421112"
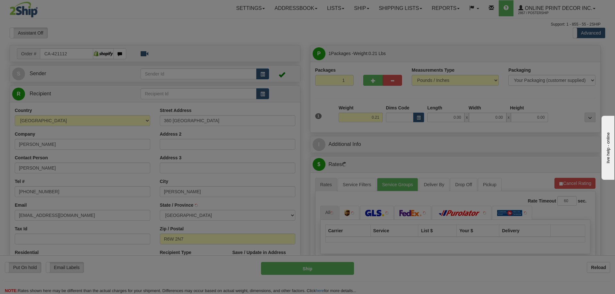
type input "[PERSON_NAME]"
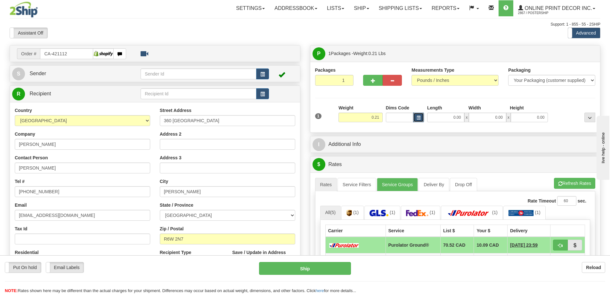
click at [415, 115] on button "button" at bounding box center [418, 118] width 11 height 10
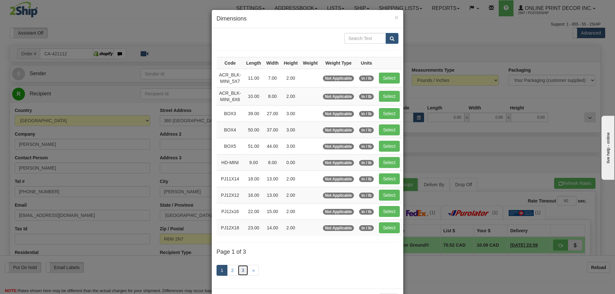
click at [240, 268] on link "3" at bounding box center [243, 270] width 11 height 11
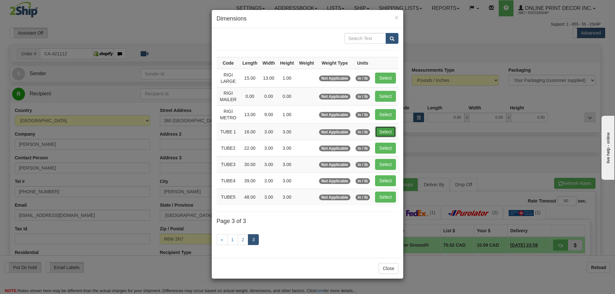
click at [387, 127] on button "Select" at bounding box center [385, 131] width 21 height 11
type input "TUBE 1"
type input "16.00"
type input "3.00"
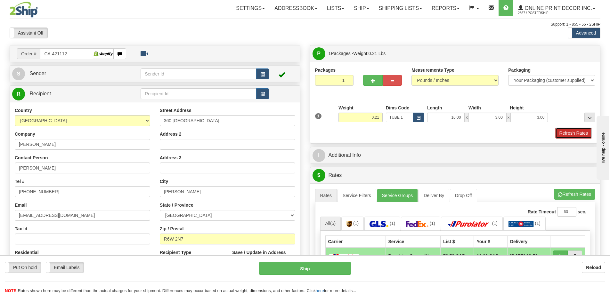
click at [569, 132] on button "Refresh Rates" at bounding box center [573, 133] width 37 height 11
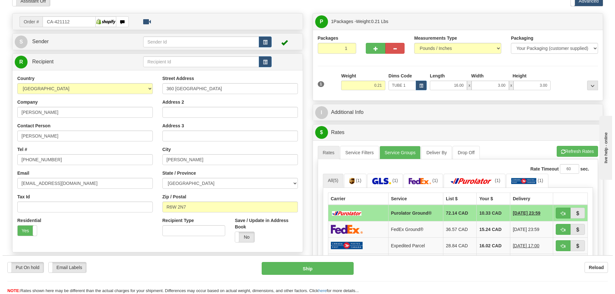
scroll to position [64, 0]
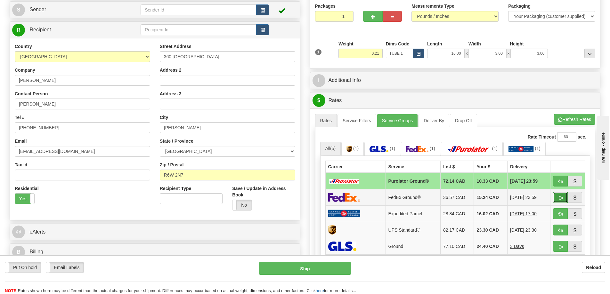
click at [561, 196] on button "button" at bounding box center [560, 197] width 15 height 11
type input "92"
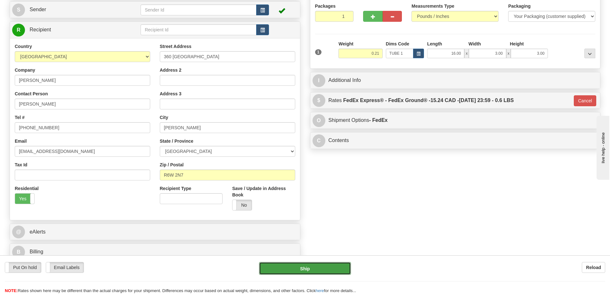
click at [333, 266] on button "Ship" at bounding box center [305, 268] width 92 height 13
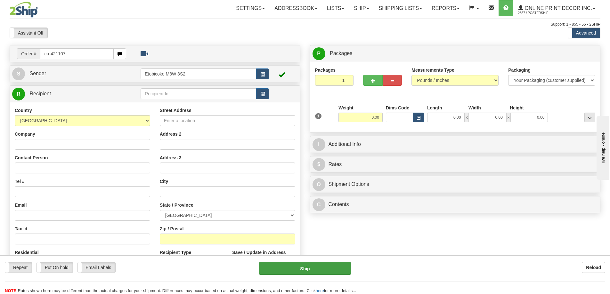
type input "ca-421107"
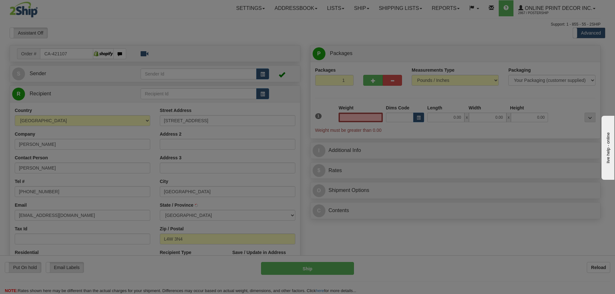
type input "[GEOGRAPHIC_DATA]"
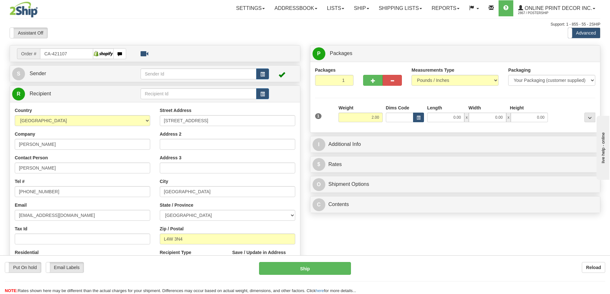
type input "2.00"
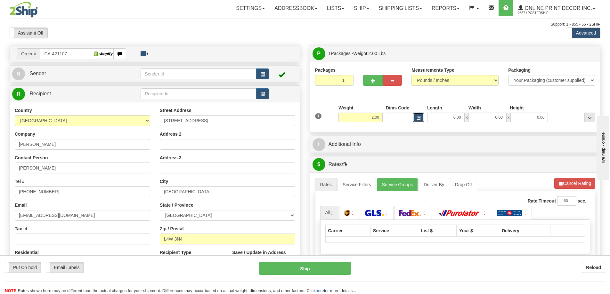
click at [420, 115] on button "button" at bounding box center [418, 118] width 11 height 10
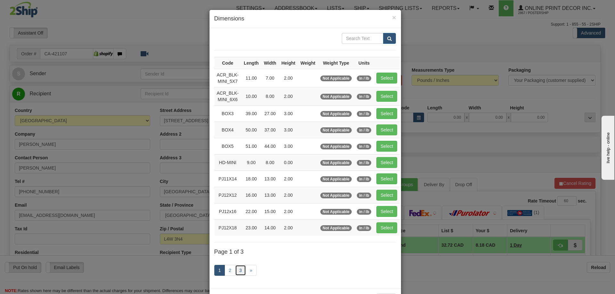
click at [236, 268] on link "3" at bounding box center [240, 270] width 11 height 11
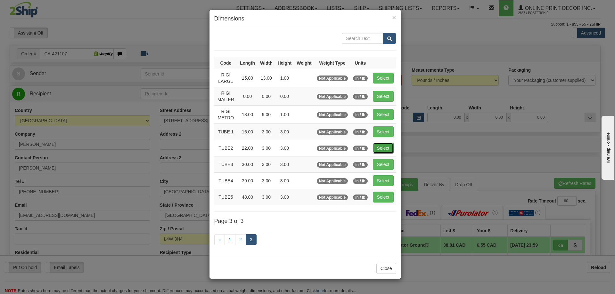
click at [386, 149] on button "Select" at bounding box center [383, 148] width 21 height 11
type input "TUBE2"
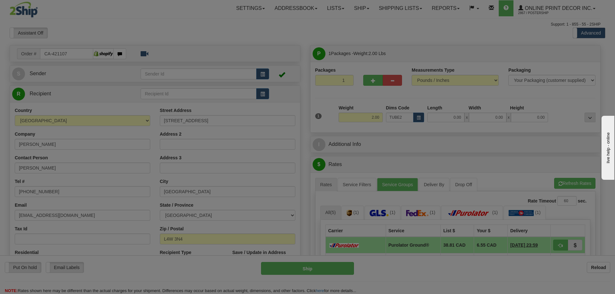
type input "22.00"
type input "3.00"
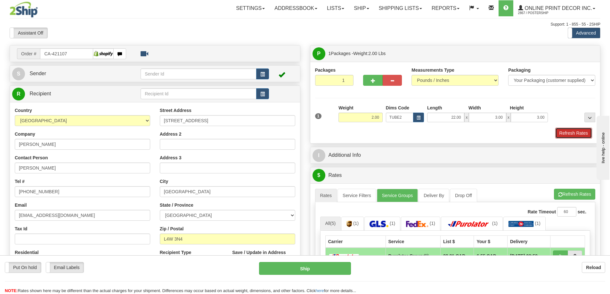
click at [564, 134] on button "Refresh Rates" at bounding box center [573, 133] width 37 height 11
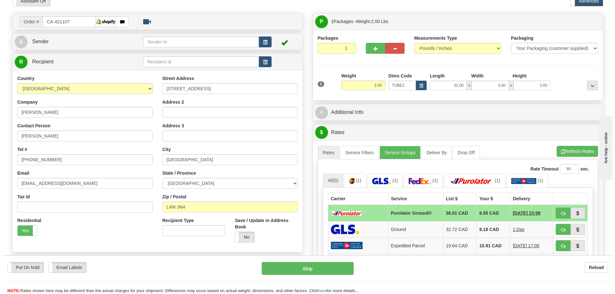
scroll to position [96, 0]
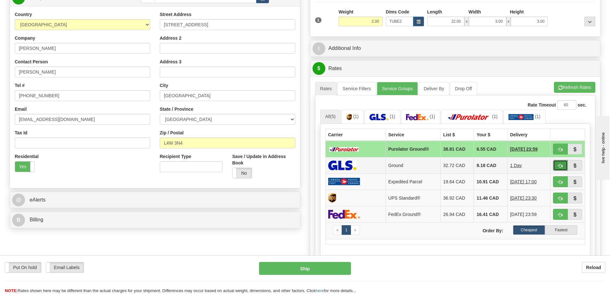
click at [564, 166] on button "button" at bounding box center [560, 165] width 15 height 11
type input "1"
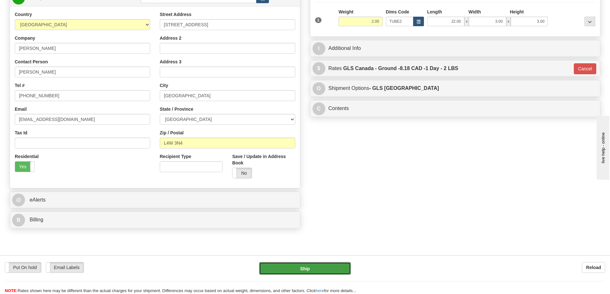
click at [310, 265] on button "Ship" at bounding box center [305, 268] width 92 height 13
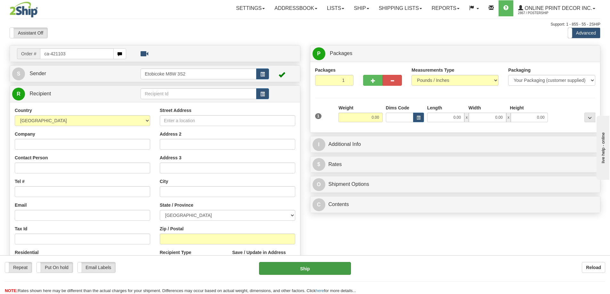
type input "ca-421103"
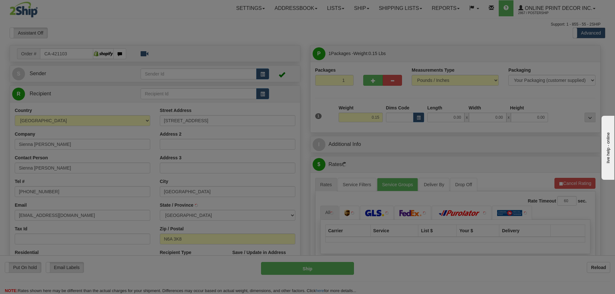
type input "[GEOGRAPHIC_DATA]"
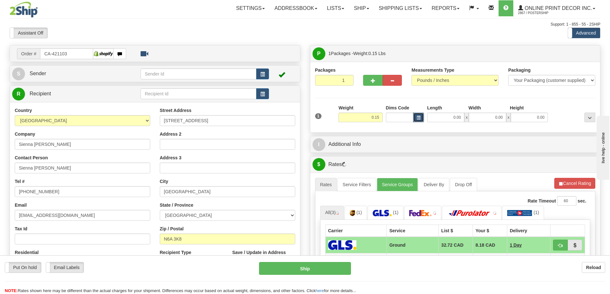
click at [417, 116] on button "button" at bounding box center [418, 118] width 11 height 10
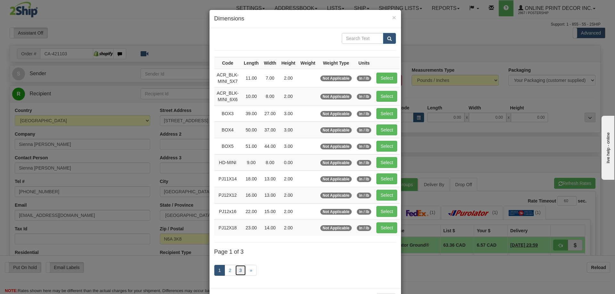
click at [237, 270] on link "3" at bounding box center [240, 270] width 11 height 11
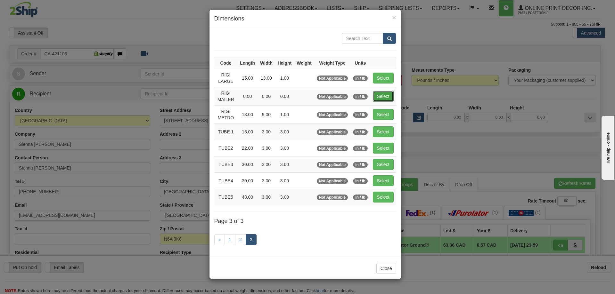
click at [380, 96] on button "Select" at bounding box center [383, 96] width 21 height 11
type input "RIGI MAILER"
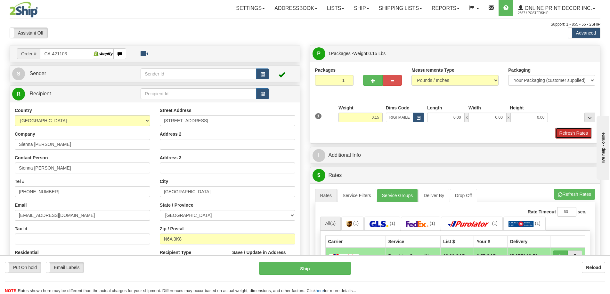
drag, startPoint x: 568, startPoint y: 134, endPoint x: 512, endPoint y: 144, distance: 56.8
click at [568, 134] on button "Refresh Rates" at bounding box center [573, 133] width 37 height 11
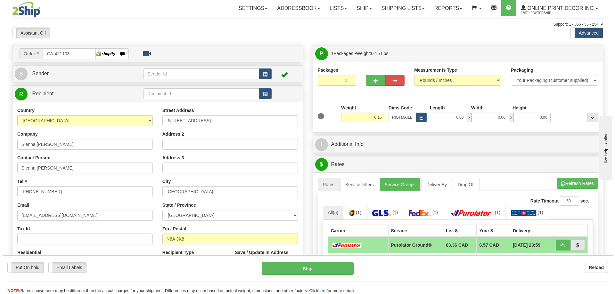
scroll to position [64, 0]
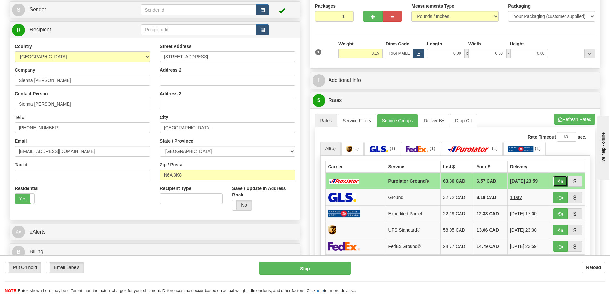
click at [562, 181] on span "button" at bounding box center [560, 182] width 4 height 4
type input "260"
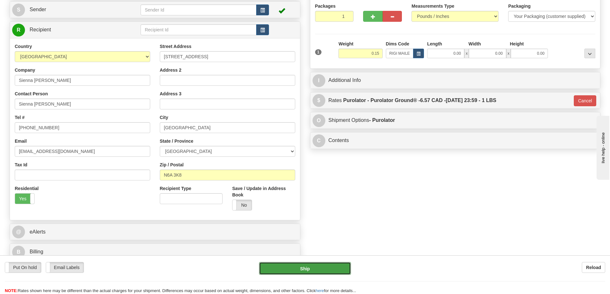
click at [336, 265] on button "Ship" at bounding box center [305, 268] width 92 height 13
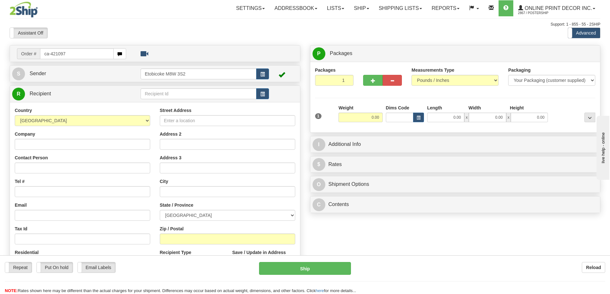
type input "ca-421097"
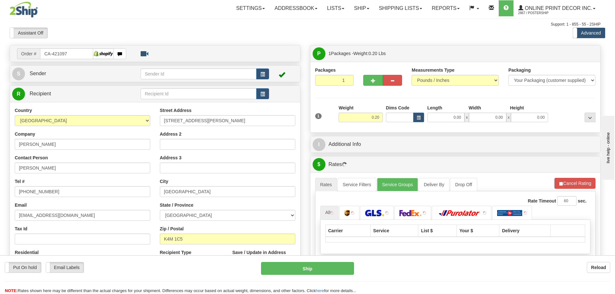
type input "MANOTICK"
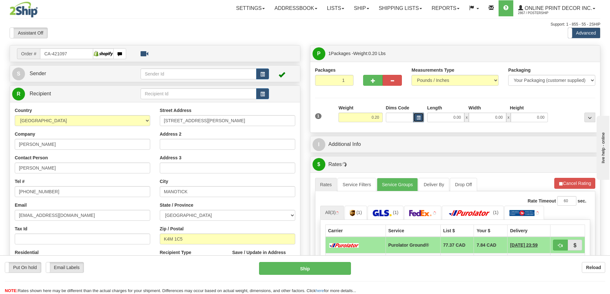
click at [418, 118] on span "button" at bounding box center [419, 118] width 4 height 4
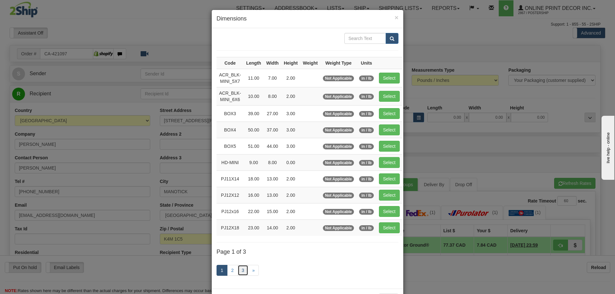
click at [241, 266] on link "3" at bounding box center [243, 270] width 11 height 11
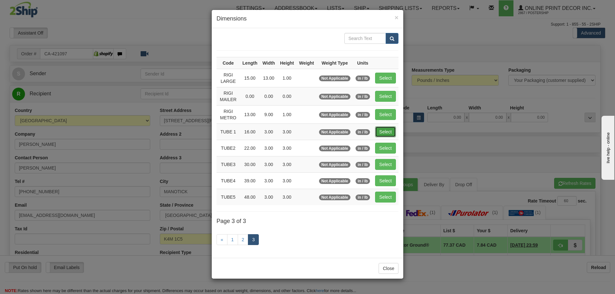
click at [391, 133] on button "Select" at bounding box center [385, 131] width 21 height 11
type input "TUBE 1"
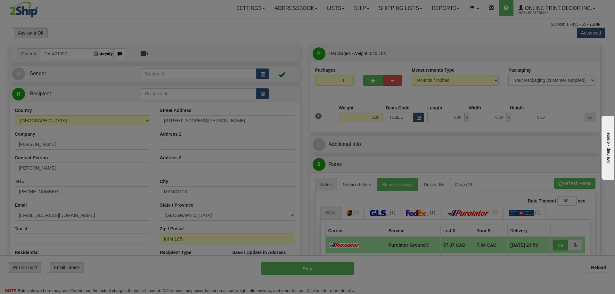
type input "16.00"
type input "3.00"
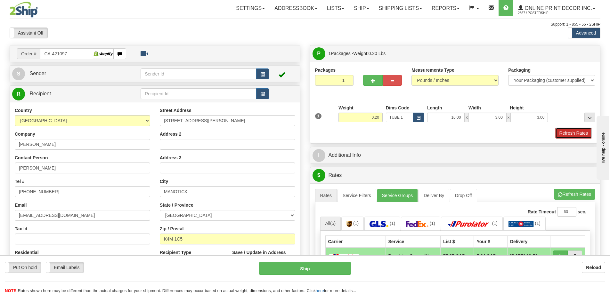
click at [566, 131] on button "Refresh Rates" at bounding box center [573, 133] width 37 height 11
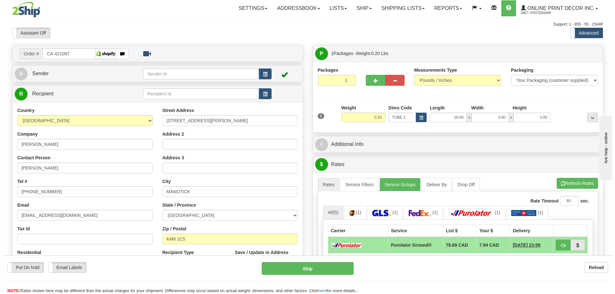
scroll to position [64, 0]
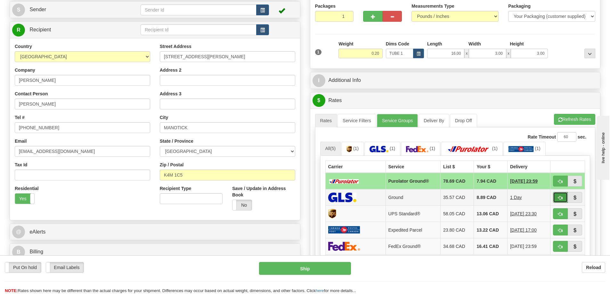
click at [560, 197] on span "button" at bounding box center [560, 198] width 4 height 4
type input "1"
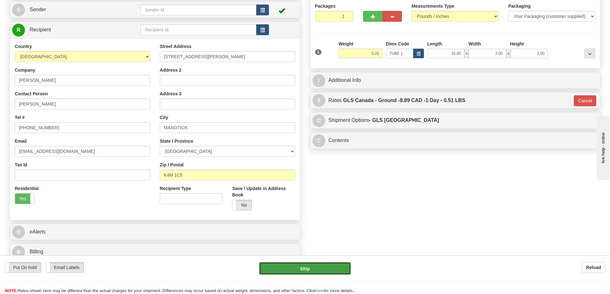
click at [337, 268] on button "Ship" at bounding box center [305, 268] width 92 height 13
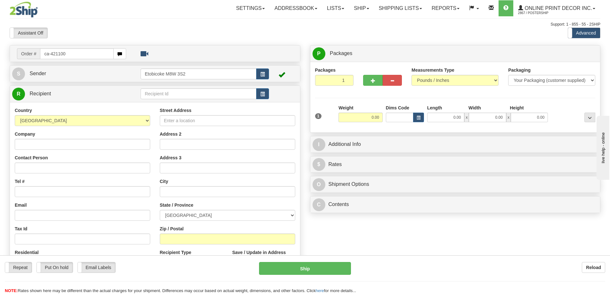
type input "ca-421100"
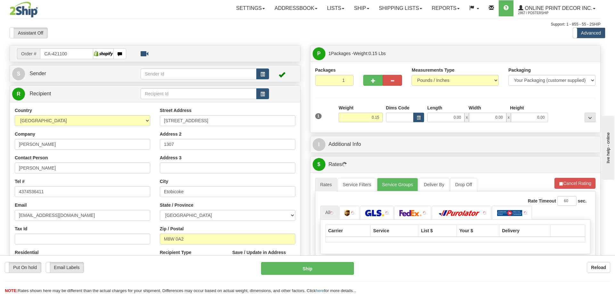
type input "ETOBICOKE"
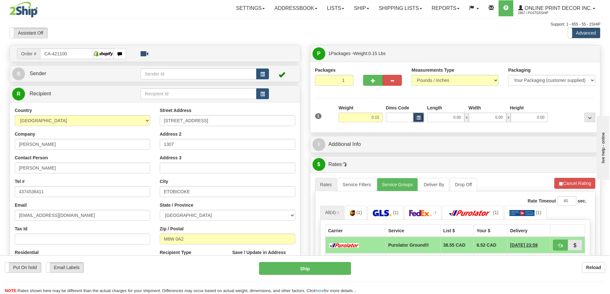
click at [421, 117] on button "button" at bounding box center [418, 118] width 11 height 10
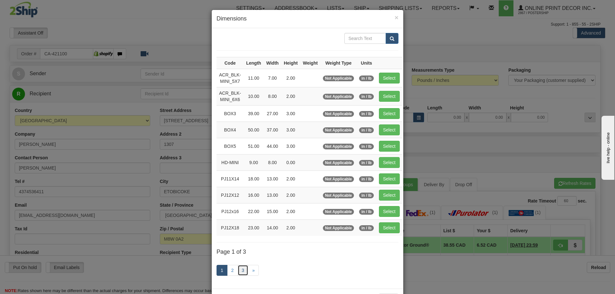
click at [244, 272] on link "3" at bounding box center [243, 270] width 11 height 11
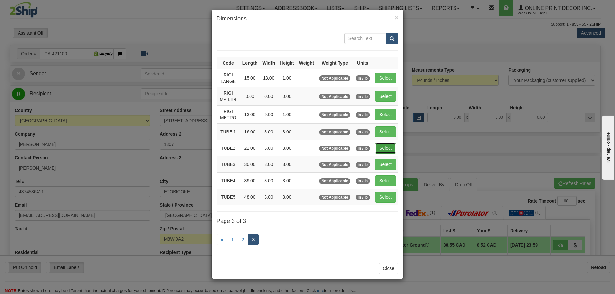
click at [388, 146] on button "Select" at bounding box center [385, 148] width 21 height 11
type input "TUBE2"
type input "22.00"
type input "3.00"
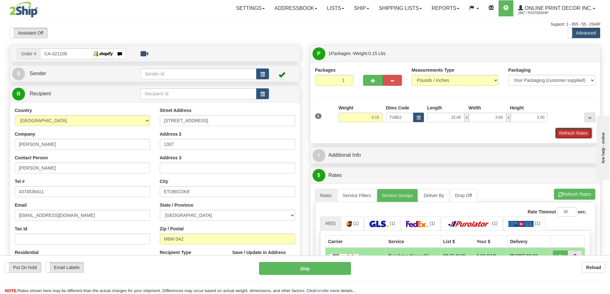
click at [563, 129] on button "Refresh Rates" at bounding box center [573, 133] width 37 height 11
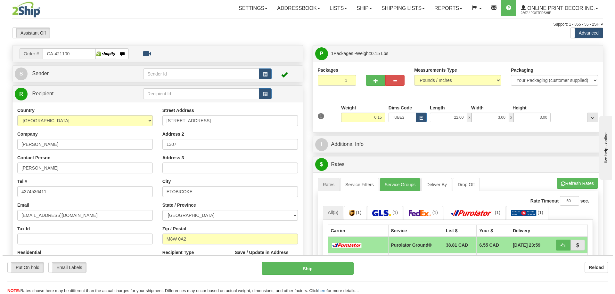
scroll to position [96, 0]
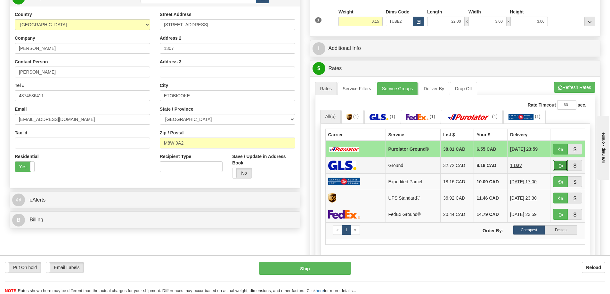
click at [560, 166] on span "button" at bounding box center [560, 166] width 4 height 4
type input "1"
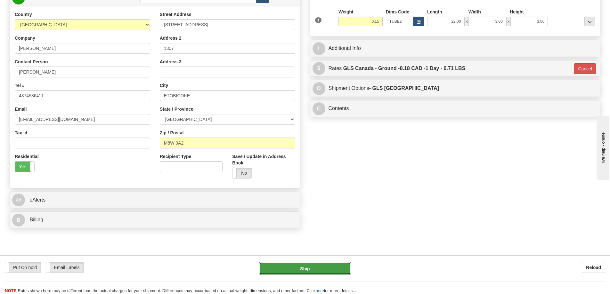
click at [331, 268] on button "Ship" at bounding box center [305, 268] width 92 height 13
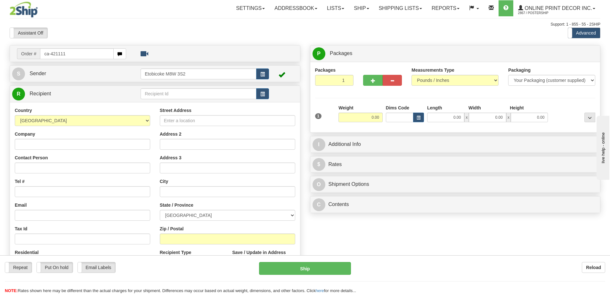
type input "ca-421111"
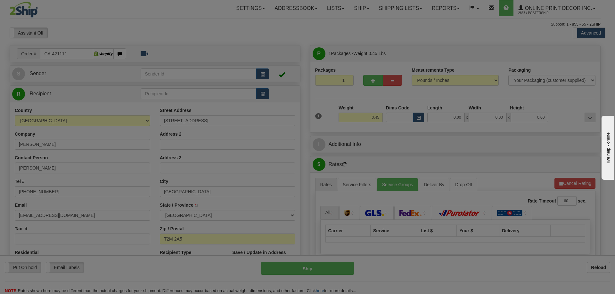
type input "CALGARY"
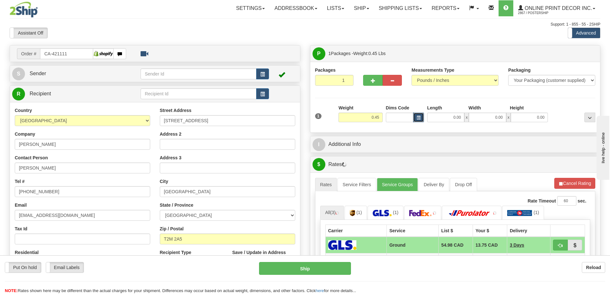
click at [423, 121] on button "button" at bounding box center [418, 118] width 11 height 10
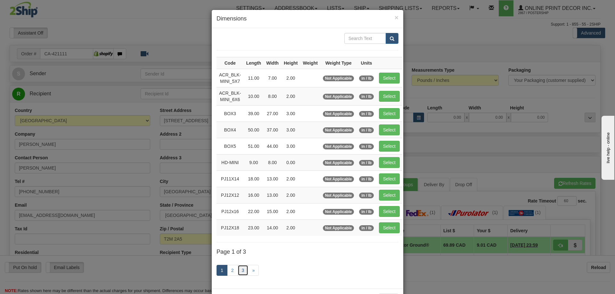
click at [238, 272] on link "3" at bounding box center [243, 270] width 11 height 11
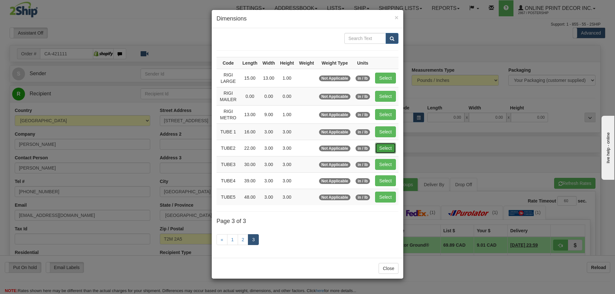
click at [386, 145] on button "Select" at bounding box center [385, 148] width 21 height 11
type input "TUBE2"
type input "22.00"
type input "3.00"
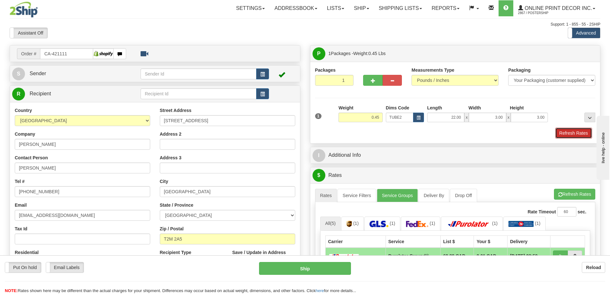
click at [567, 128] on button "Refresh Rates" at bounding box center [573, 133] width 37 height 11
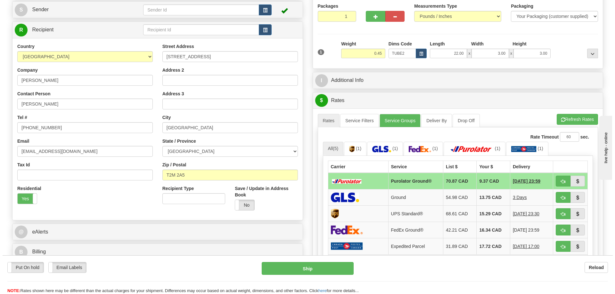
scroll to position [96, 0]
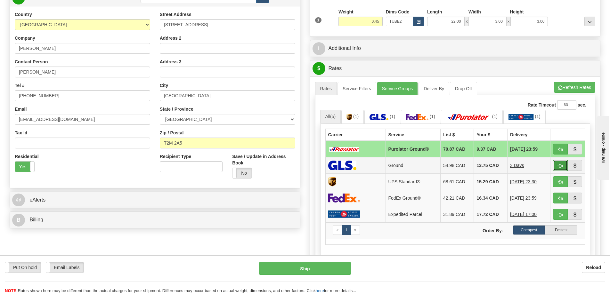
click at [560, 166] on span "button" at bounding box center [560, 166] width 4 height 4
type input "1"
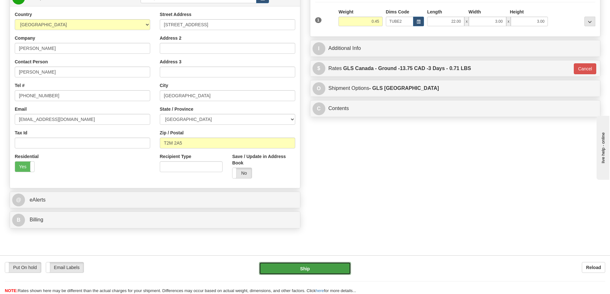
click at [337, 268] on button "Ship" at bounding box center [305, 268] width 92 height 13
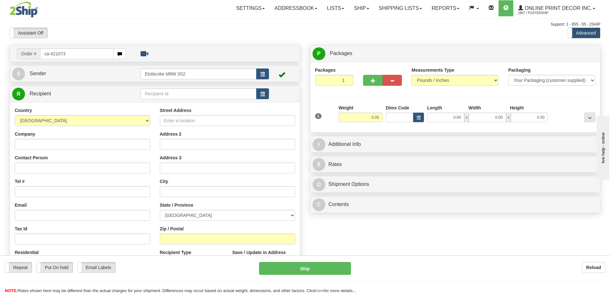
type input "ca-421073"
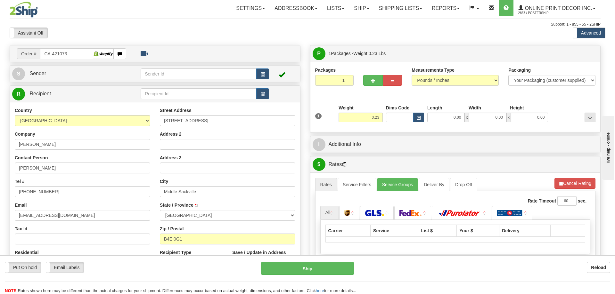
type input "MIDDLE SACKVILLE"
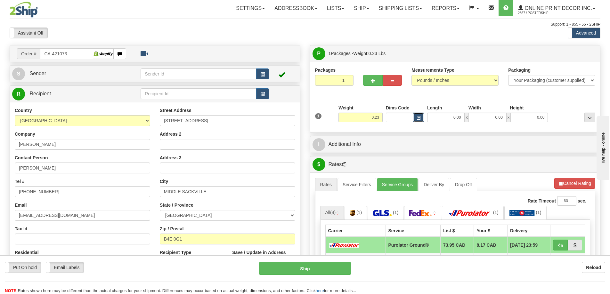
click at [419, 114] on button "button" at bounding box center [418, 118] width 11 height 10
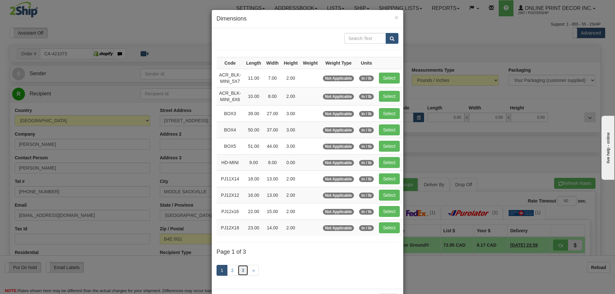
click at [238, 271] on link "3" at bounding box center [243, 270] width 11 height 11
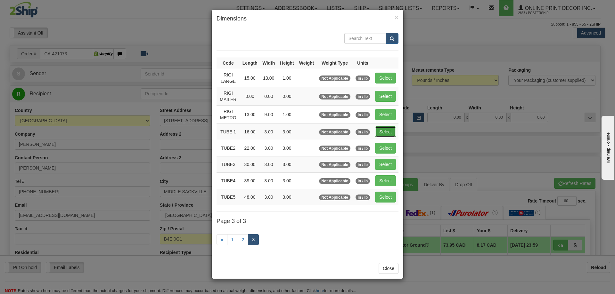
click at [383, 131] on button "Select" at bounding box center [385, 131] width 21 height 11
type input "TUBE 1"
type input "16.00"
type input "3.00"
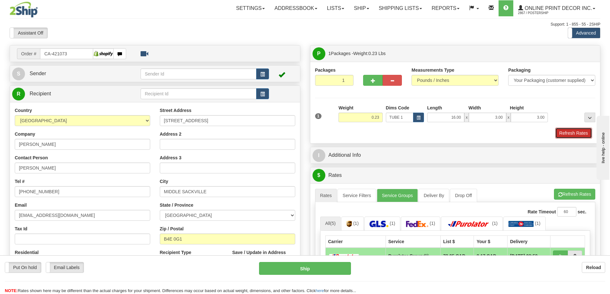
click at [570, 136] on button "Refresh Rates" at bounding box center [573, 133] width 37 height 11
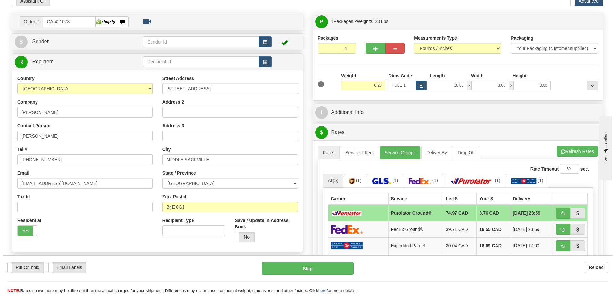
scroll to position [64, 0]
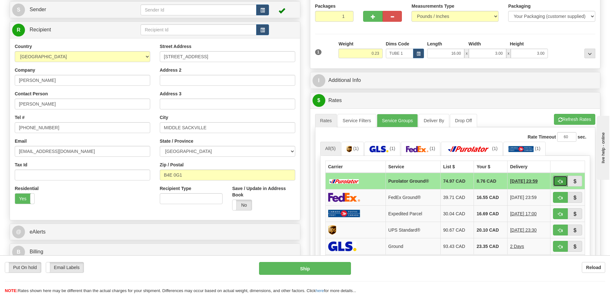
click at [561, 182] on span "button" at bounding box center [560, 182] width 4 height 4
type input "260"
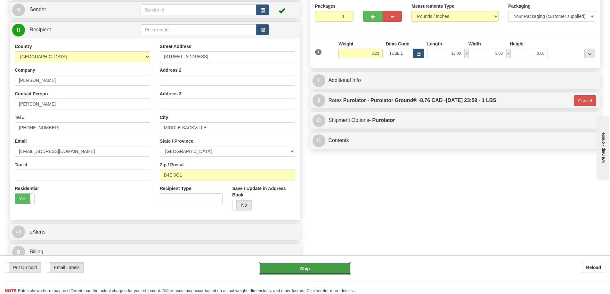
click at [322, 271] on button "Ship" at bounding box center [305, 268] width 92 height 13
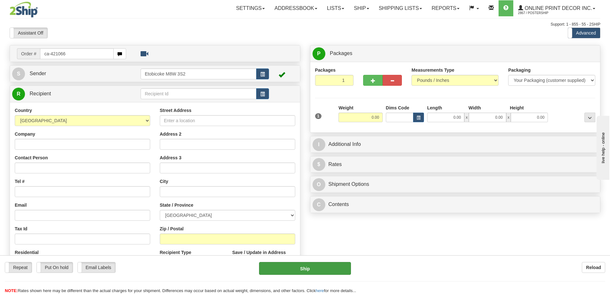
type input "ca-421066"
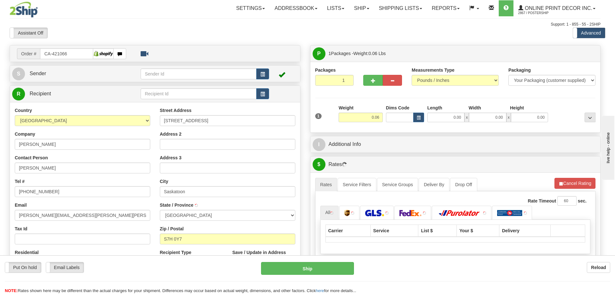
type input "SASKATOON"
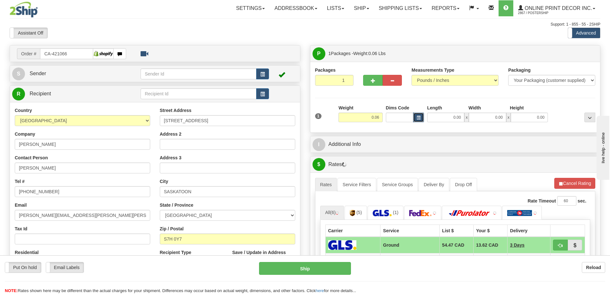
click at [417, 117] on span "button" at bounding box center [419, 118] width 4 height 4
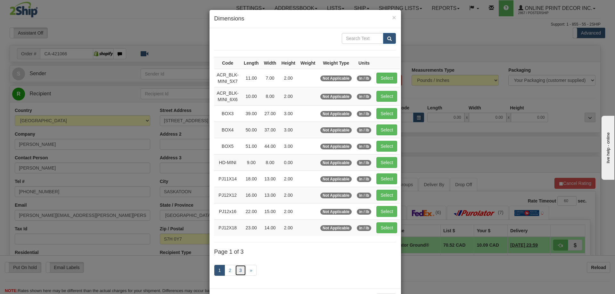
click at [238, 271] on link "3" at bounding box center [240, 270] width 11 height 11
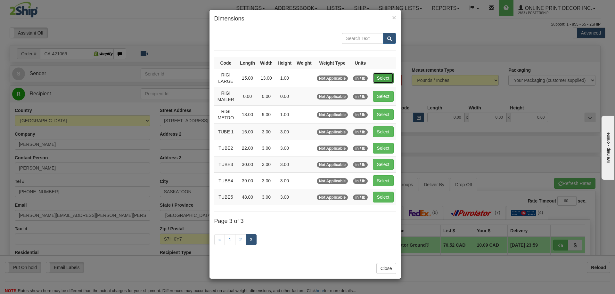
click at [379, 82] on button "Select" at bounding box center [383, 78] width 21 height 11
type input "RIGI LARGE"
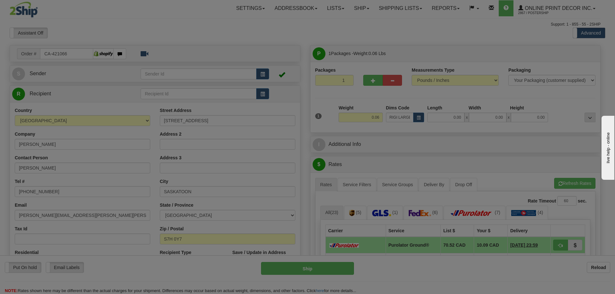
type input "15.00"
type input "13.00"
type input "1.00"
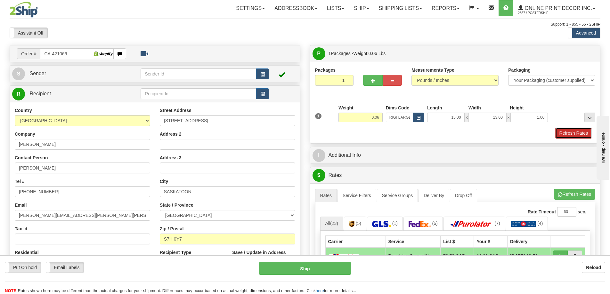
click at [588, 133] on button "Refresh Rates" at bounding box center [573, 133] width 37 height 11
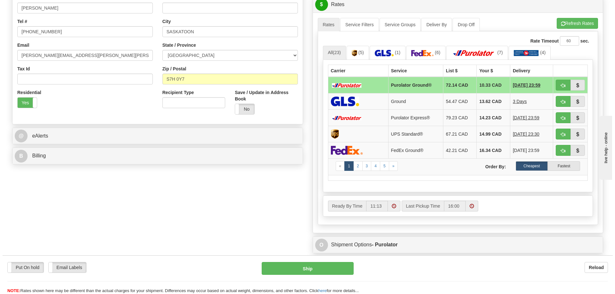
scroll to position [192, 0]
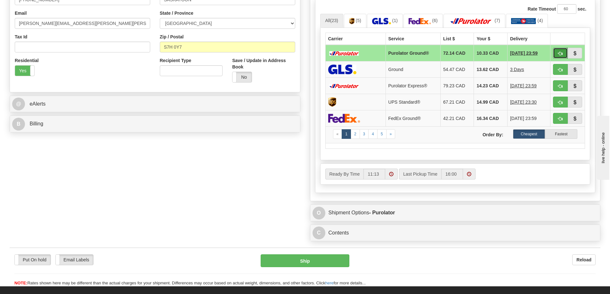
click at [558, 53] on span "button" at bounding box center [560, 54] width 4 height 4
type input "260"
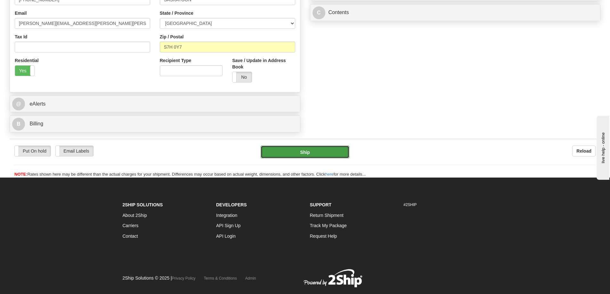
click at [301, 152] on button "Ship" at bounding box center [305, 152] width 89 height 13
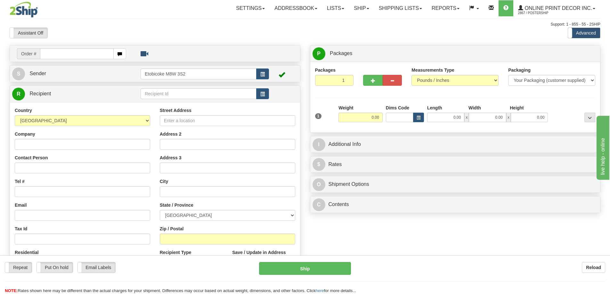
click at [49, 53] on input "text" at bounding box center [77, 53] width 74 height 11
type input "us-55854"
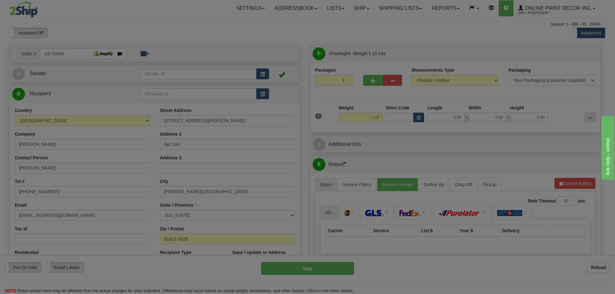
type input "[PERSON_NAME] OAKS"
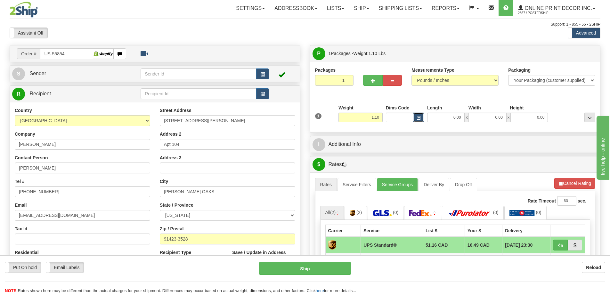
click at [418, 116] on button "button" at bounding box center [418, 118] width 11 height 10
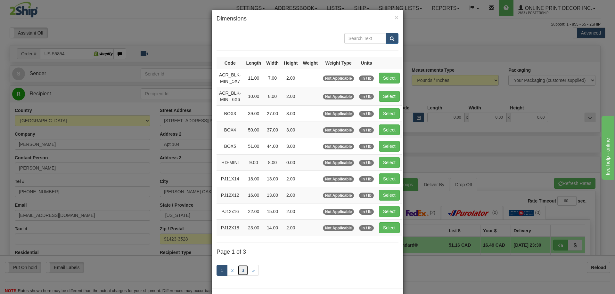
click at [240, 269] on link "3" at bounding box center [243, 270] width 11 height 11
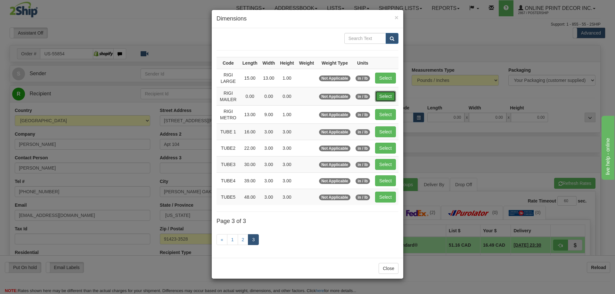
drag, startPoint x: 393, startPoint y: 93, endPoint x: 383, endPoint y: 95, distance: 10.4
click at [392, 93] on button "Select" at bounding box center [385, 96] width 21 height 11
type input "RIGI MAILER"
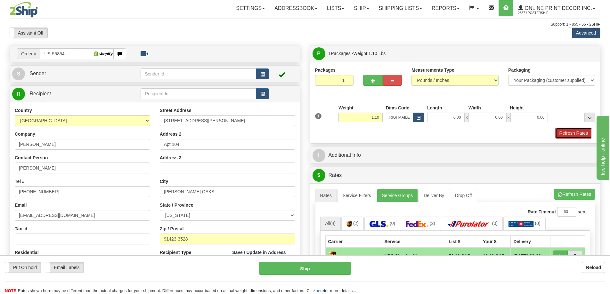
click at [559, 129] on button "Refresh Rates" at bounding box center [573, 133] width 37 height 11
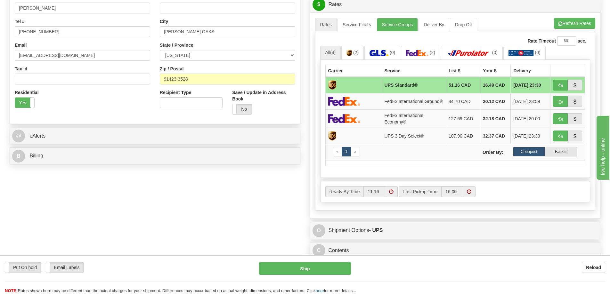
scroll to position [224, 0]
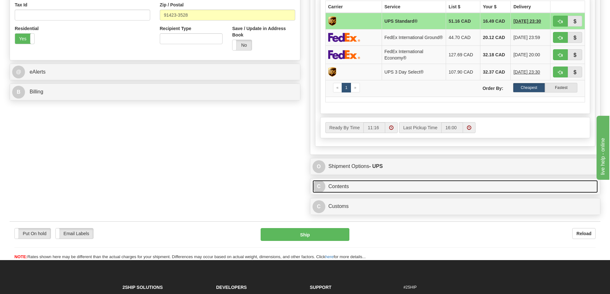
click at [396, 190] on link "C Contents" at bounding box center [455, 186] width 286 height 13
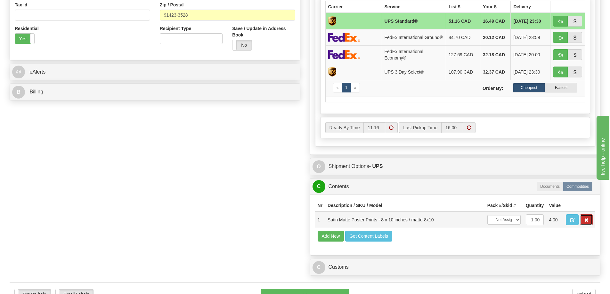
click at [585, 223] on span "button" at bounding box center [586, 220] width 4 height 4
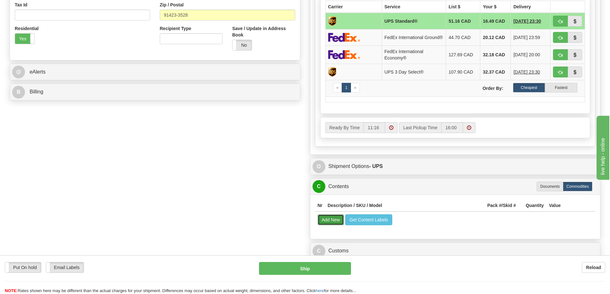
click at [337, 225] on button "Add New" at bounding box center [331, 220] width 27 height 11
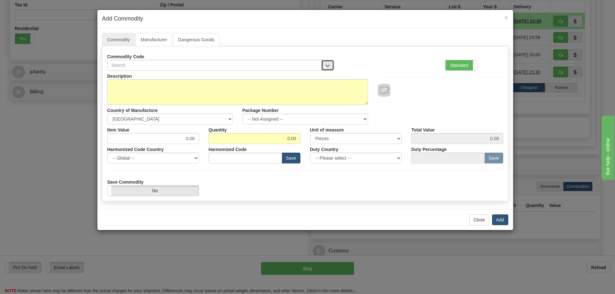
click at [324, 61] on button "button" at bounding box center [327, 65] width 13 height 11
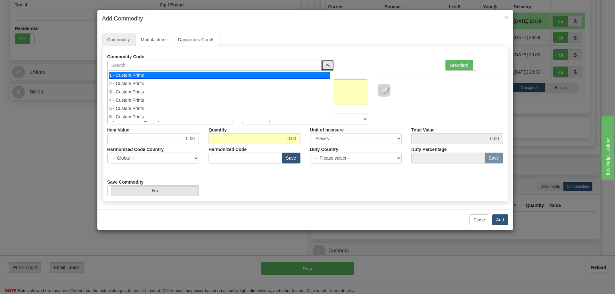
click at [318, 74] on div "1 - Custom Prints" at bounding box center [219, 75] width 221 height 7
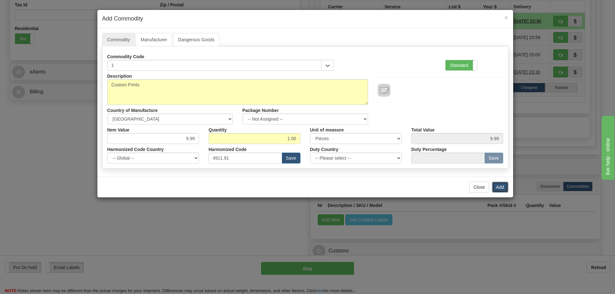
click at [500, 187] on button "Add" at bounding box center [500, 187] width 16 height 11
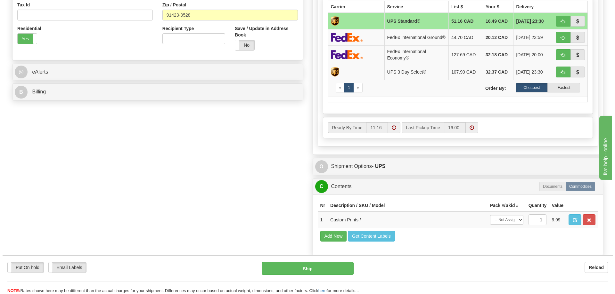
scroll to position [192, 0]
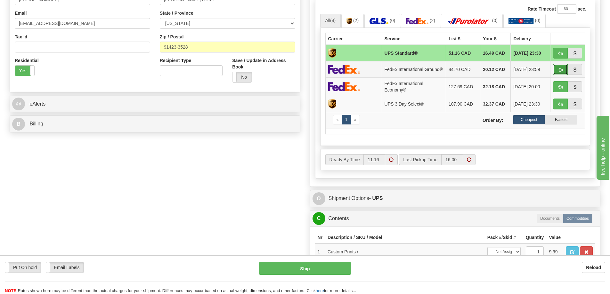
click at [558, 71] on span "button" at bounding box center [560, 70] width 4 height 4
type input "92"
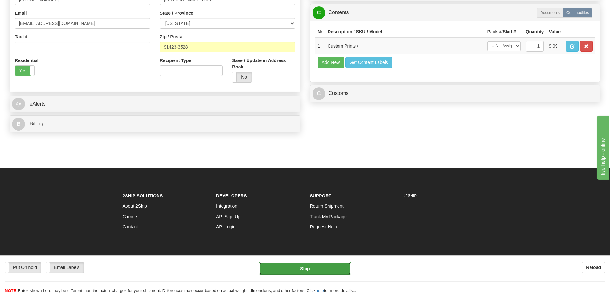
click at [331, 266] on button "Ship" at bounding box center [305, 268] width 92 height 13
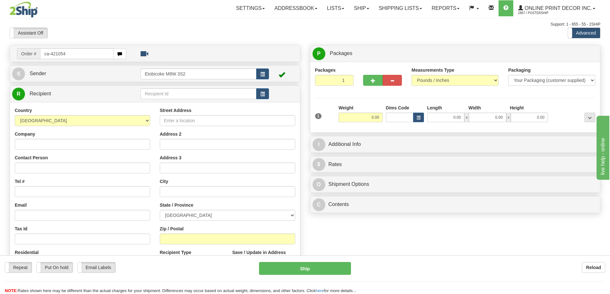
type input "ca-421054"
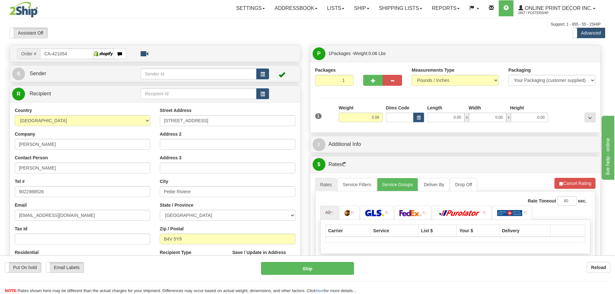
type input "PETITE RIVIERE"
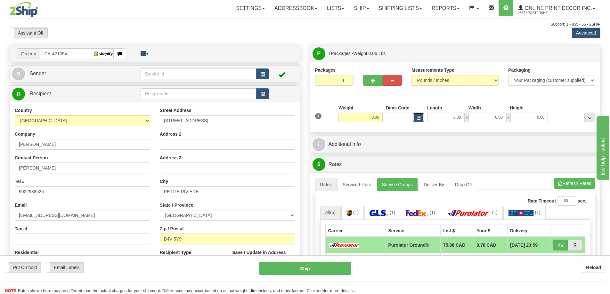
click at [419, 115] on button "button" at bounding box center [418, 118] width 11 height 10
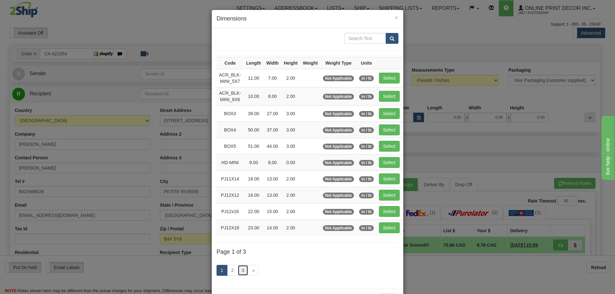
click at [243, 268] on link "3" at bounding box center [243, 270] width 11 height 11
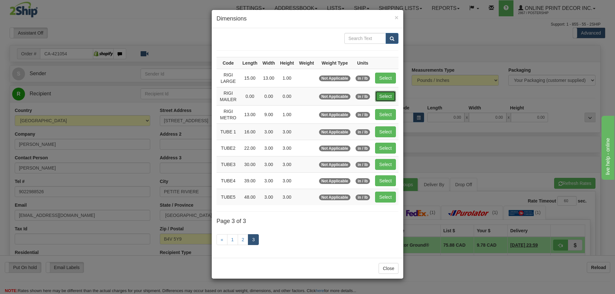
click at [379, 95] on button "Select" at bounding box center [385, 96] width 21 height 11
type input "RIGI MAILER"
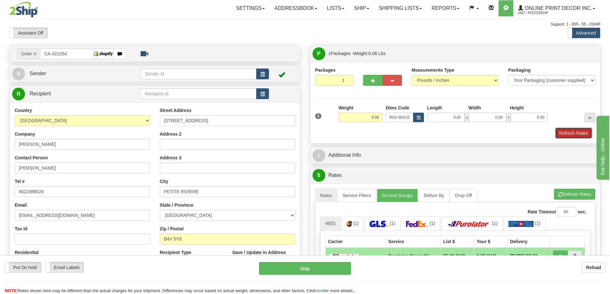
click at [577, 129] on button "Refresh Rates" at bounding box center [573, 133] width 37 height 11
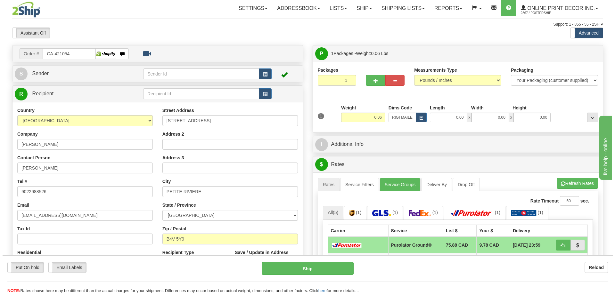
scroll to position [64, 0]
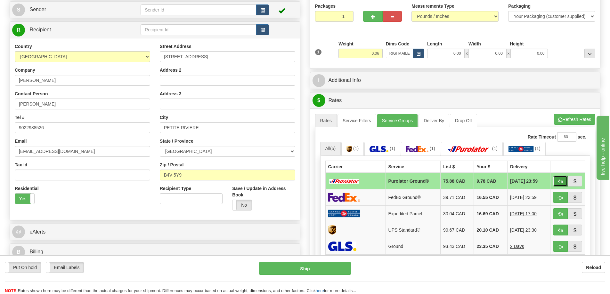
click at [563, 179] on button "button" at bounding box center [560, 181] width 15 height 11
type input "260"
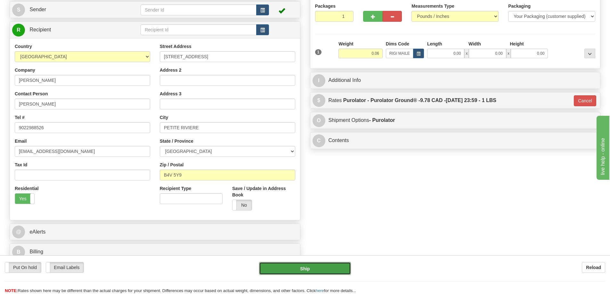
click at [327, 267] on button "Ship" at bounding box center [305, 268] width 92 height 13
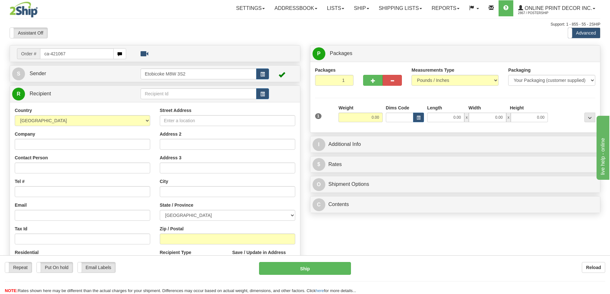
type input "ca-421067"
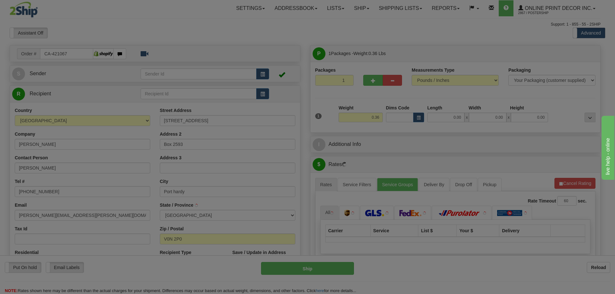
type input "PORT HARDY"
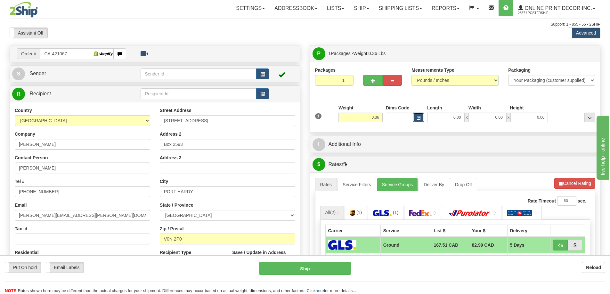
click at [420, 118] on span "button" at bounding box center [419, 118] width 4 height 4
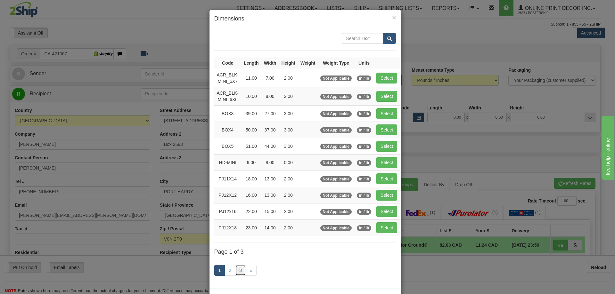
click at [235, 270] on link "3" at bounding box center [240, 270] width 11 height 11
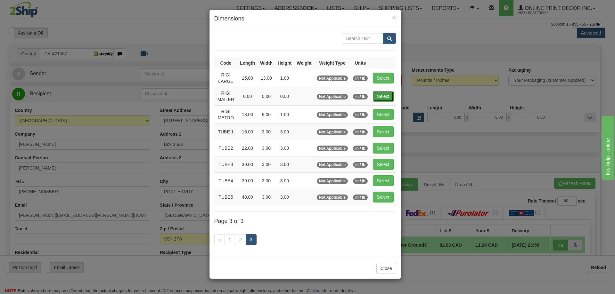
click at [383, 94] on button "Select" at bounding box center [383, 96] width 21 height 11
type input "RIGI MAILER"
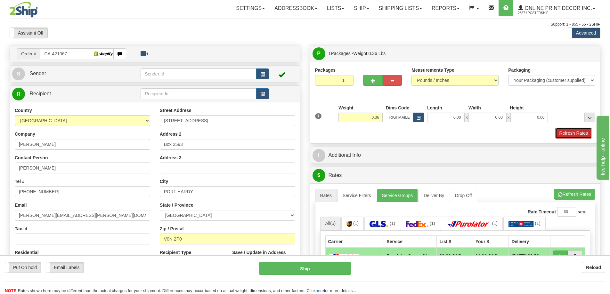
click at [580, 128] on button "Refresh Rates" at bounding box center [573, 133] width 37 height 11
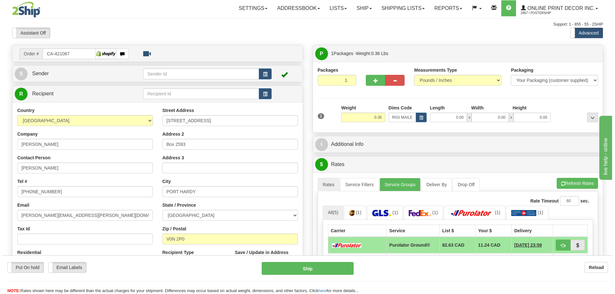
scroll to position [96, 0]
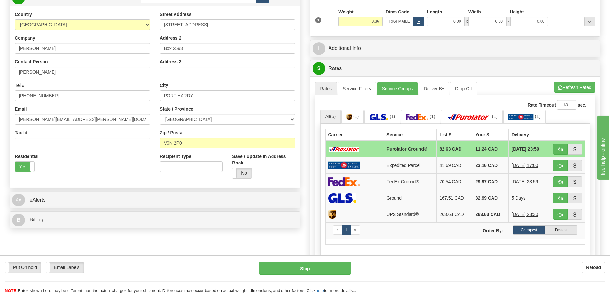
click at [561, 144] on td at bounding box center [567, 149] width 35 height 17
click at [555, 150] on button "button" at bounding box center [560, 149] width 15 height 11
type input "260"
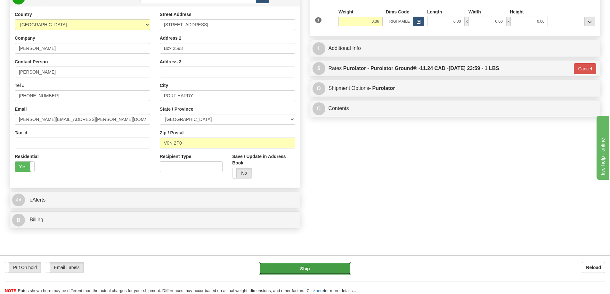
click at [285, 270] on button "Ship" at bounding box center [305, 268] width 92 height 13
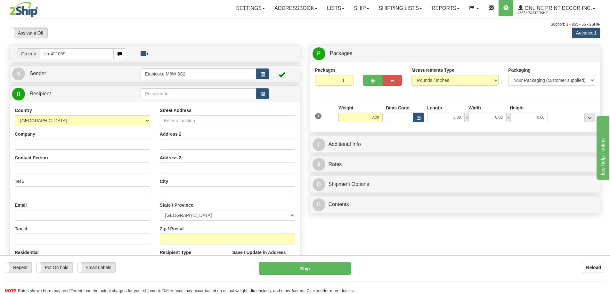
type input "ca-421059"
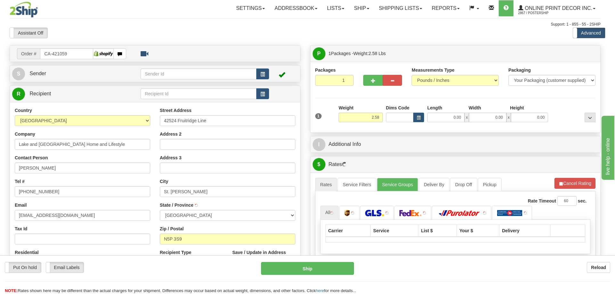
type input "ST [PERSON_NAME]"
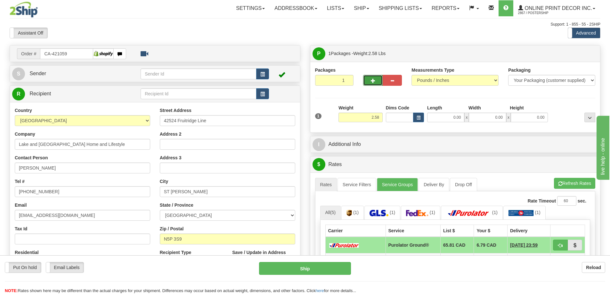
click at [374, 77] on button "button" at bounding box center [372, 80] width 19 height 11
radio input "true"
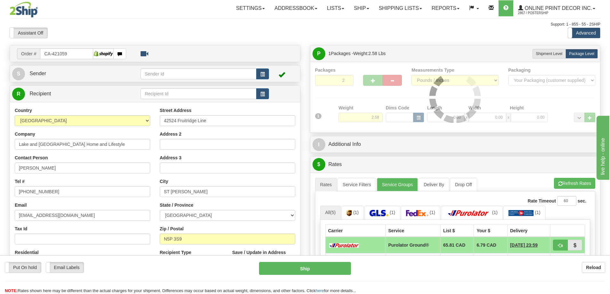
click at [374, 79] on div "Packages 2 1 Measurements Type" at bounding box center [455, 97] width 280 height 61
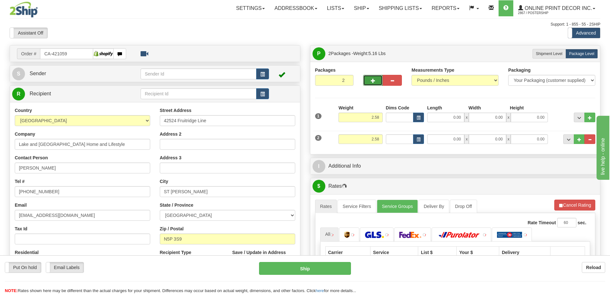
click at [374, 84] on button "button" at bounding box center [372, 80] width 19 height 11
type input "3"
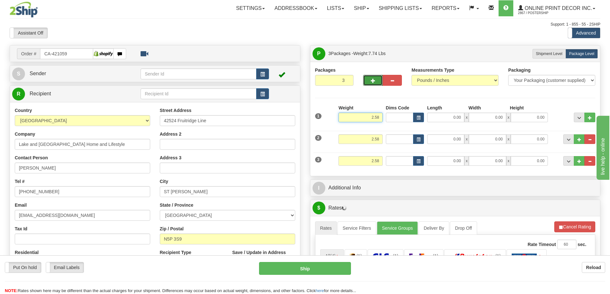
click at [380, 117] on input "2.58" at bounding box center [360, 118] width 44 height 10
type input "2.00"
click at [380, 139] on input "2.58" at bounding box center [360, 139] width 44 height 10
type input "2.00"
click at [380, 158] on input "2.58" at bounding box center [360, 161] width 44 height 10
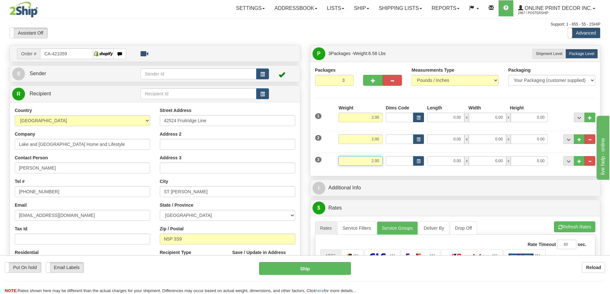
type input "2.00"
click at [417, 117] on span "button" at bounding box center [419, 118] width 4 height 4
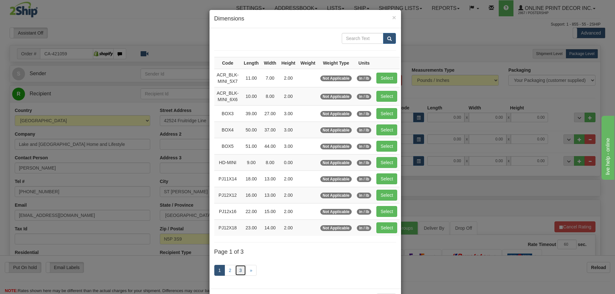
click at [236, 269] on link "3" at bounding box center [240, 270] width 11 height 11
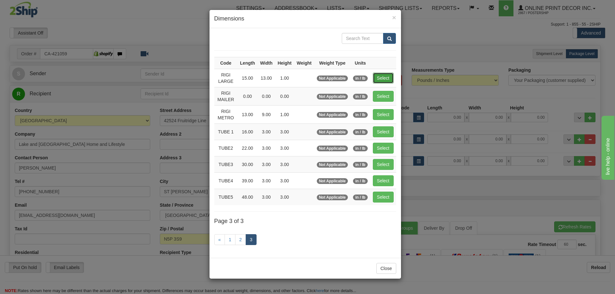
click at [385, 74] on button "Select" at bounding box center [383, 78] width 21 height 11
type input "RIGI LARGE"
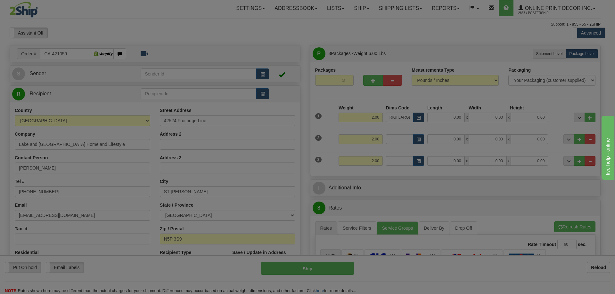
type input "15.00"
type input "13.00"
type input "1.00"
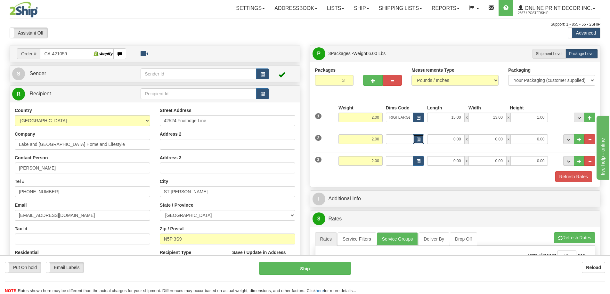
click at [418, 135] on button "button" at bounding box center [418, 139] width 11 height 10
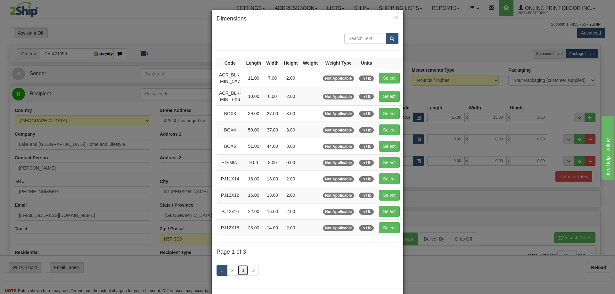
click at [240, 270] on link "3" at bounding box center [243, 270] width 11 height 11
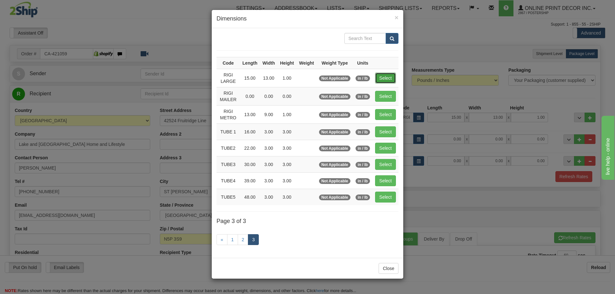
click at [383, 80] on button "Select" at bounding box center [385, 78] width 21 height 11
type input "RIGI LARGE"
type input "15.00"
type input "13.00"
type input "1.00"
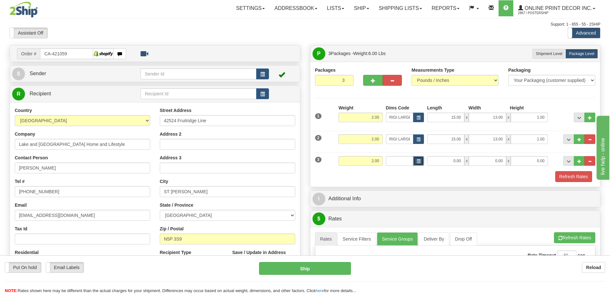
click at [415, 161] on button "button" at bounding box center [418, 161] width 11 height 10
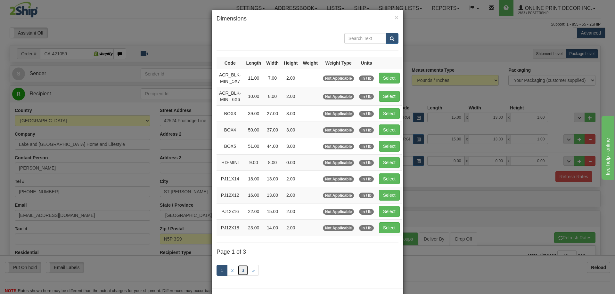
click at [243, 266] on link "3" at bounding box center [243, 270] width 11 height 11
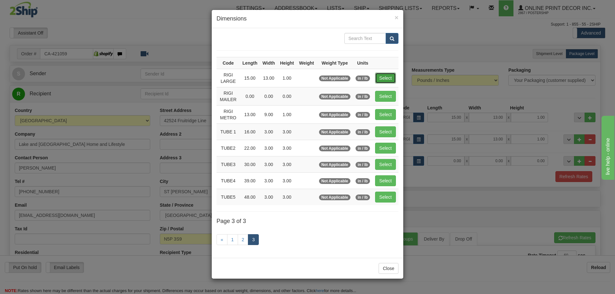
click at [386, 77] on button "Select" at bounding box center [385, 78] width 21 height 11
type input "RIGI LARGE"
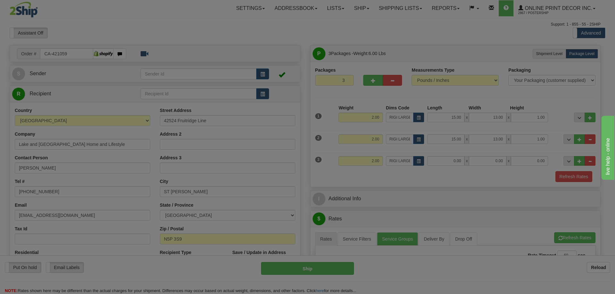
type input "15.00"
type input "13.00"
type input "1.00"
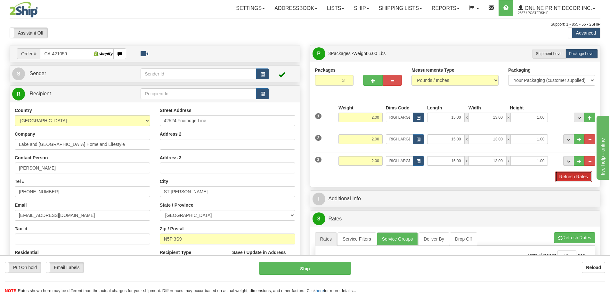
click at [582, 173] on button "Refresh Rates" at bounding box center [573, 176] width 37 height 11
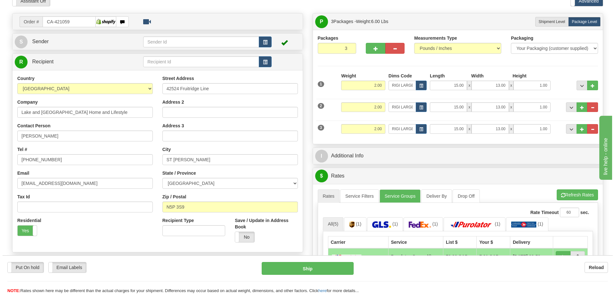
scroll to position [128, 0]
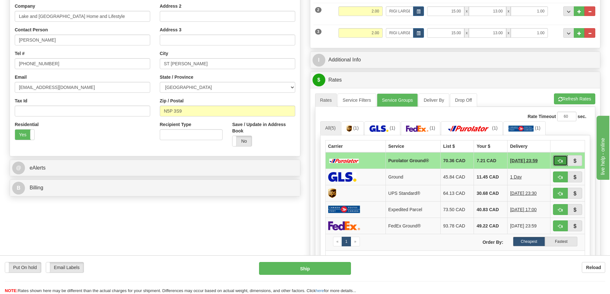
click at [557, 161] on button "button" at bounding box center [560, 160] width 15 height 11
type input "260"
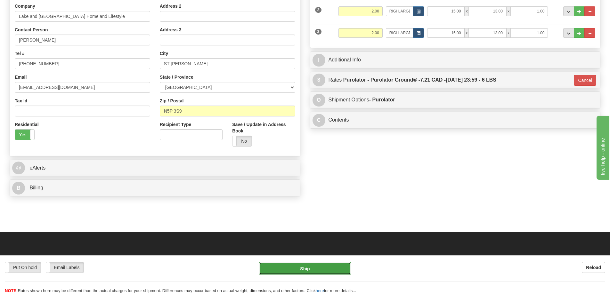
click at [327, 266] on button "Ship" at bounding box center [305, 268] width 92 height 13
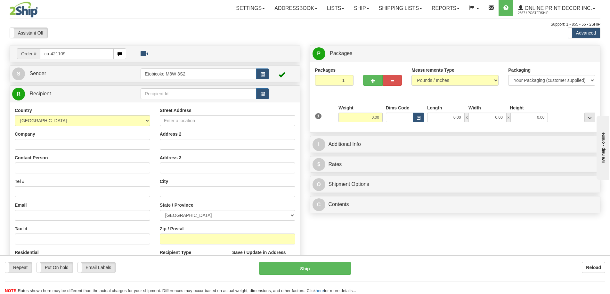
type input "ca-421109"
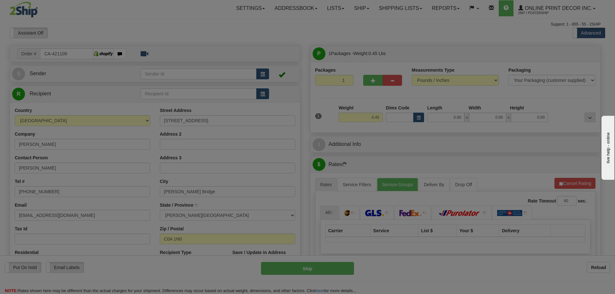
type input "[PERSON_NAME] BRIDGE"
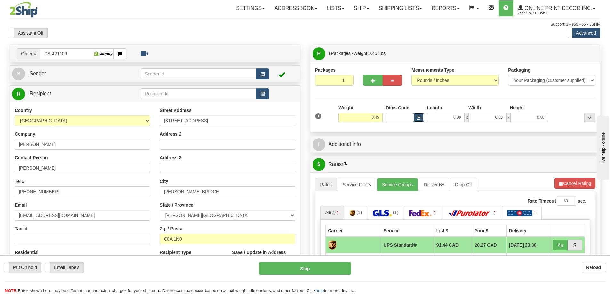
click at [417, 116] on span "button" at bounding box center [419, 118] width 4 height 4
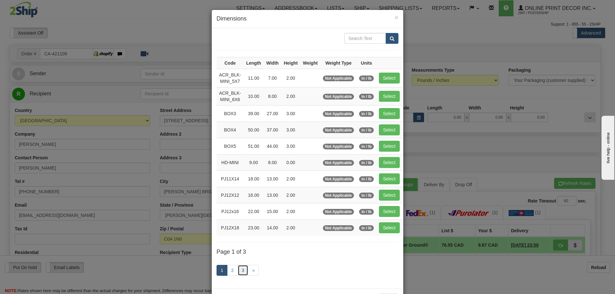
click at [242, 267] on link "3" at bounding box center [243, 270] width 11 height 11
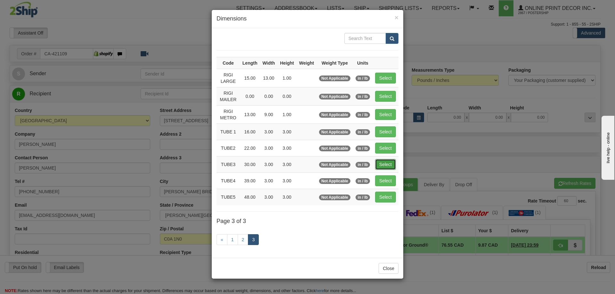
click at [390, 162] on button "Select" at bounding box center [385, 164] width 21 height 11
type input "TUBE3"
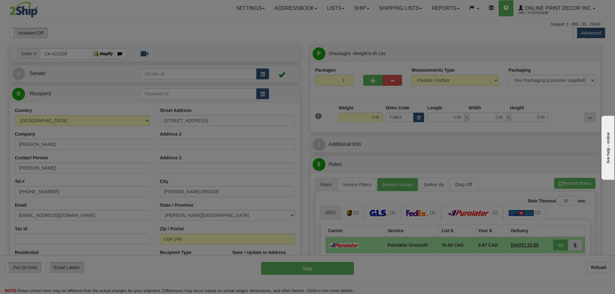
type input "30.00"
type input "3.00"
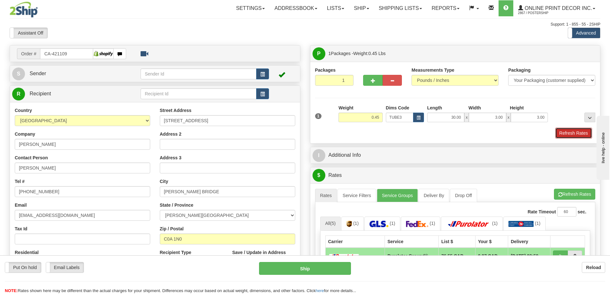
click at [564, 131] on button "Refresh Rates" at bounding box center [573, 133] width 37 height 11
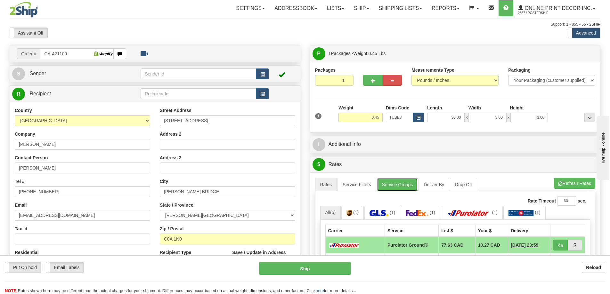
click at [398, 182] on link "Service Groups" at bounding box center [397, 184] width 41 height 13
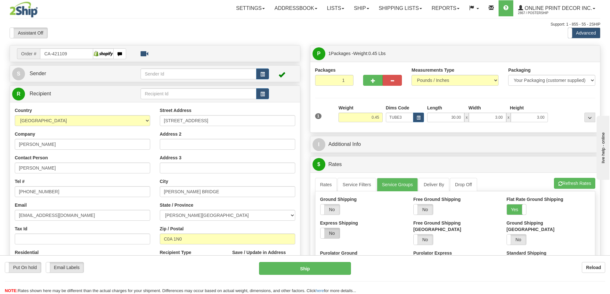
click at [335, 235] on label "No" at bounding box center [330, 233] width 19 height 10
click at [417, 118] on span "button" at bounding box center [419, 118] width 4 height 4
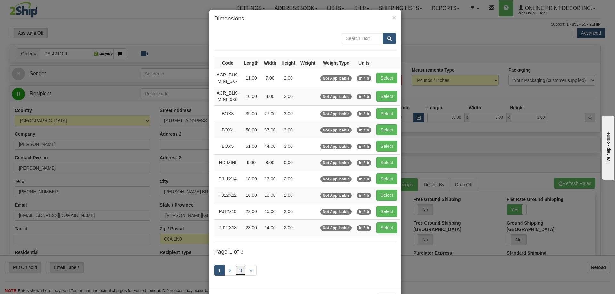
click at [237, 268] on link "3" at bounding box center [240, 270] width 11 height 11
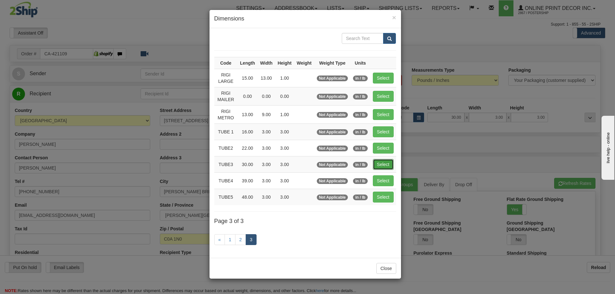
click at [386, 162] on button "Select" at bounding box center [383, 164] width 21 height 11
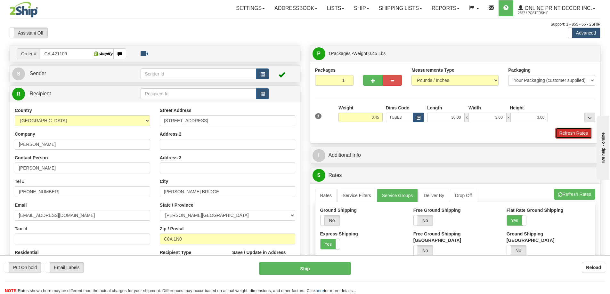
drag, startPoint x: 573, startPoint y: 132, endPoint x: 570, endPoint y: 132, distance: 3.5
click at [573, 132] on button "Refresh Rates" at bounding box center [573, 133] width 37 height 11
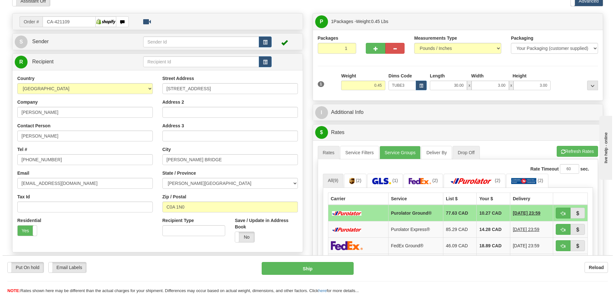
scroll to position [64, 0]
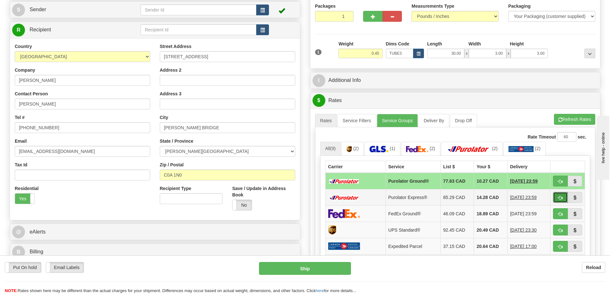
click at [560, 196] on button "button" at bounding box center [560, 197] width 15 height 11
type input "202"
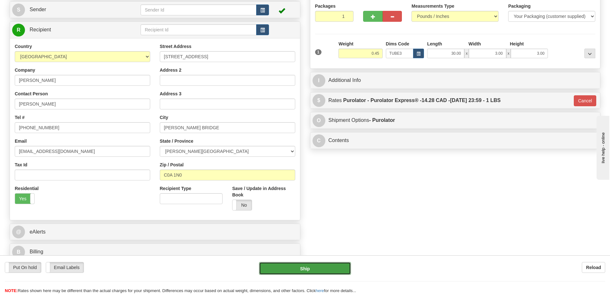
click at [335, 267] on button "Ship" at bounding box center [305, 268] width 92 height 13
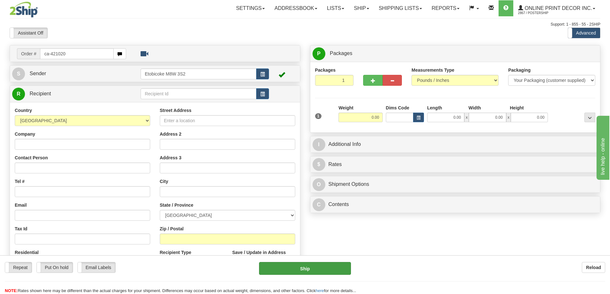
type input "ca-421020"
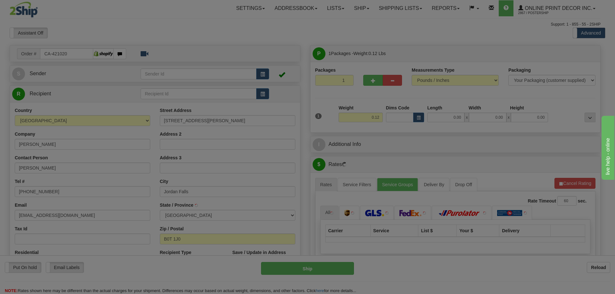
type input "JORDAN FALLS"
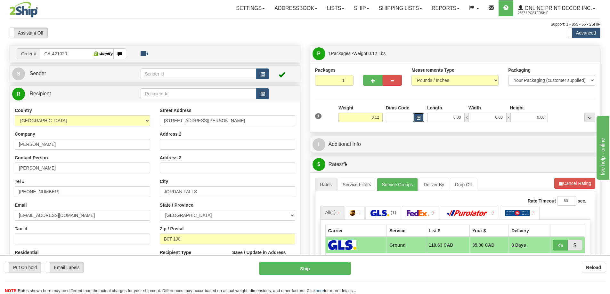
click at [418, 115] on button "button" at bounding box center [418, 118] width 11 height 10
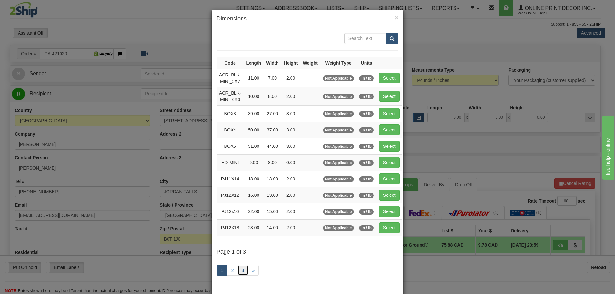
click at [239, 268] on link "3" at bounding box center [243, 270] width 11 height 11
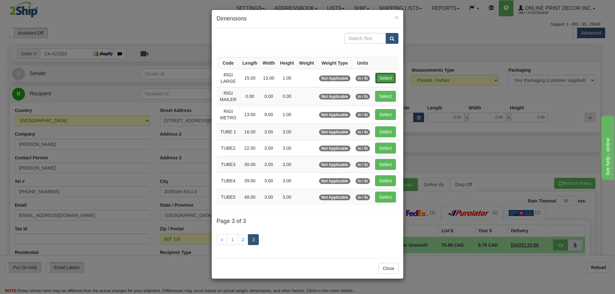
click at [384, 77] on button "Select" at bounding box center [385, 78] width 21 height 11
type input "RIGI LARGE"
type input "15.00"
type input "13.00"
type input "1.00"
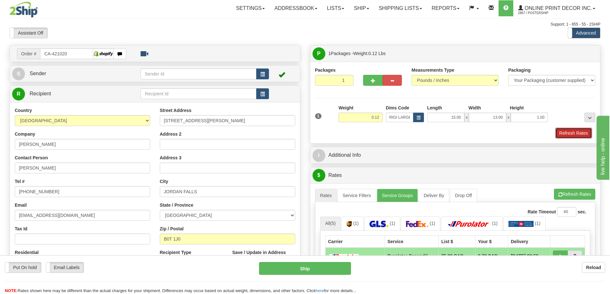
click at [572, 132] on button "Refresh Rates" at bounding box center [573, 133] width 37 height 11
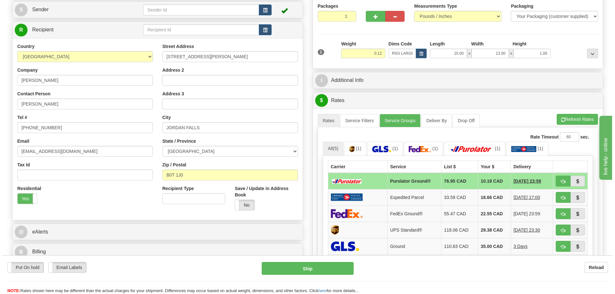
scroll to position [96, 0]
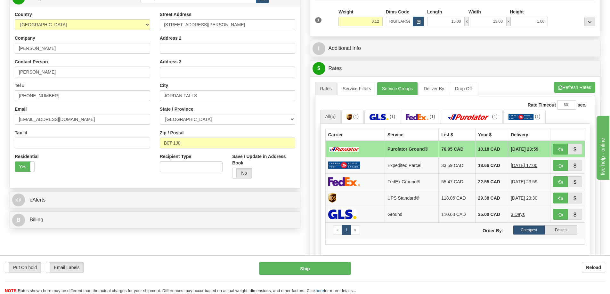
click at [550, 148] on td at bounding box center [567, 149] width 35 height 17
click at [562, 148] on span "button" at bounding box center [560, 150] width 4 height 4
type input "260"
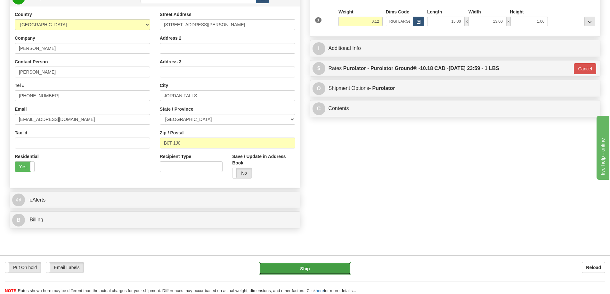
click at [339, 267] on button "Ship" at bounding box center [305, 268] width 92 height 13
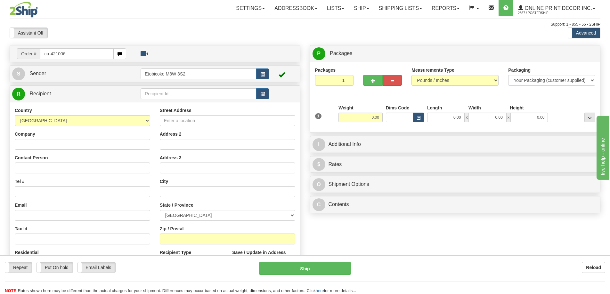
type input "ca-421006"
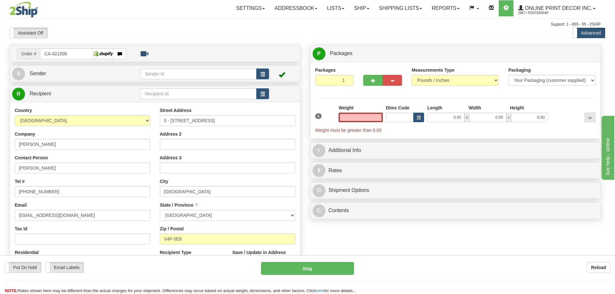
type input "[GEOGRAPHIC_DATA]"
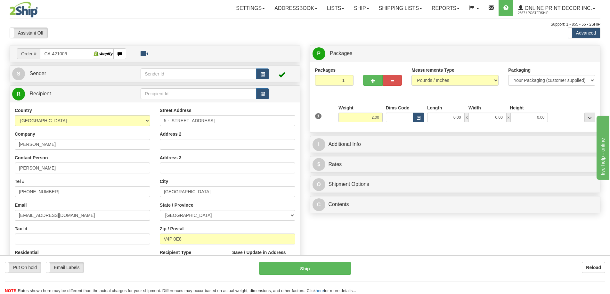
type input "2.00"
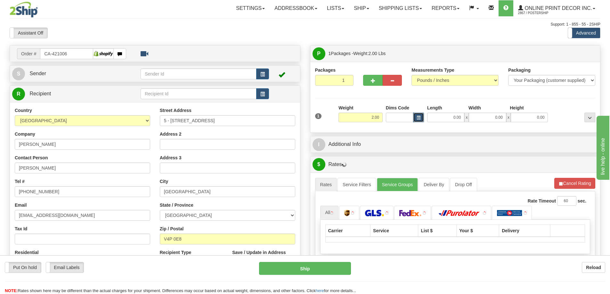
click at [420, 116] on button "button" at bounding box center [418, 118] width 11 height 10
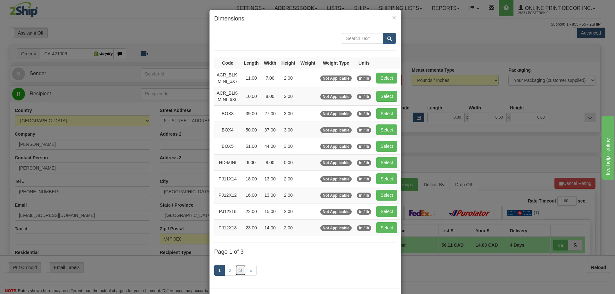
click at [240, 266] on link "3" at bounding box center [240, 270] width 11 height 11
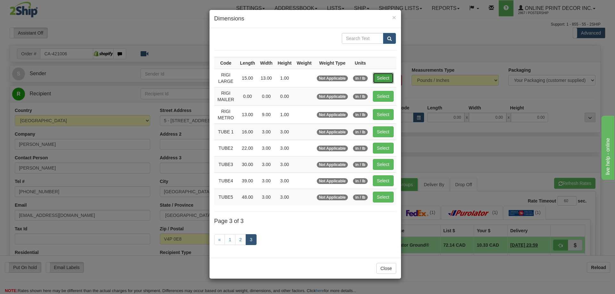
click at [382, 75] on button "Select" at bounding box center [383, 78] width 21 height 11
type input "RIGI LARGE"
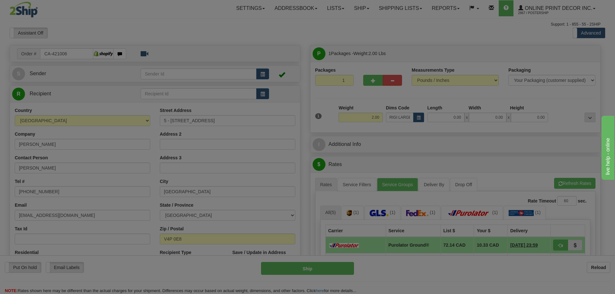
type input "15.00"
type input "13.00"
type input "1.00"
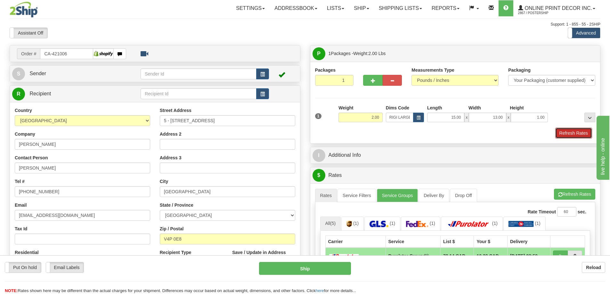
click at [582, 133] on button "Refresh Rates" at bounding box center [573, 133] width 37 height 11
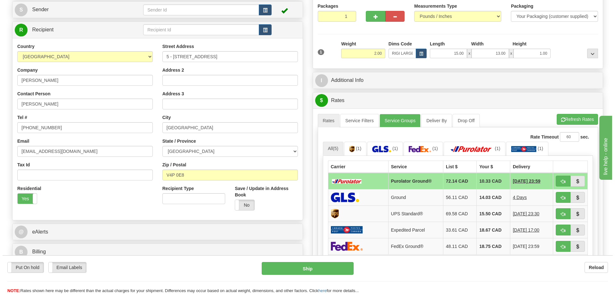
scroll to position [128, 0]
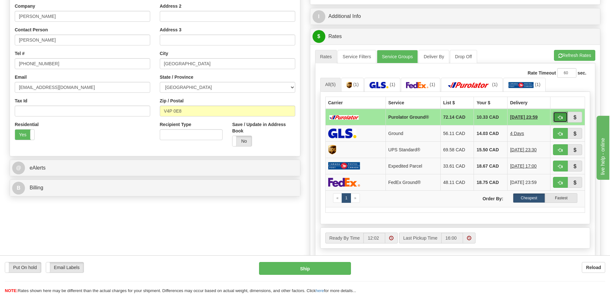
click at [558, 116] on button "button" at bounding box center [560, 117] width 15 height 11
type input "260"
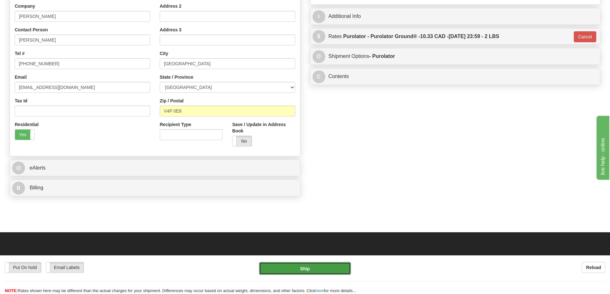
click at [319, 269] on button "Ship" at bounding box center [305, 268] width 92 height 13
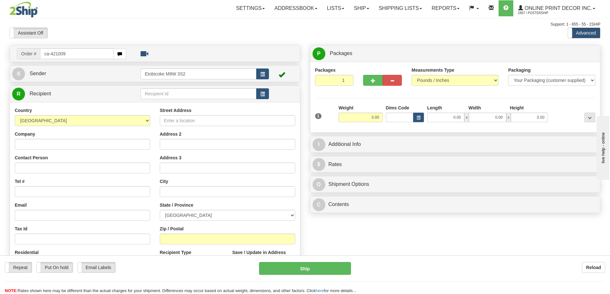
type input "ca-421009"
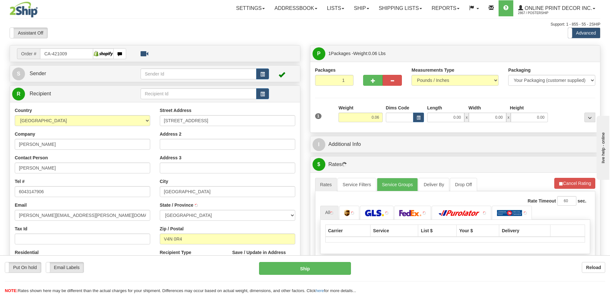
type input "[GEOGRAPHIC_DATA]"
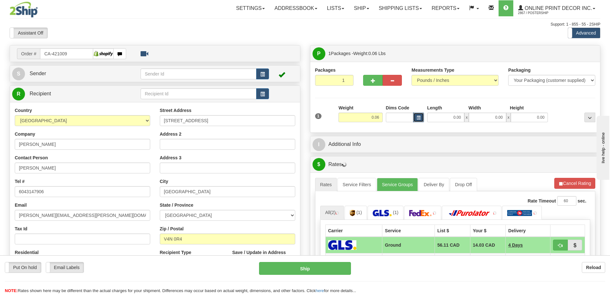
click at [418, 117] on span "button" at bounding box center [419, 118] width 4 height 4
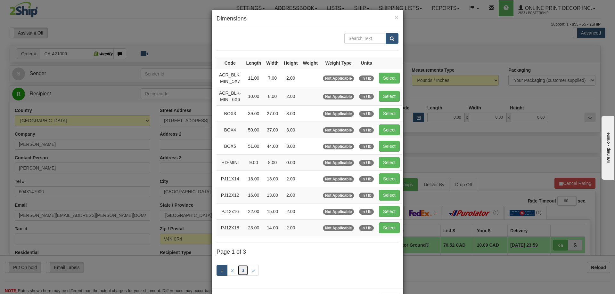
click at [239, 270] on link "3" at bounding box center [243, 270] width 11 height 11
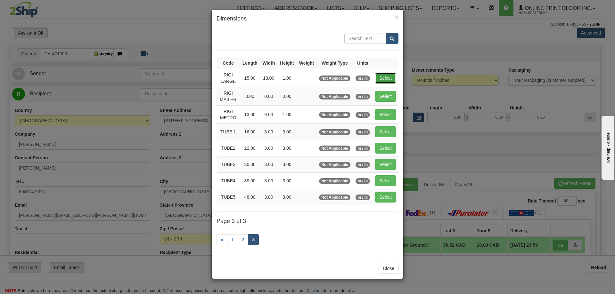
click at [380, 74] on button "Select" at bounding box center [385, 78] width 21 height 11
type input "RIGI LARGE"
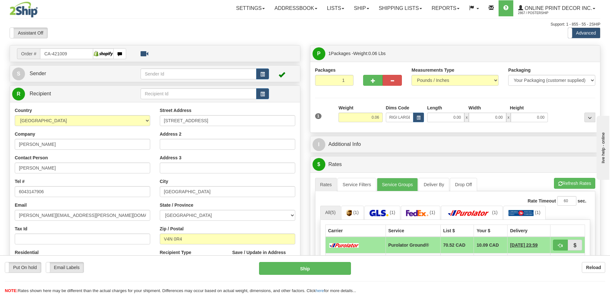
type input "15.00"
type input "13.00"
type input "1.00"
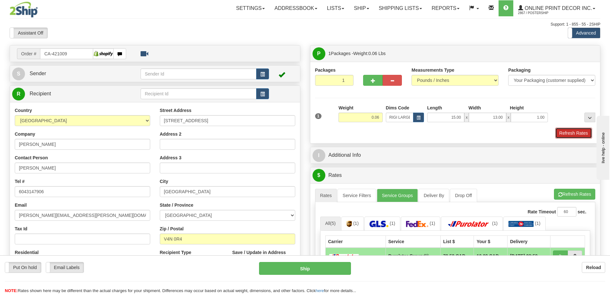
click at [576, 135] on button "Refresh Rates" at bounding box center [573, 133] width 37 height 11
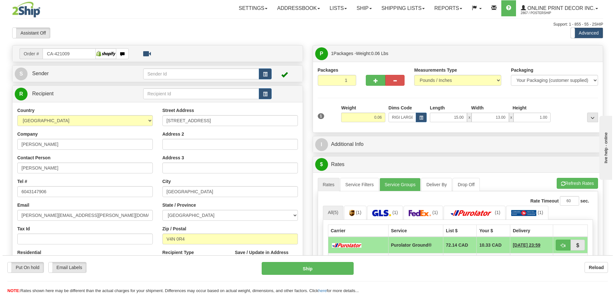
scroll to position [64, 0]
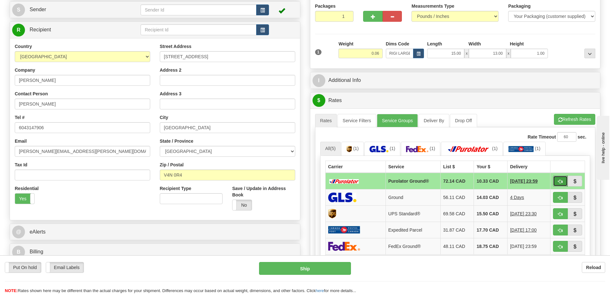
click at [559, 182] on span "button" at bounding box center [560, 182] width 4 height 4
type input "260"
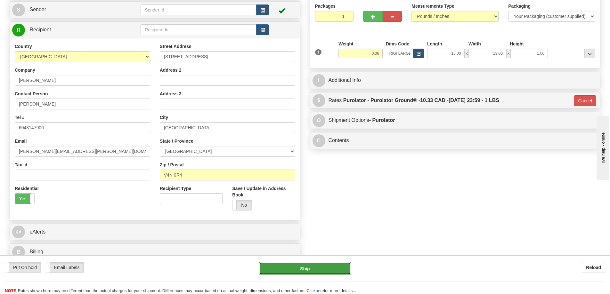
click at [338, 268] on button "Ship" at bounding box center [305, 268] width 92 height 13
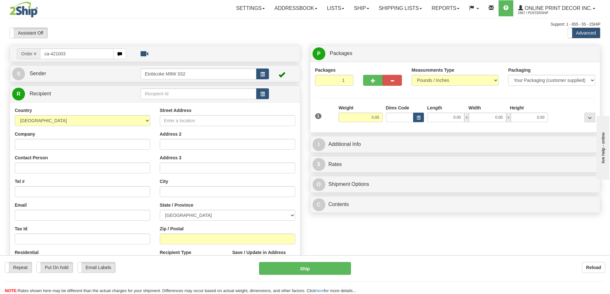
type input "ca-421003"
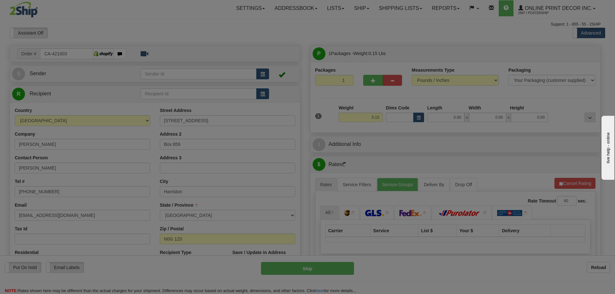
type input "HARRISTON"
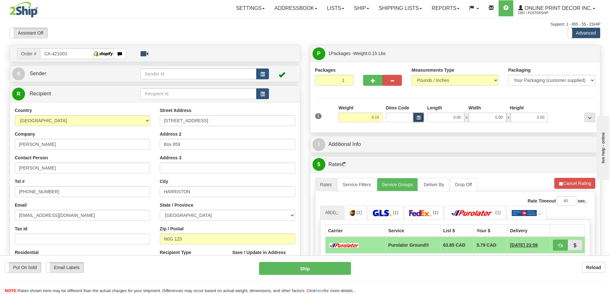
click at [417, 119] on span "button" at bounding box center [419, 118] width 4 height 4
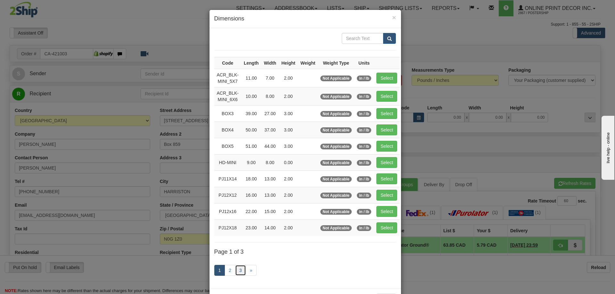
click at [237, 270] on link "3" at bounding box center [240, 270] width 11 height 11
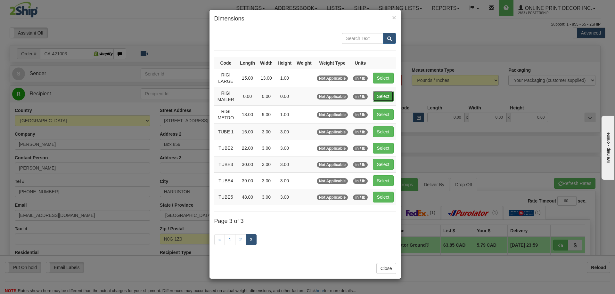
click at [383, 94] on button "Select" at bounding box center [383, 96] width 21 height 11
type input "RIGI MAILER"
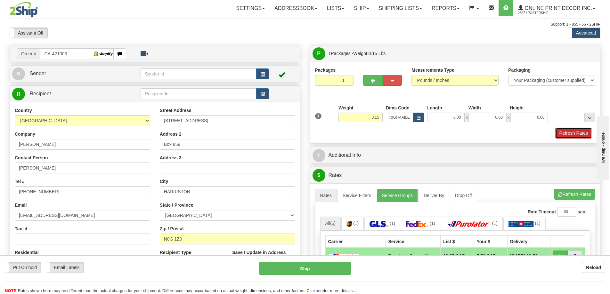
click at [581, 136] on button "Refresh Rates" at bounding box center [573, 133] width 37 height 11
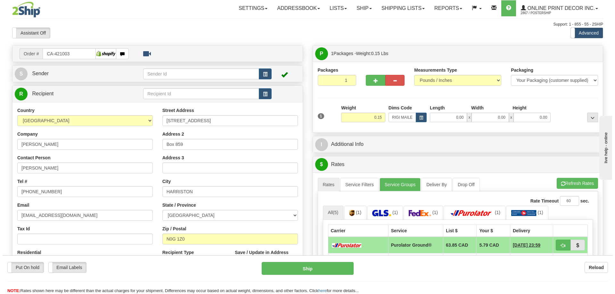
scroll to position [64, 0]
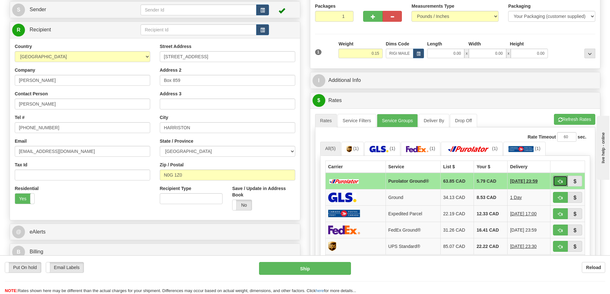
click at [557, 180] on button "button" at bounding box center [560, 181] width 15 height 11
type input "260"
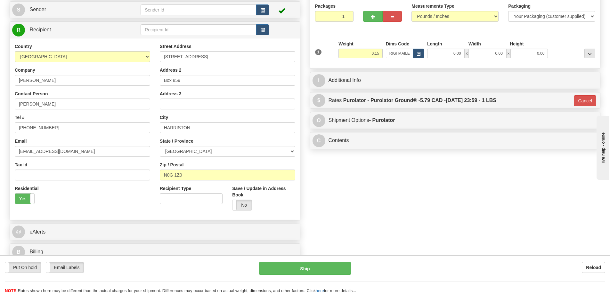
click at [326, 262] on div "Put On hold Put On hold Email Labels Email Labels Edit Reload Ship Reload" at bounding box center [305, 275] width 610 height 39
click at [319, 265] on button "Ship" at bounding box center [305, 268] width 92 height 13
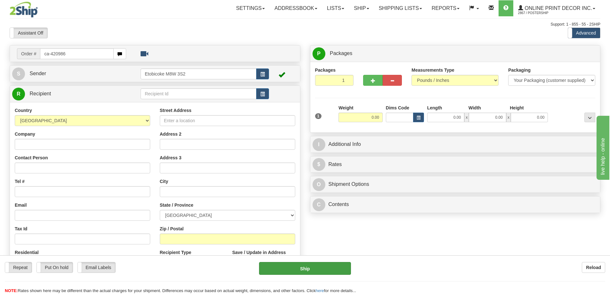
type input "ca-420986"
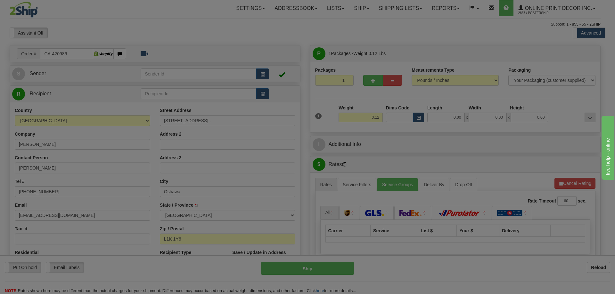
type input "OSHAWA"
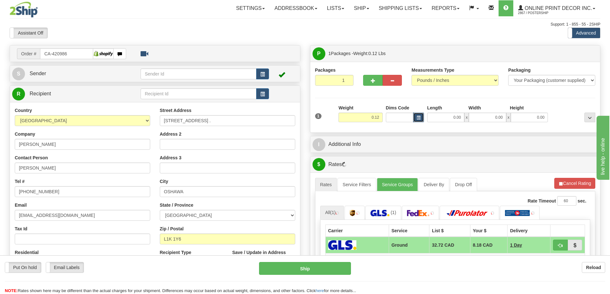
click at [417, 114] on button "button" at bounding box center [418, 118] width 11 height 10
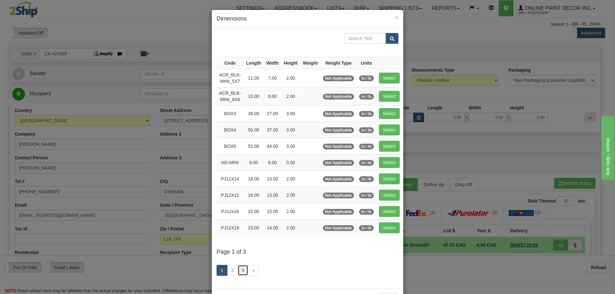
click at [240, 269] on link "3" at bounding box center [243, 270] width 11 height 11
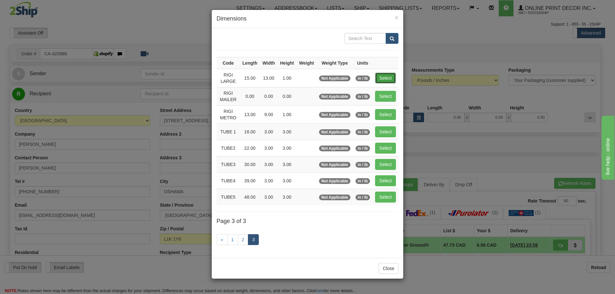
click at [387, 75] on button "Select" at bounding box center [385, 78] width 21 height 11
type input "RIGI LARGE"
type input "15.00"
type input "13.00"
type input "1.00"
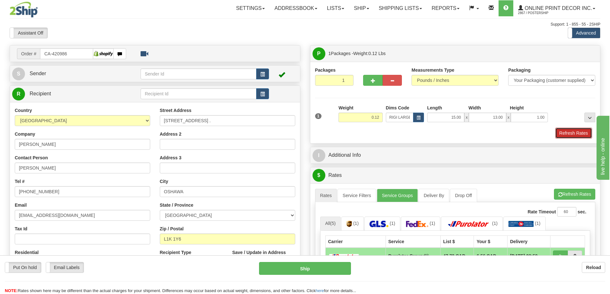
click at [572, 132] on button "Refresh Rates" at bounding box center [573, 133] width 37 height 11
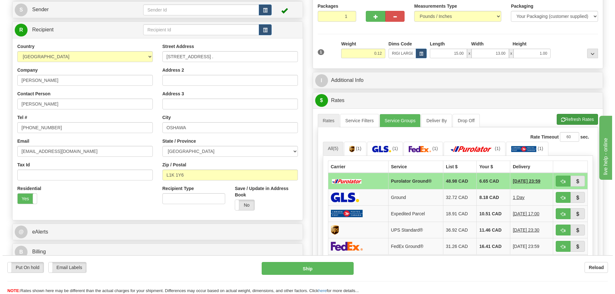
scroll to position [96, 0]
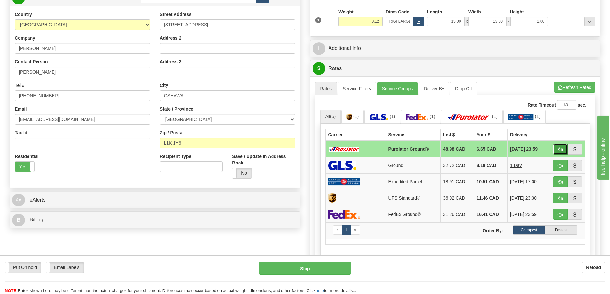
click at [561, 147] on button "button" at bounding box center [560, 149] width 15 height 11
type input "260"
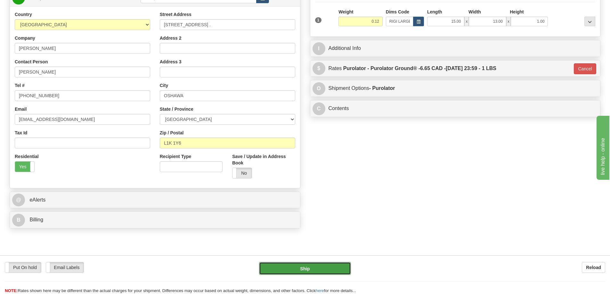
click at [289, 269] on button "Ship" at bounding box center [305, 268] width 92 height 13
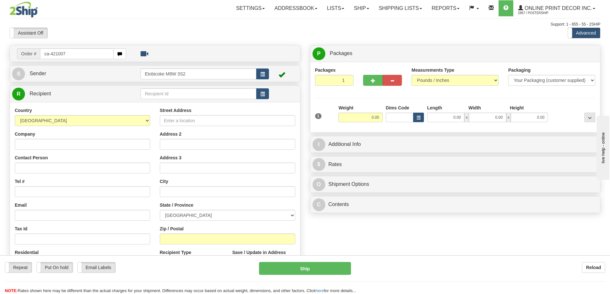
type input "ca-421007"
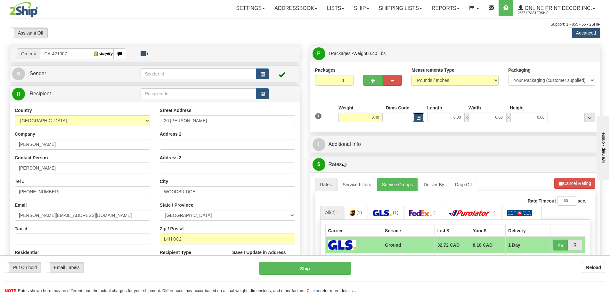
click at [418, 119] on span "button" at bounding box center [419, 118] width 4 height 4
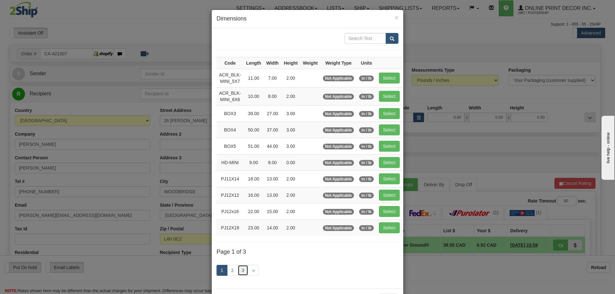
click at [238, 269] on link "3" at bounding box center [243, 270] width 11 height 11
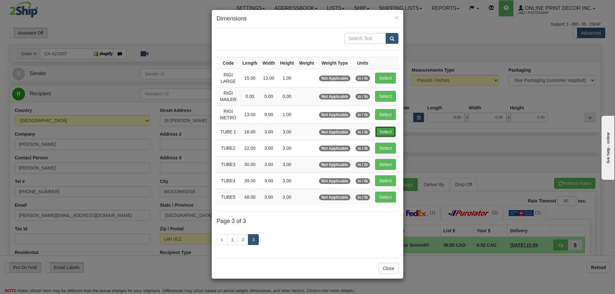
click at [380, 131] on button "Select" at bounding box center [385, 131] width 21 height 11
type input "TUBE 1"
type input "16.00"
type input "3.00"
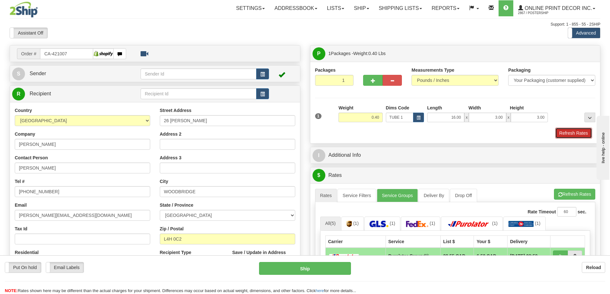
click at [569, 134] on button "Refresh Rates" at bounding box center [573, 133] width 37 height 11
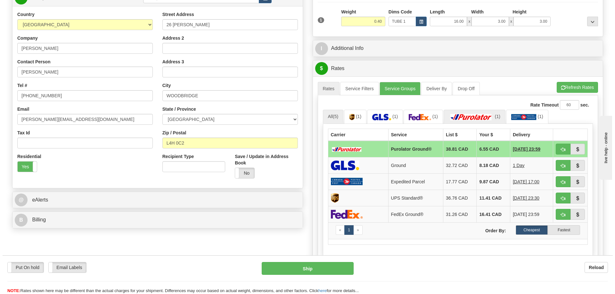
scroll to position [128, 0]
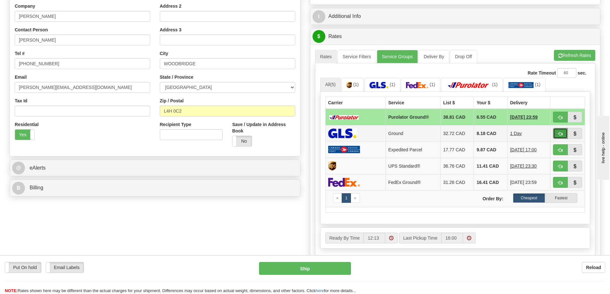
click at [558, 133] on span "button" at bounding box center [560, 134] width 4 height 4
type input "1"
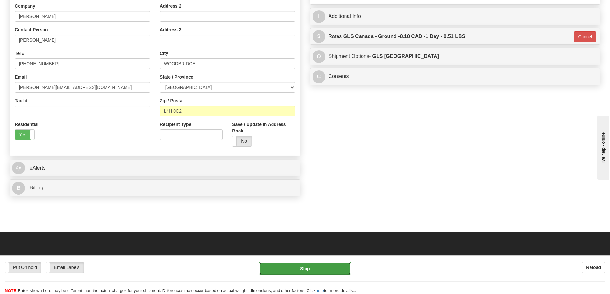
click at [312, 267] on button "Ship" at bounding box center [305, 268] width 92 height 13
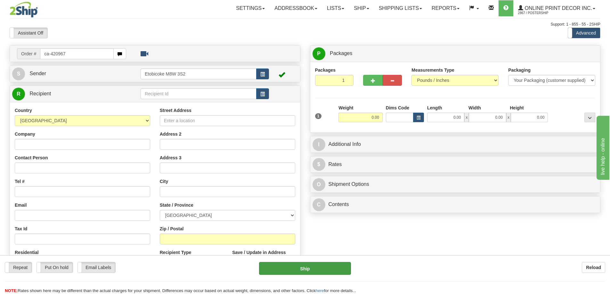
type input "ca-420967"
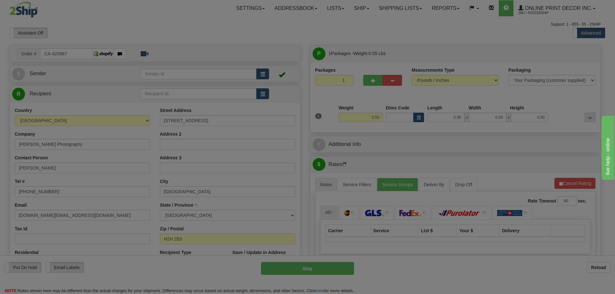
type input "MONTREAL"
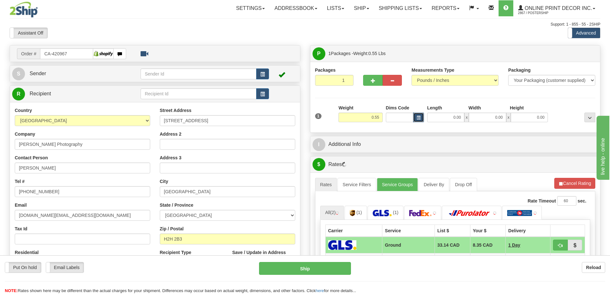
click at [418, 118] on span "button" at bounding box center [419, 118] width 4 height 4
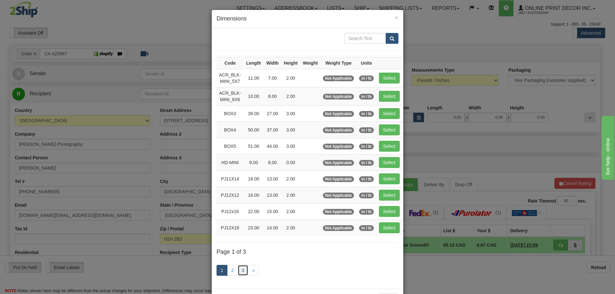
click at [240, 272] on link "3" at bounding box center [243, 270] width 11 height 11
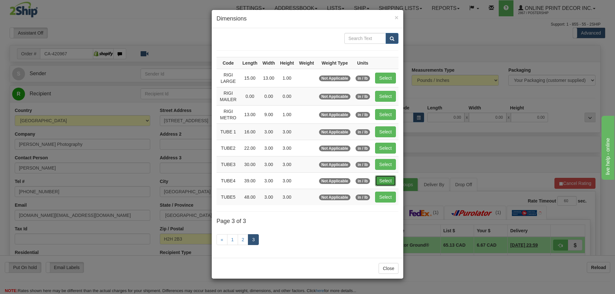
click at [388, 178] on button "Select" at bounding box center [385, 180] width 21 height 11
type input "TUBE4"
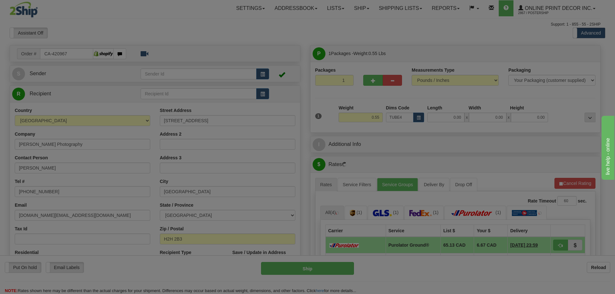
type input "39.00"
type input "3.00"
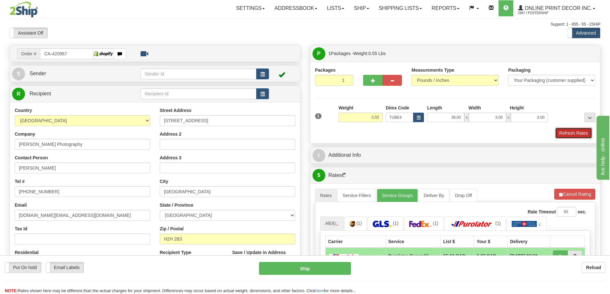
click at [575, 131] on button "Refresh Rates" at bounding box center [573, 133] width 37 height 11
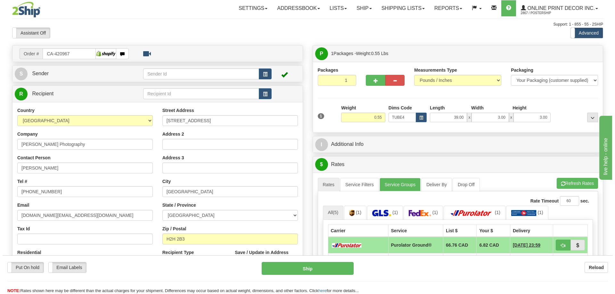
scroll to position [64, 0]
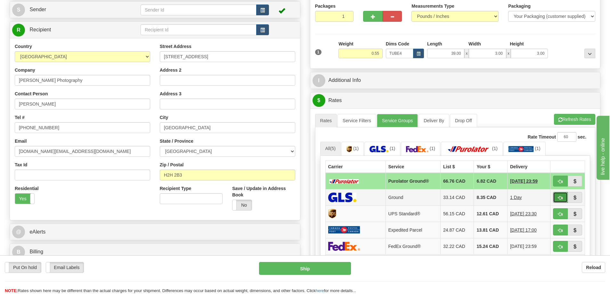
click at [560, 197] on span "button" at bounding box center [560, 198] width 4 height 4
type input "1"
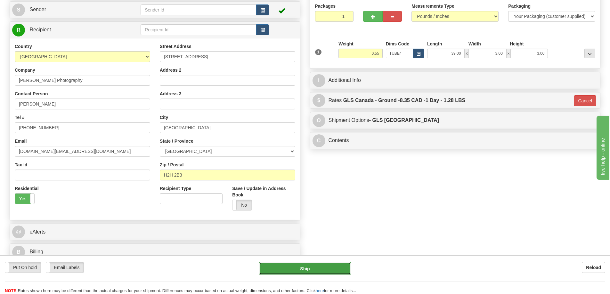
click at [318, 270] on button "Ship" at bounding box center [305, 268] width 92 height 13
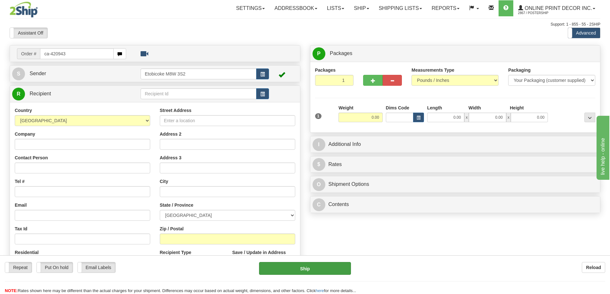
type input "ca-420943"
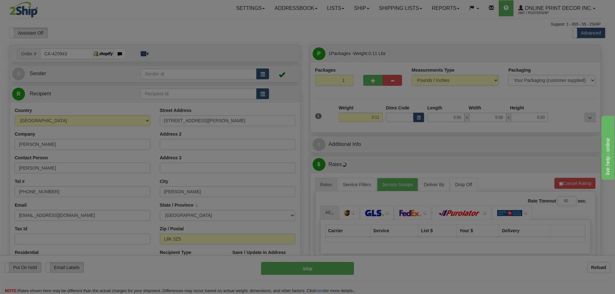
type input "[PERSON_NAME]"
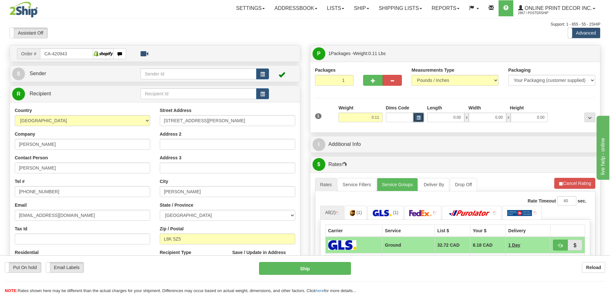
click at [414, 117] on button "button" at bounding box center [418, 118] width 11 height 10
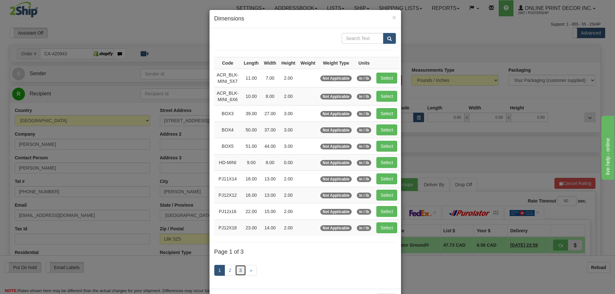
click at [235, 267] on link "3" at bounding box center [240, 270] width 11 height 11
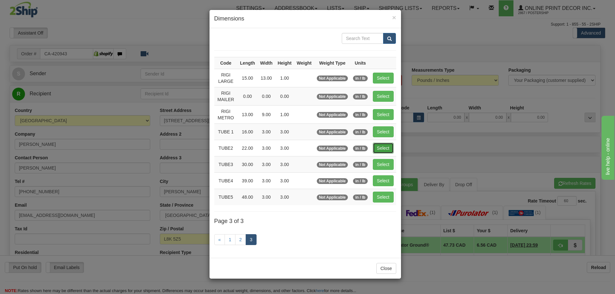
click at [382, 148] on button "Select" at bounding box center [383, 148] width 21 height 11
type input "TUBE2"
type input "22.00"
type input "3.00"
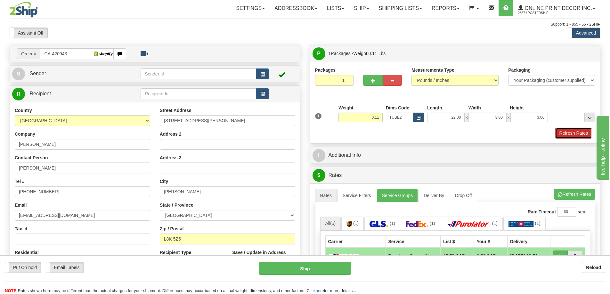
click at [569, 134] on button "Refresh Rates" at bounding box center [573, 133] width 37 height 11
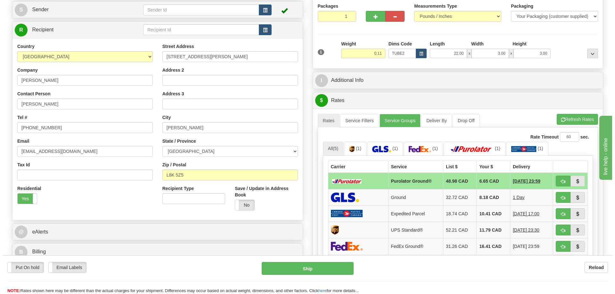
scroll to position [96, 0]
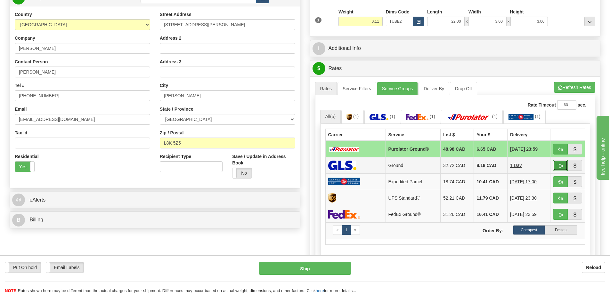
click at [561, 161] on button "button" at bounding box center [560, 165] width 15 height 11
type input "1"
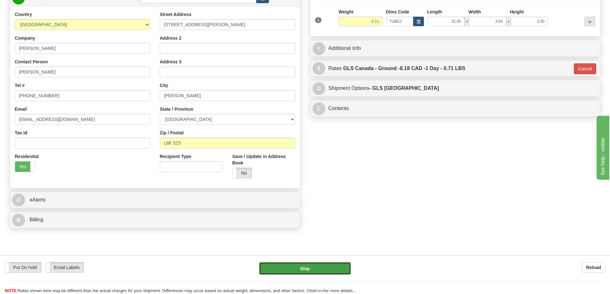
click at [328, 267] on button "Ship" at bounding box center [305, 268] width 92 height 13
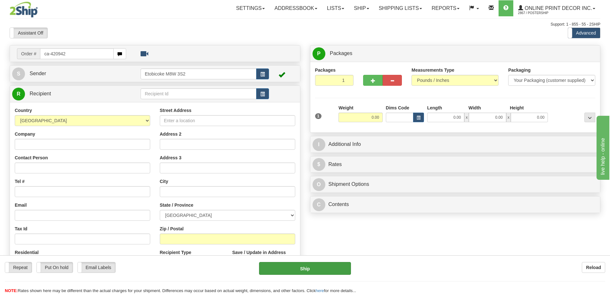
type input "ca-420942"
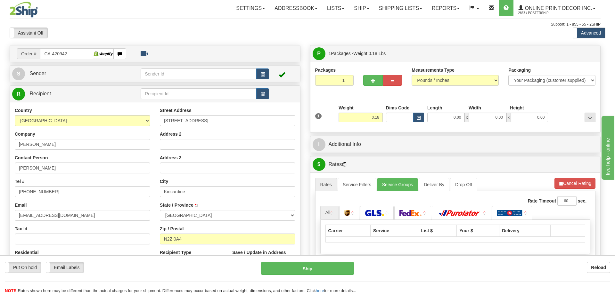
type input "KINCARDINE"
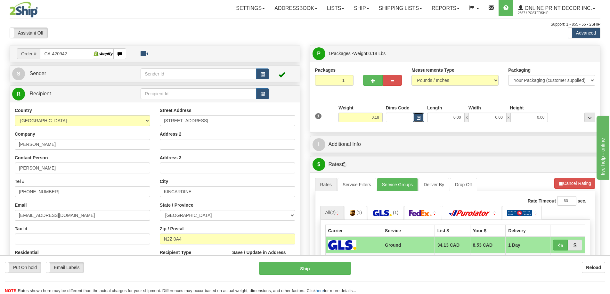
click at [420, 115] on button "button" at bounding box center [418, 118] width 11 height 10
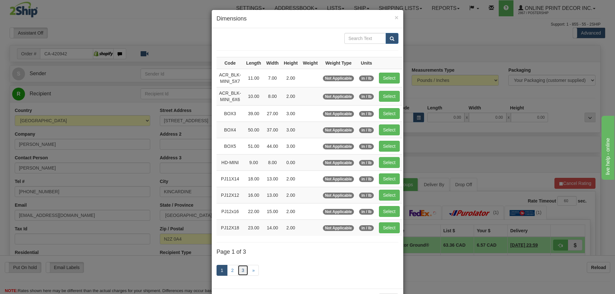
click at [239, 269] on link "3" at bounding box center [243, 270] width 11 height 11
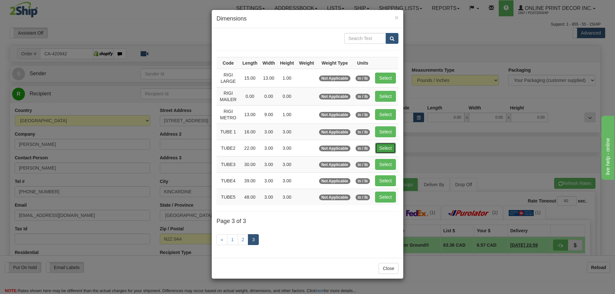
click at [391, 146] on button "Select" at bounding box center [385, 148] width 21 height 11
type input "TUBE2"
type input "22.00"
type input "3.00"
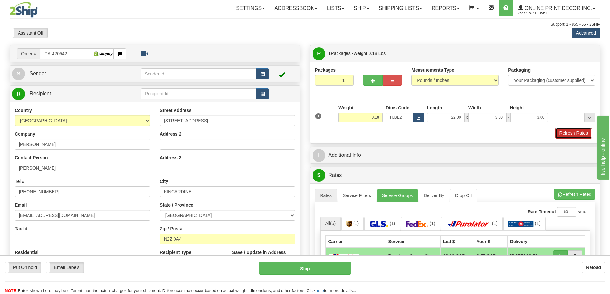
click at [583, 133] on button "Refresh Rates" at bounding box center [573, 133] width 37 height 11
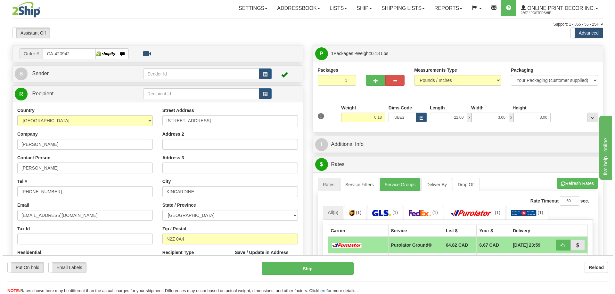
scroll to position [64, 0]
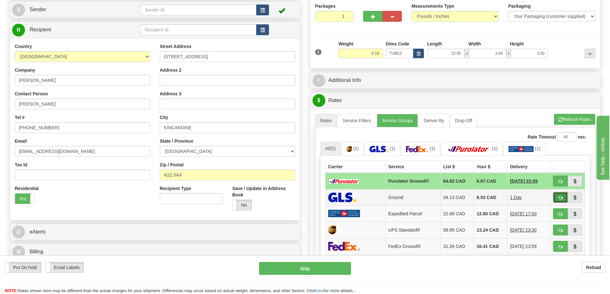
click at [558, 196] on button "button" at bounding box center [560, 197] width 15 height 11
type input "1"
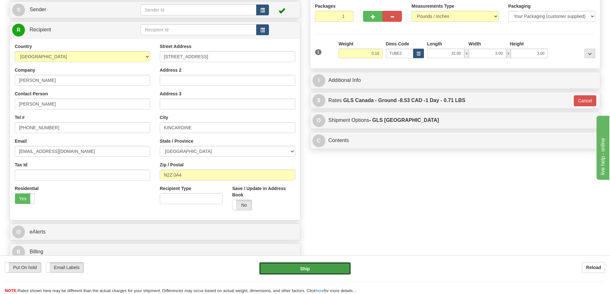
click at [318, 268] on button "Ship" at bounding box center [305, 268] width 92 height 13
